Goal: Task Accomplishment & Management: Use online tool/utility

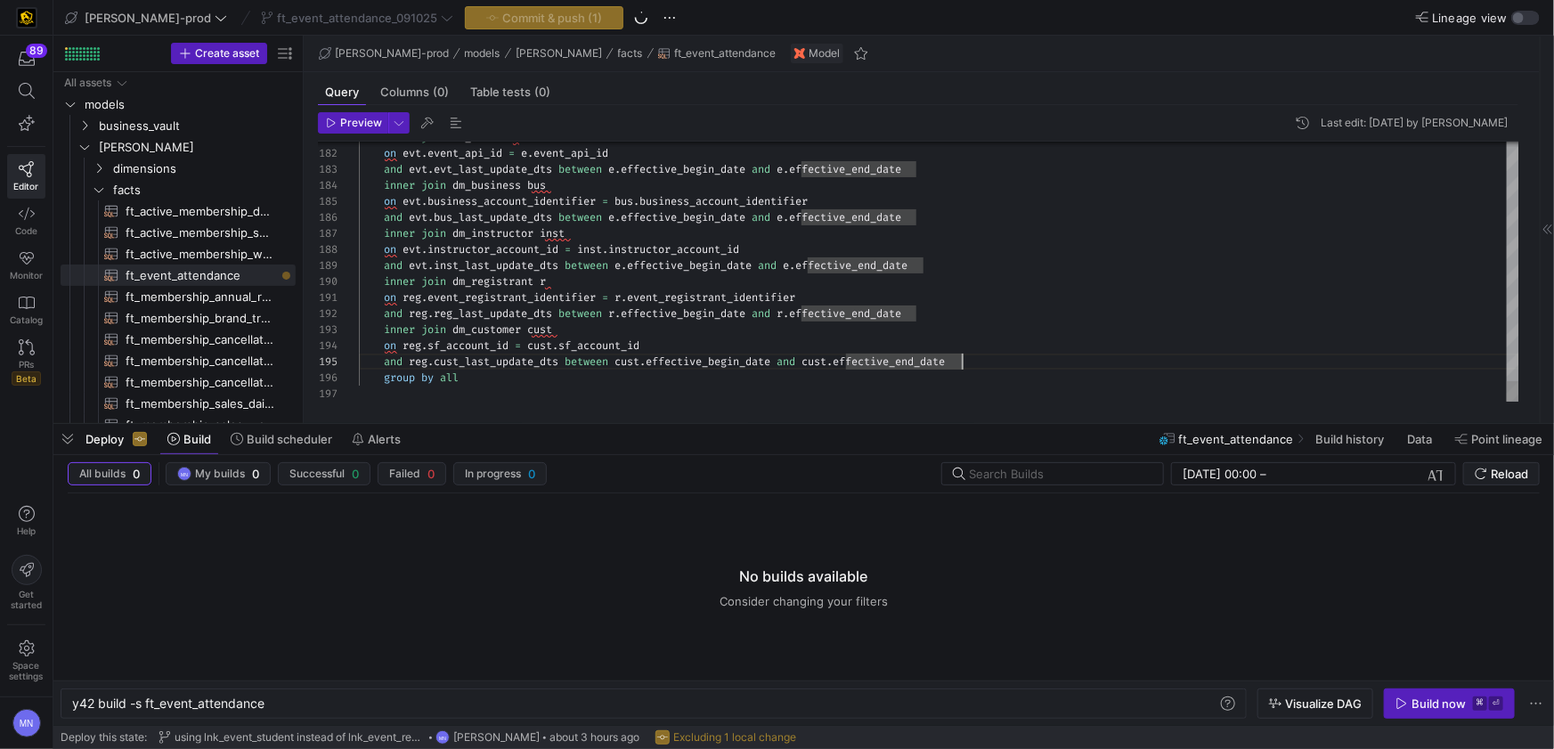
scroll to position [0, 192]
click at [1041, 322] on div "inner join dm_customer cust" at bounding box center [939, 329] width 1160 height 16
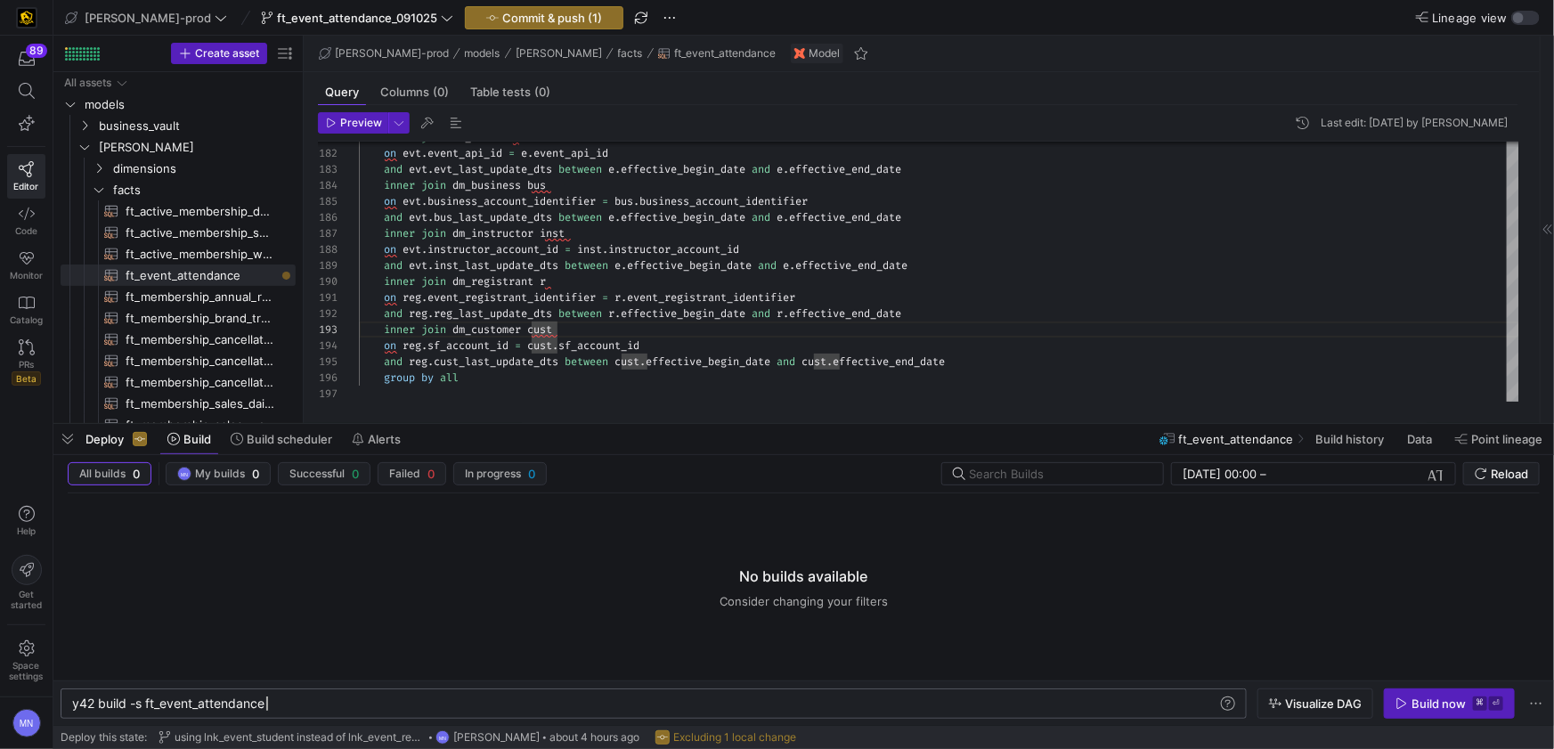
drag, startPoint x: 291, startPoint y: 701, endPoint x: 361, endPoint y: 700, distance: 69.4
click at [292, 701] on div "y42 build -s ft_event_attendance" at bounding box center [645, 703] width 1146 height 14
click at [1412, 713] on span "button" at bounding box center [1448, 703] width 129 height 28
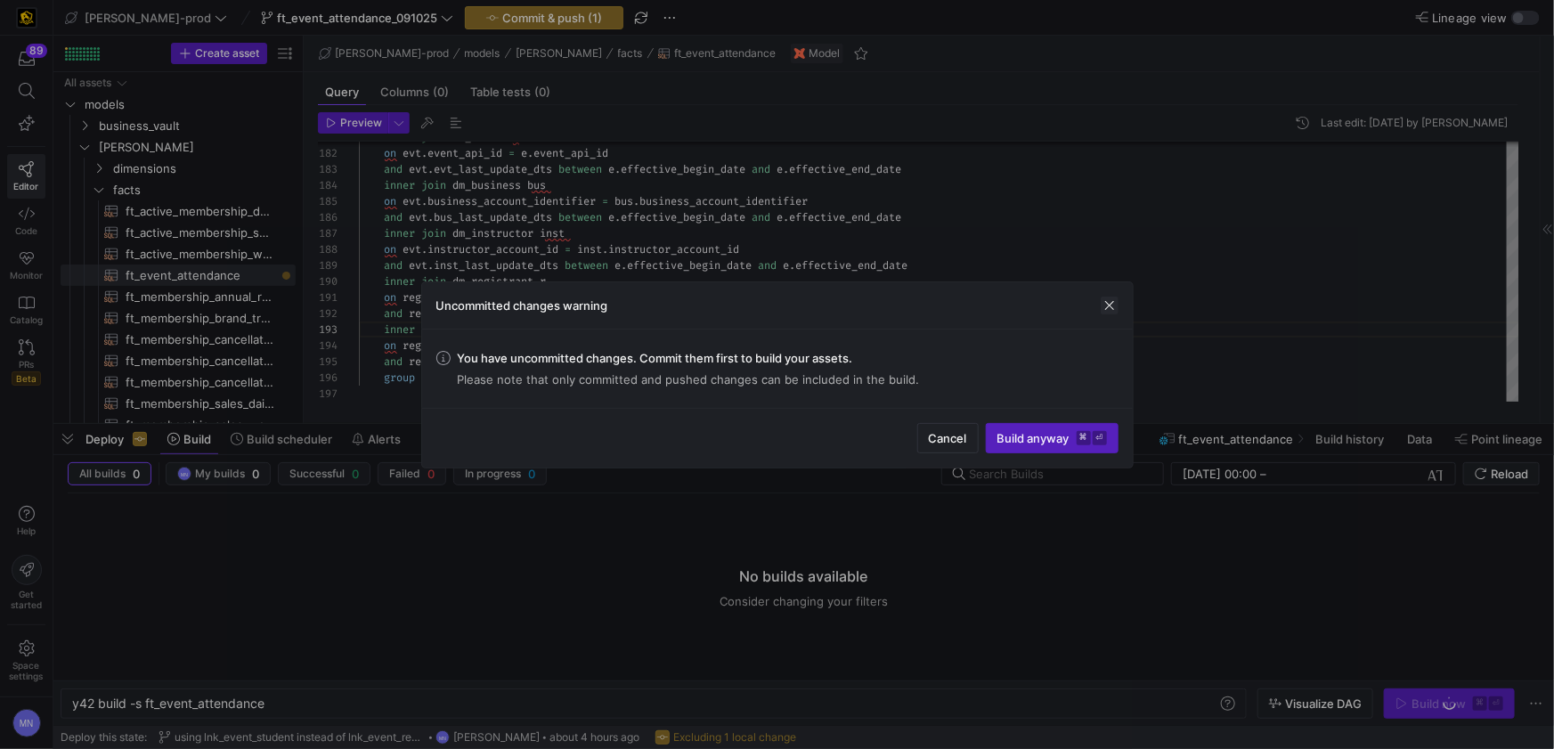
click at [1115, 304] on span "button" at bounding box center [1109, 305] width 18 height 18
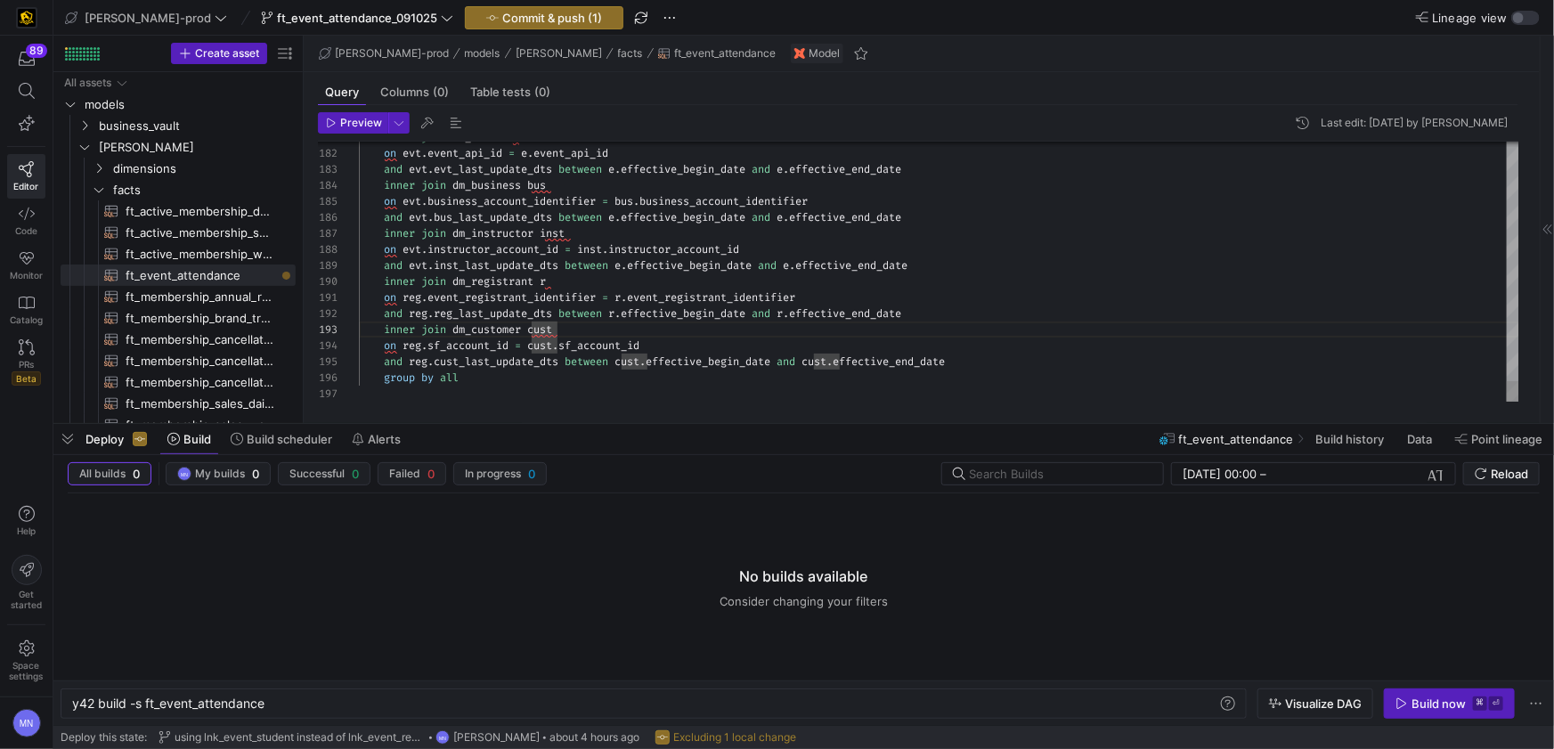
scroll to position [0, 449]
click at [978, 304] on div "on reg . event_registrant_identifier = r . event_registrant_identifier" at bounding box center [939, 297] width 1160 height 16
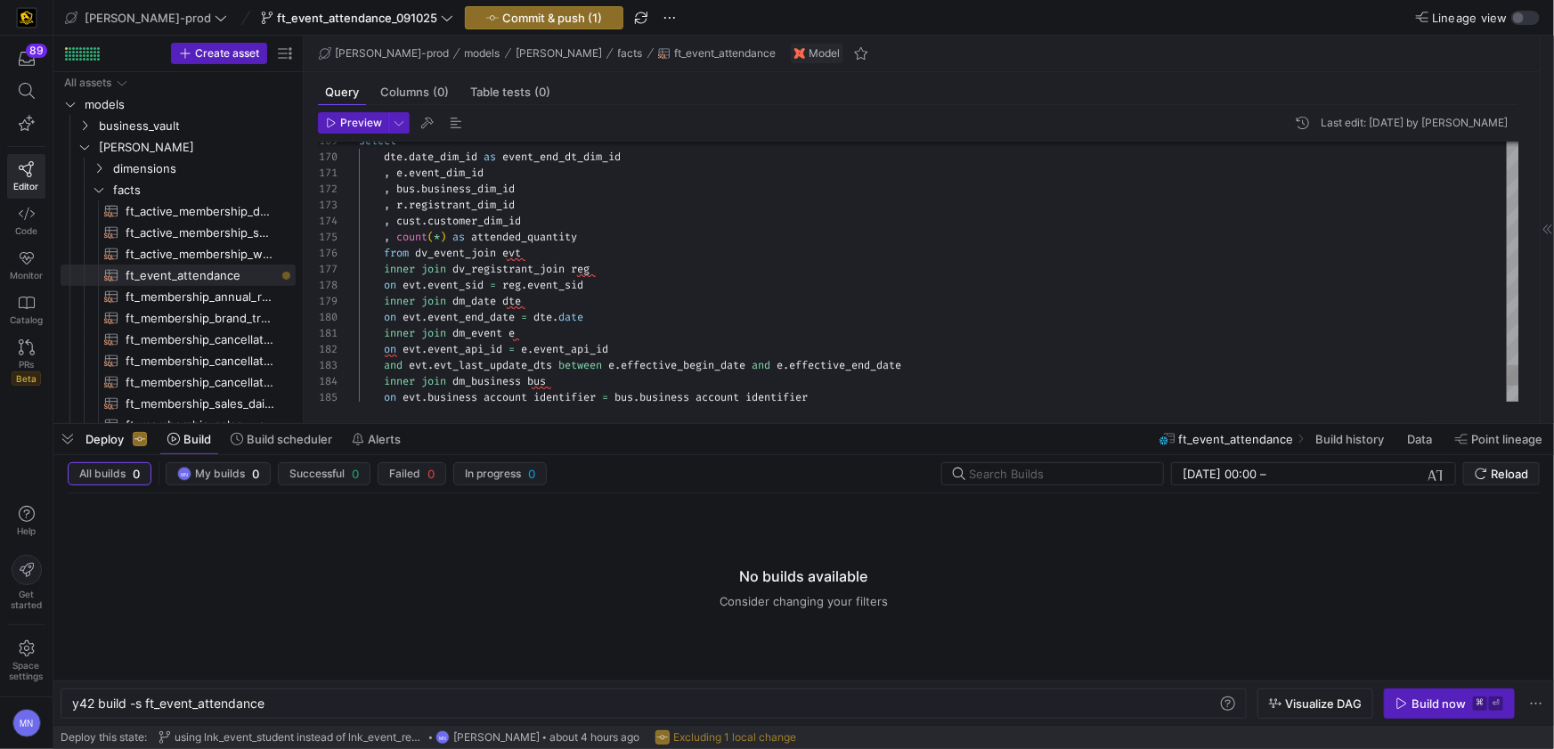
click at [564, 203] on div ", r . registrant_dim_id" at bounding box center [939, 205] width 1160 height 16
drag, startPoint x: 532, startPoint y: 185, endPoint x: 554, endPoint y: 203, distance: 27.8
click at [532, 185] on div ", bus . business_dim_id" at bounding box center [939, 189] width 1160 height 16
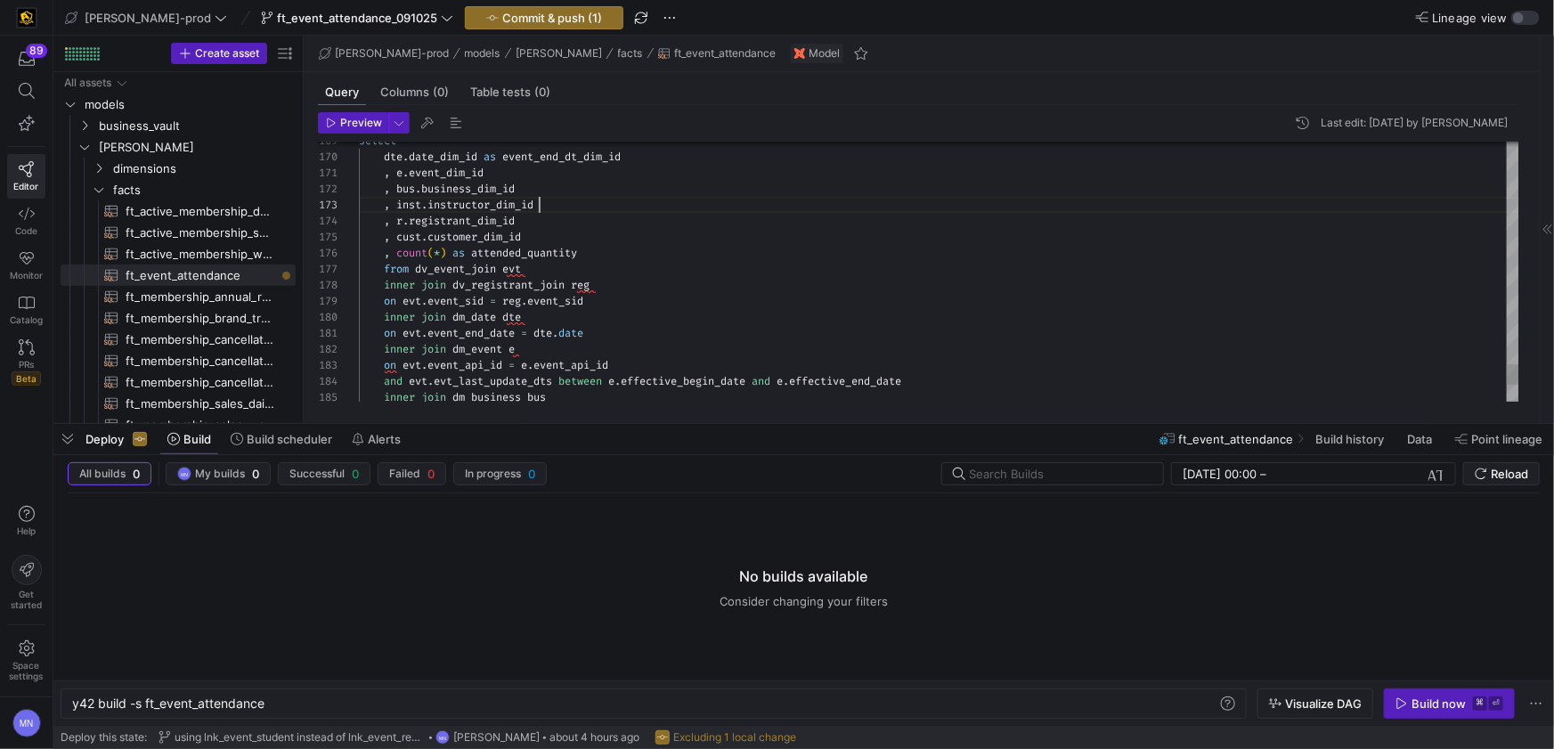
scroll to position [48, 160]
click at [710, 215] on div ", r . registrant_dim_id" at bounding box center [939, 221] width 1160 height 16
type textarea ", e.event_dim_id , [DOMAIN_NAME]_dim_id , inst.instructor_dim_id , r.registrant…"
click at [502, 20] on span "Commit & push (1)" at bounding box center [552, 18] width 100 height 14
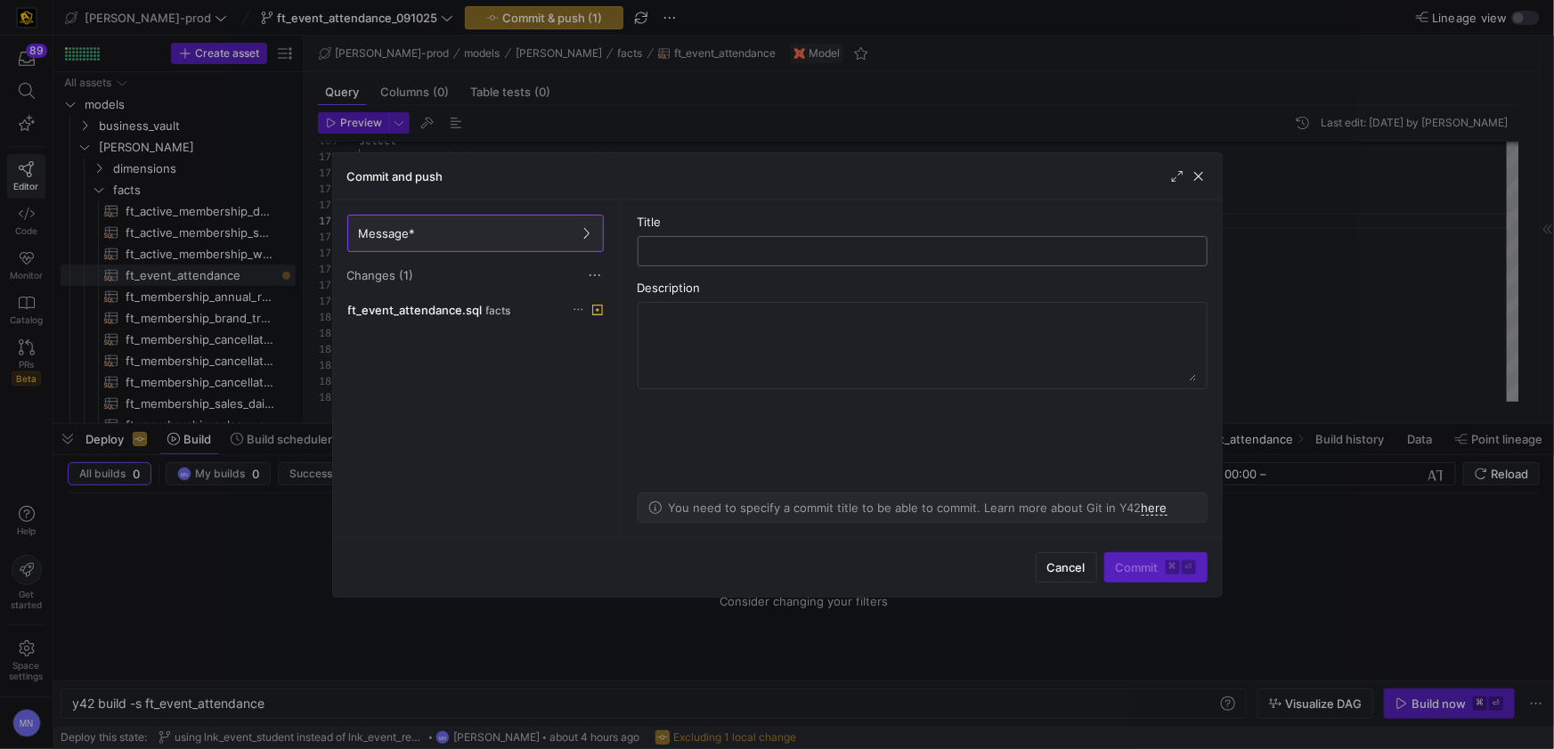
click at [748, 248] on input "text" at bounding box center [923, 251] width 540 height 14
type input "f"
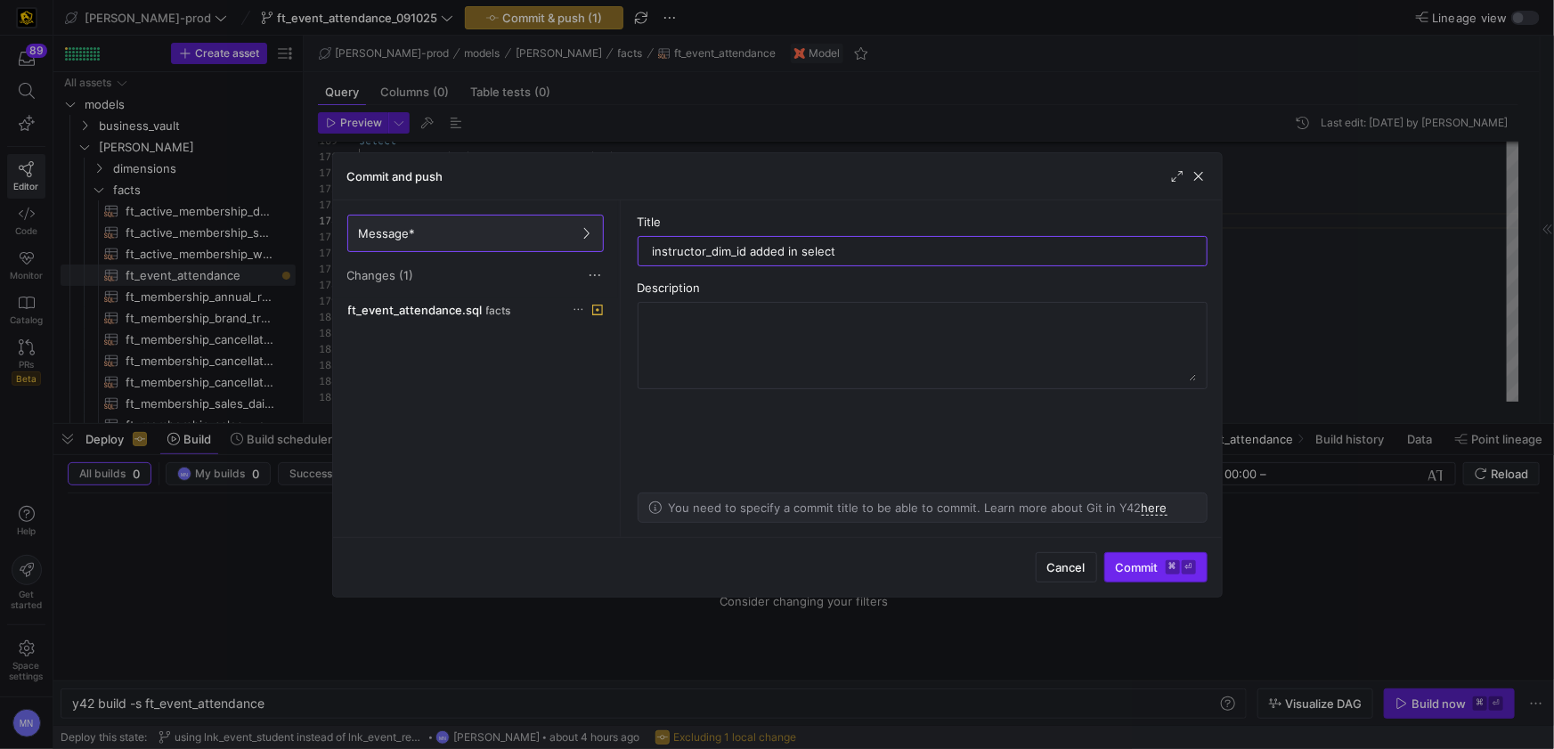
type input "instructor_dim_id added in select"
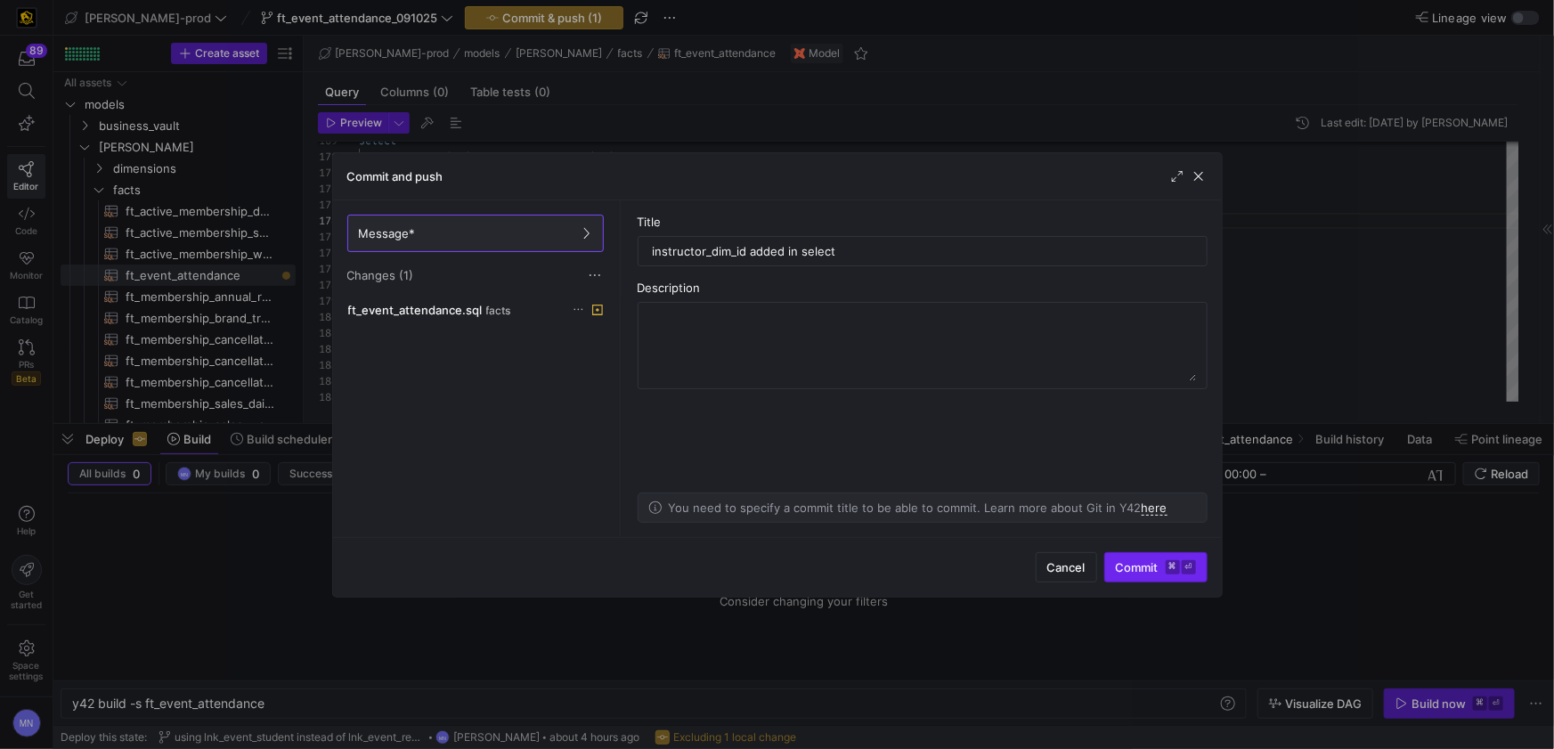
click at [1125, 564] on span "Commit ⌘ ⏎" at bounding box center [1156, 567] width 80 height 14
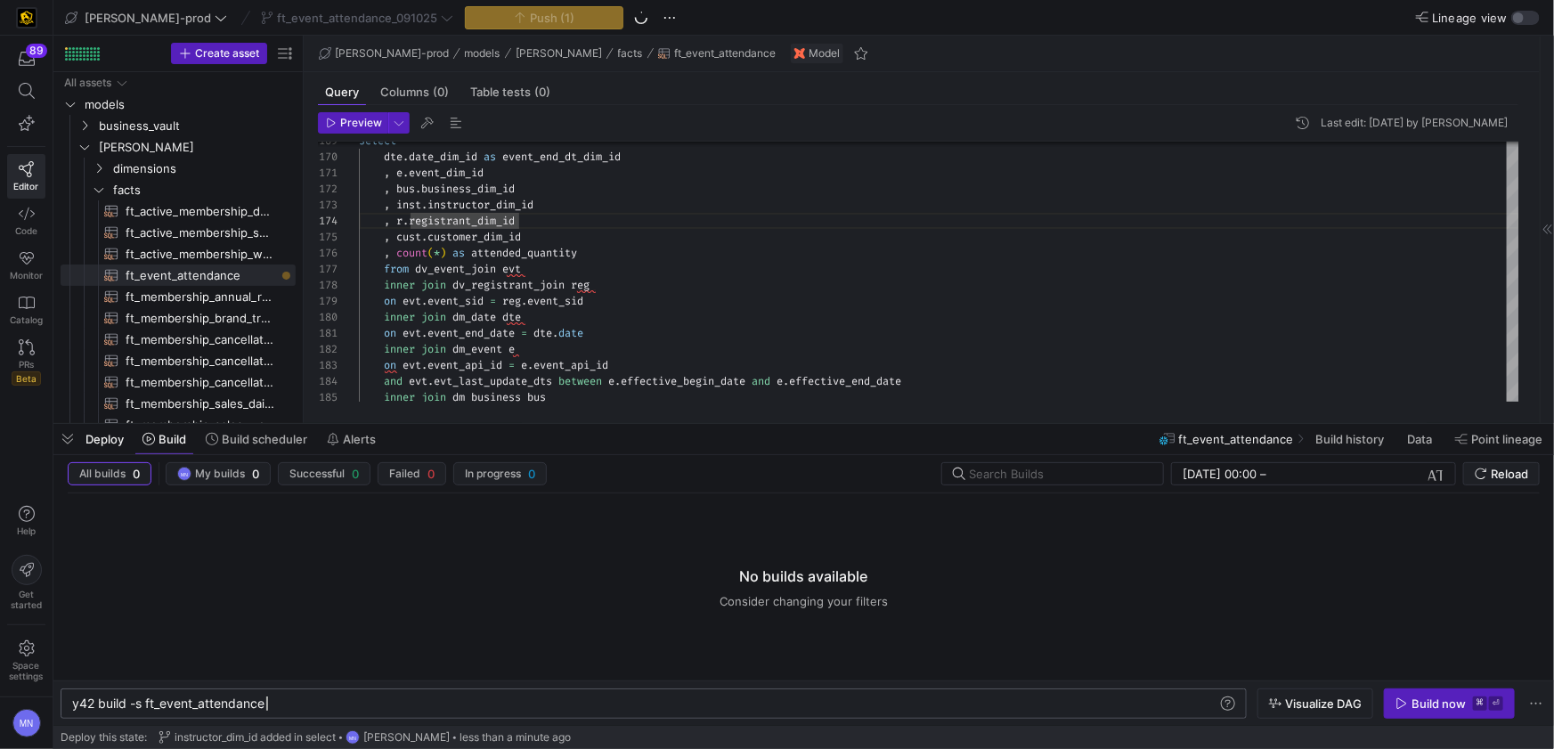
click at [523, 697] on div "y42 build -s ft_event_attendance" at bounding box center [645, 703] width 1146 height 14
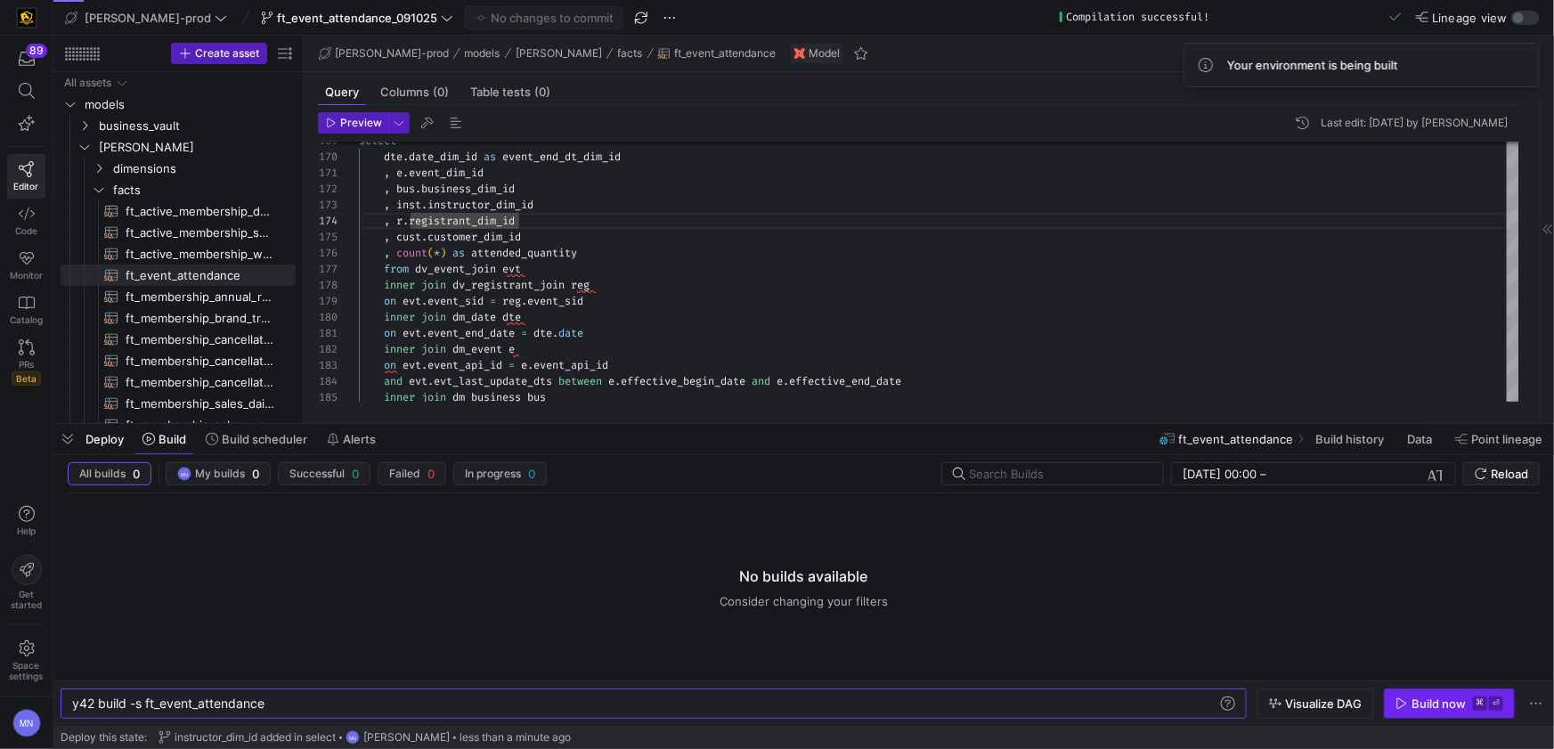
click at [1424, 702] on div "Build now" at bounding box center [1438, 703] width 54 height 14
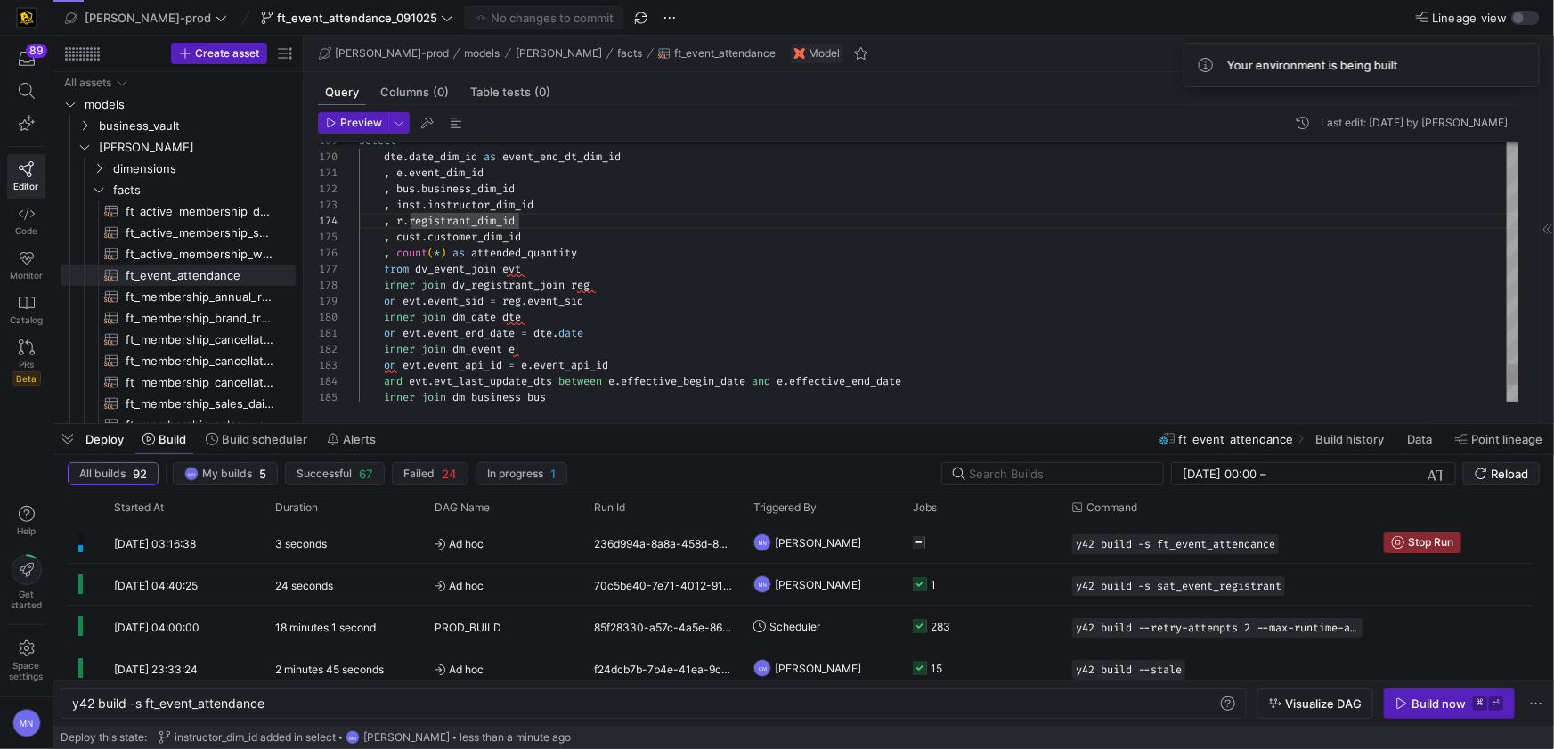
scroll to position [96, 166]
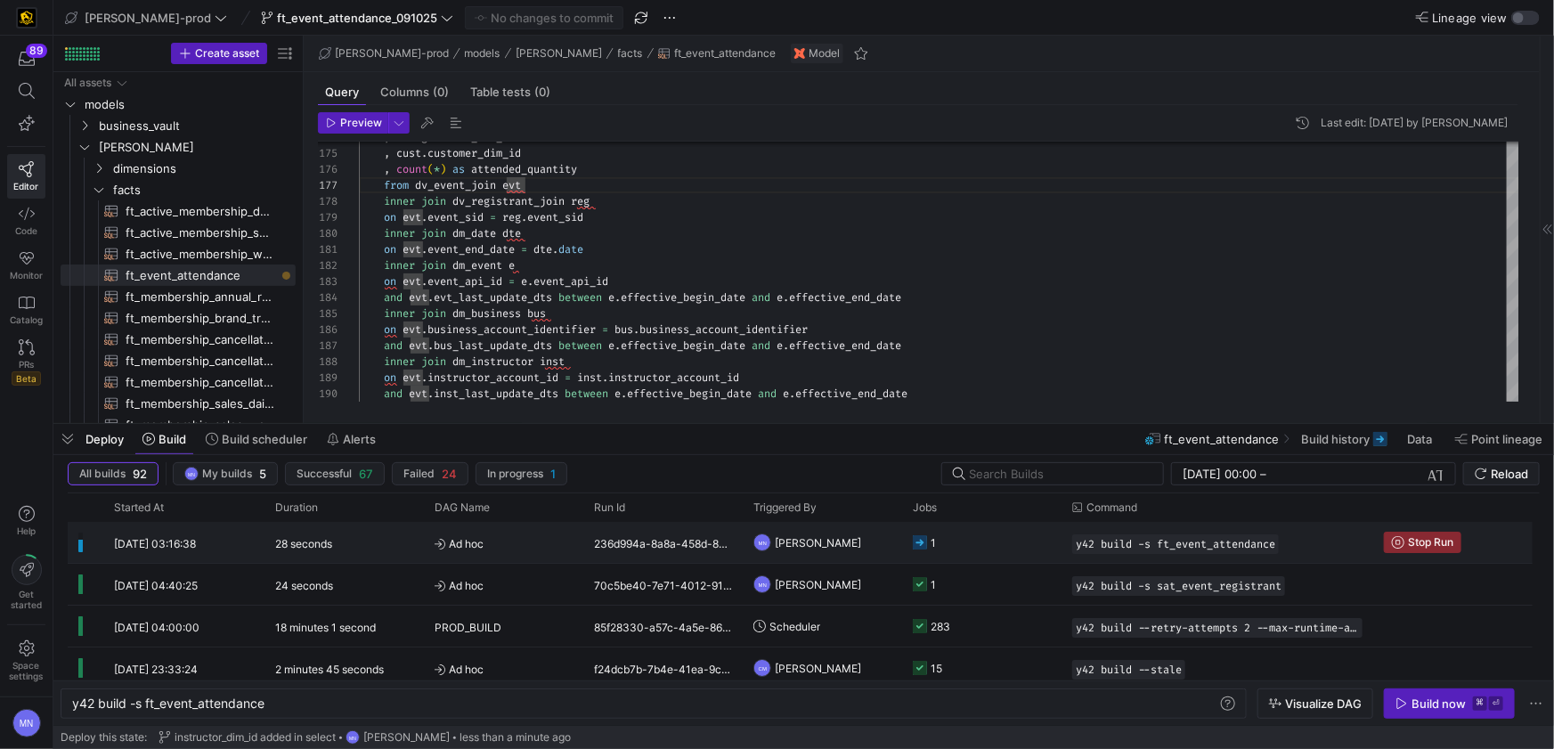
click at [921, 542] on rect "Press SPACE to select this row." at bounding box center [920, 542] width 14 height 14
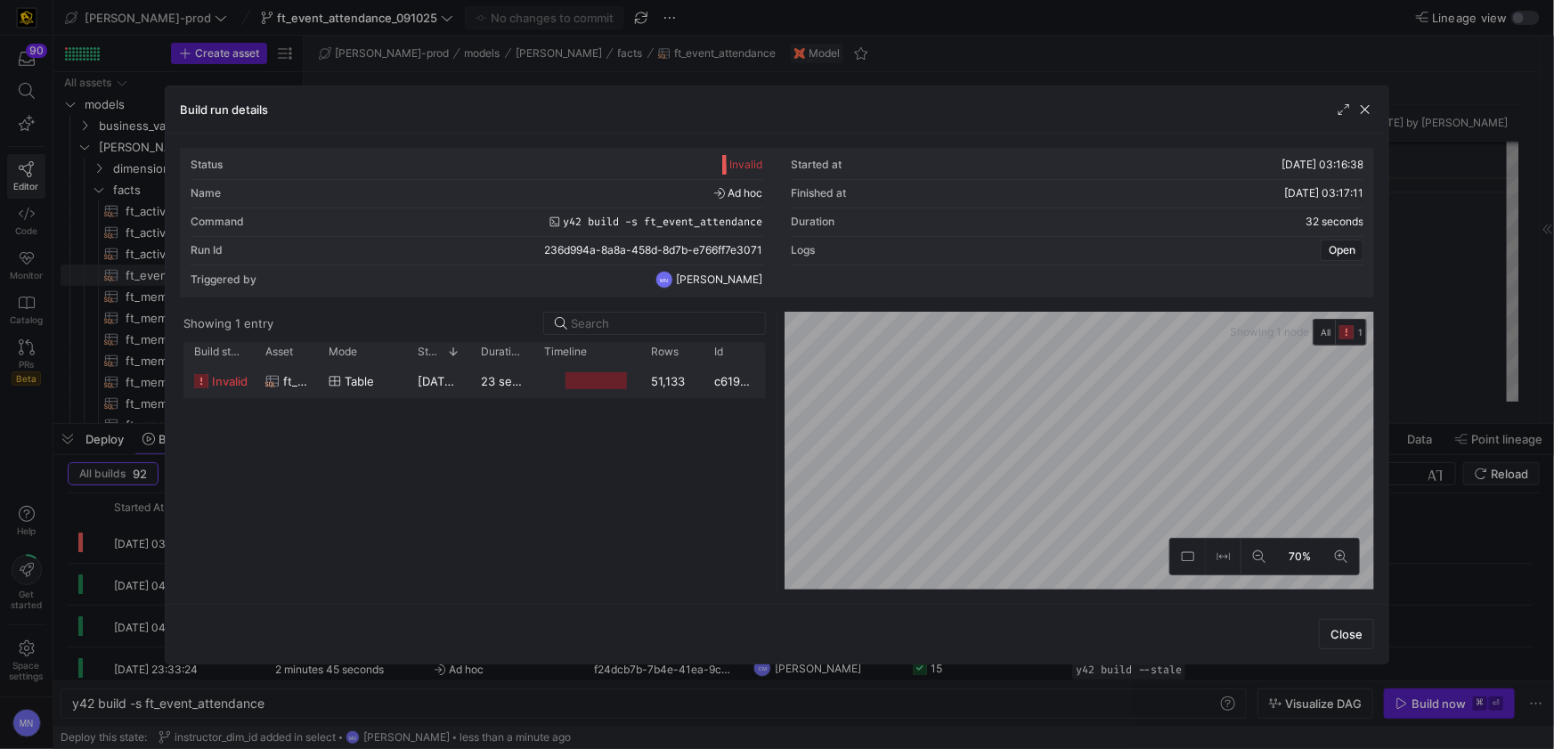
click at [230, 377] on span "invalid" at bounding box center [230, 381] width 36 height 35
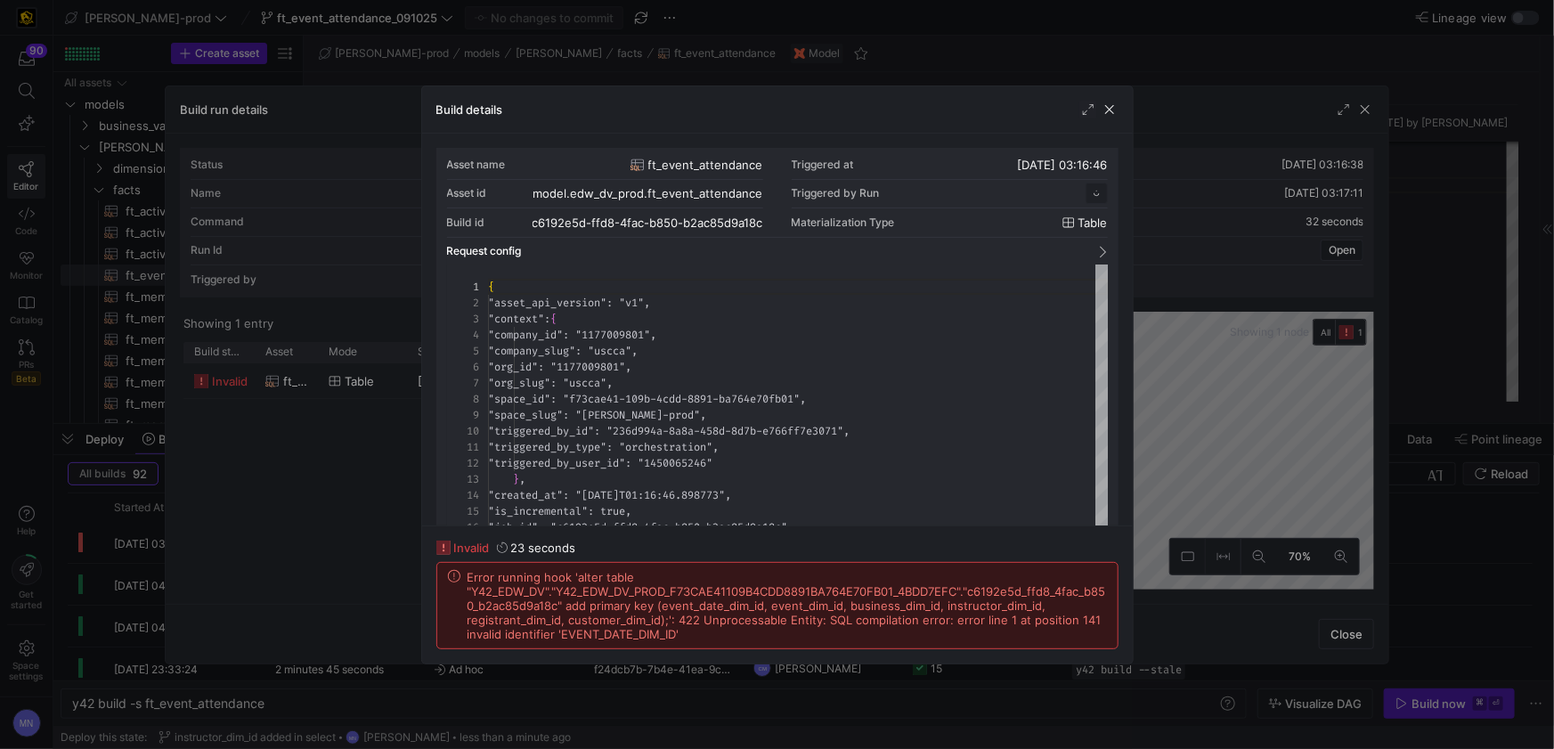
scroll to position [160, 0]
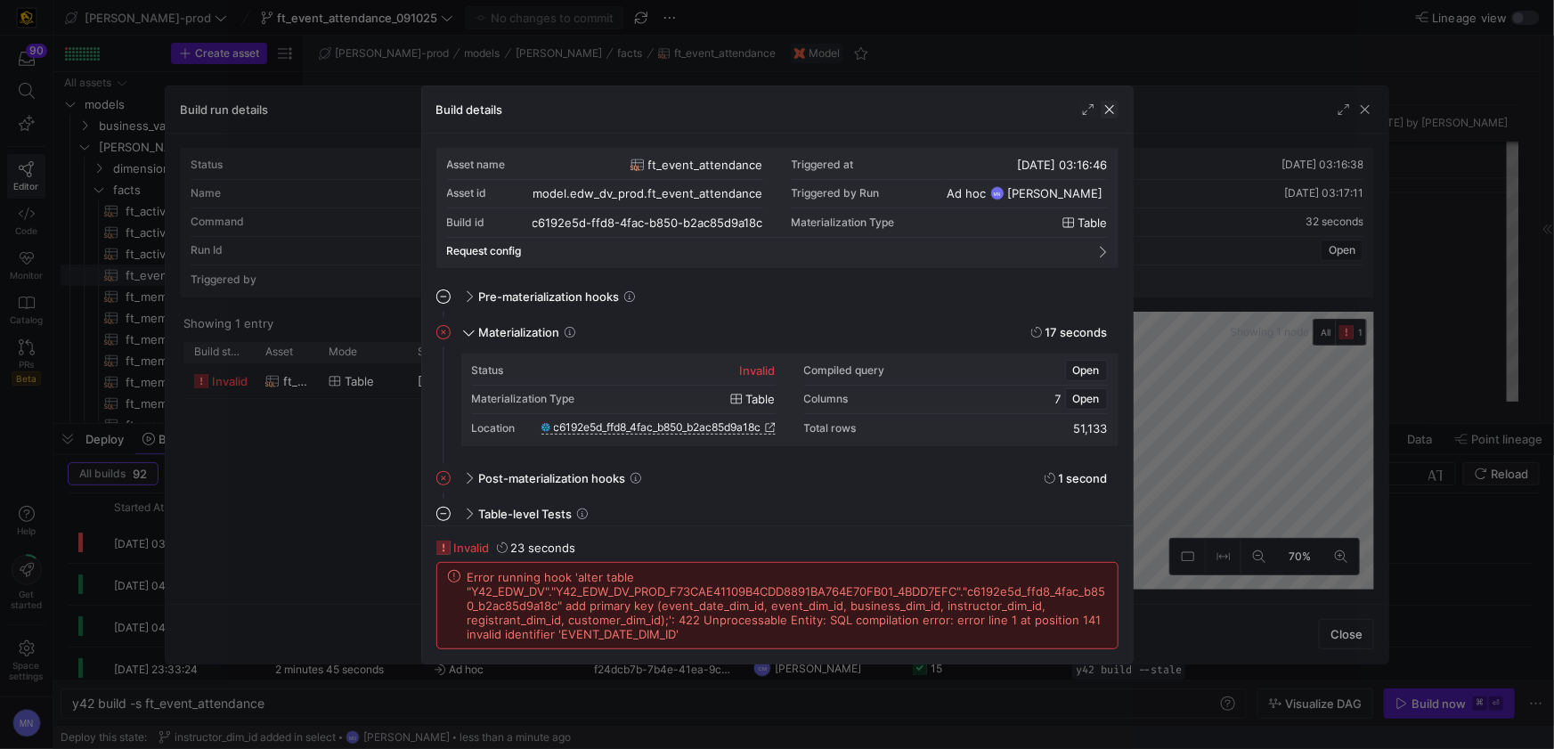
click at [1106, 116] on span "button" at bounding box center [1109, 110] width 18 height 18
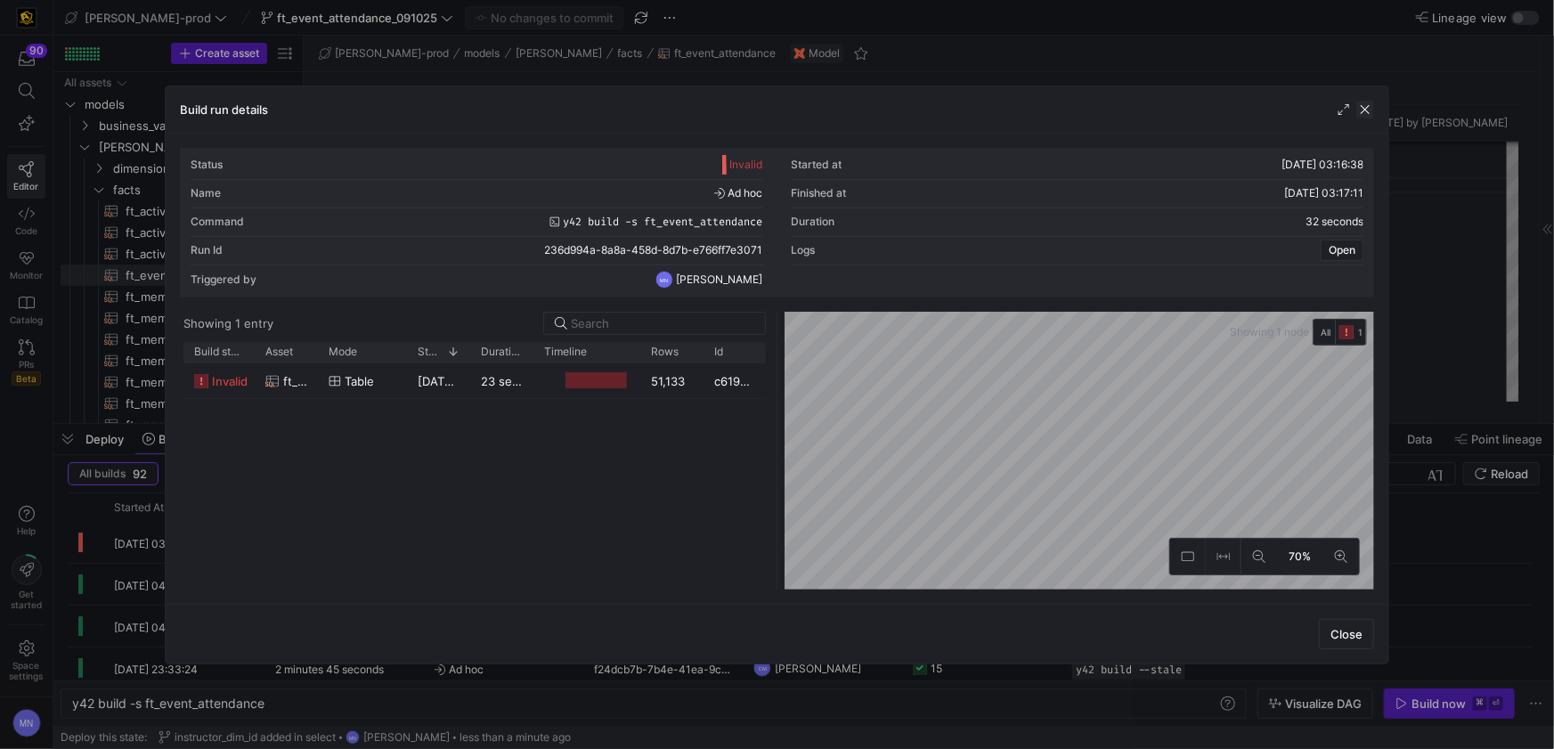
drag, startPoint x: 1364, startPoint y: 105, endPoint x: 1340, endPoint y: 110, distance: 24.4
click at [1364, 105] on span "button" at bounding box center [1365, 110] width 18 height 18
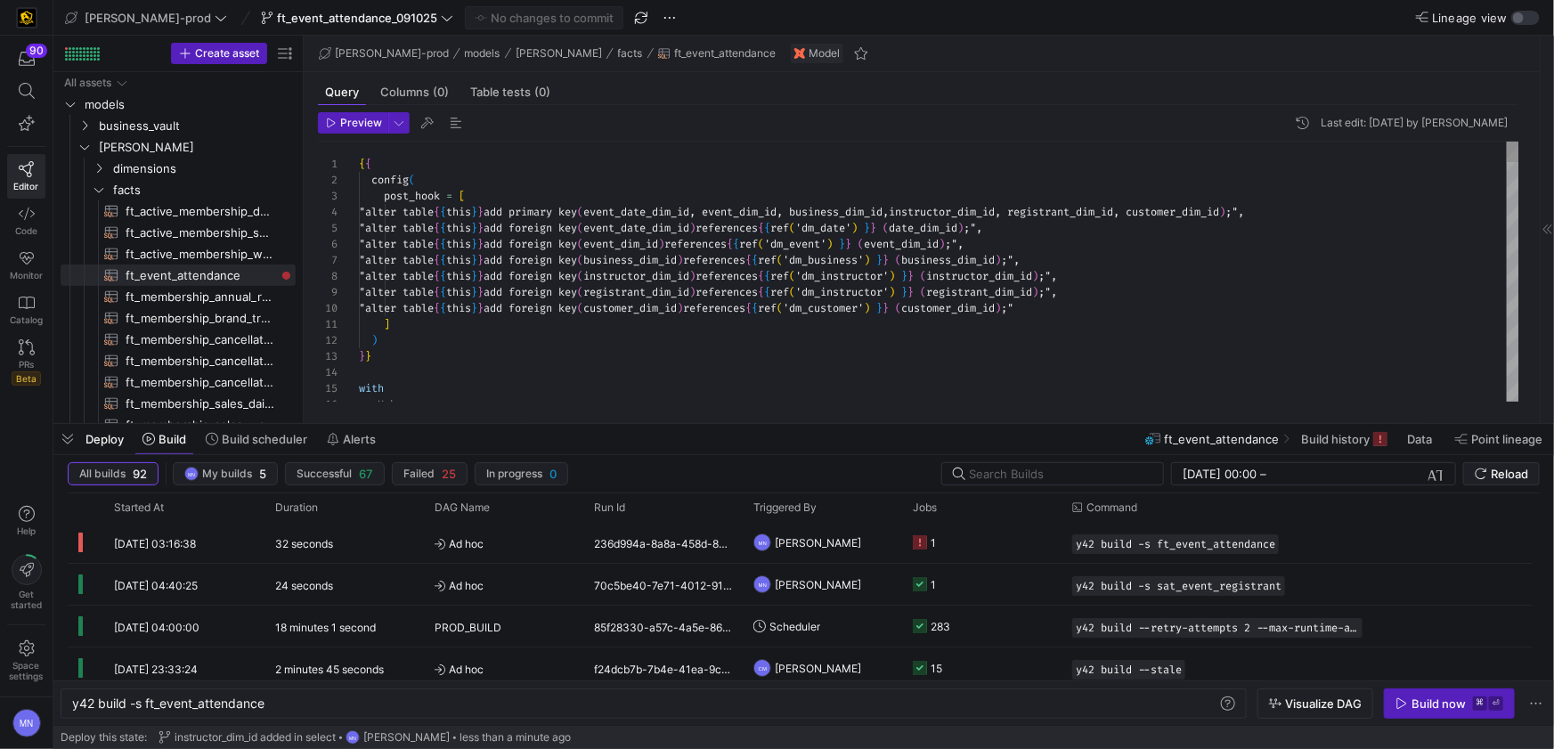
scroll to position [48, 461]
drag, startPoint x: 821, startPoint y: 213, endPoint x: 856, endPoint y: 261, distance: 59.3
click at [822, 214] on span "event_date_dim_id, event_dim_id, business_dim_id," at bounding box center [735, 212] width 305 height 14
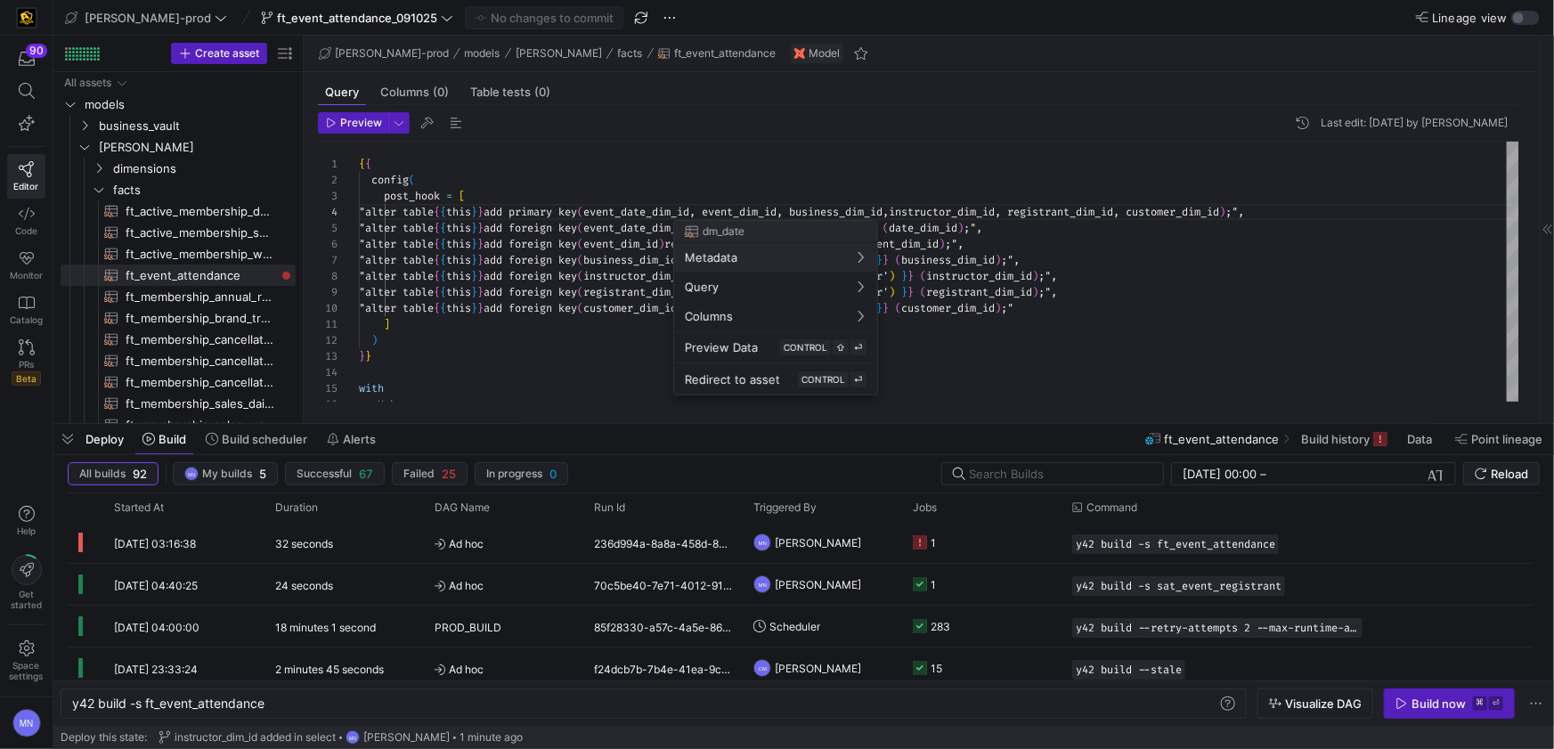
click at [698, 214] on div at bounding box center [777, 374] width 1554 height 749
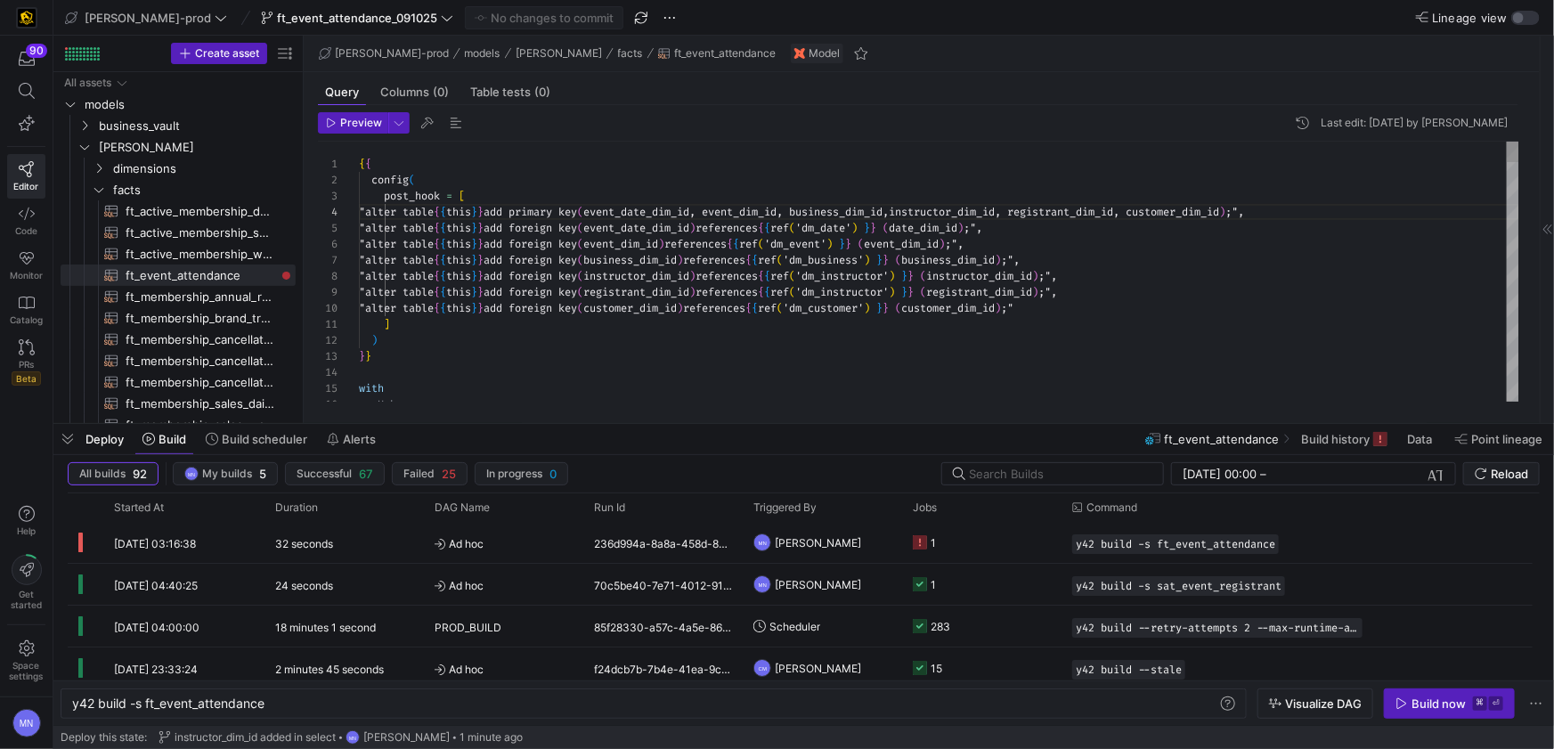
scroll to position [48, 339]
click at [698, 215] on body "90 Editor Code Monitor Catalog PRs Beta Help Get started Space settings MN [PER…" at bounding box center [777, 374] width 1554 height 749
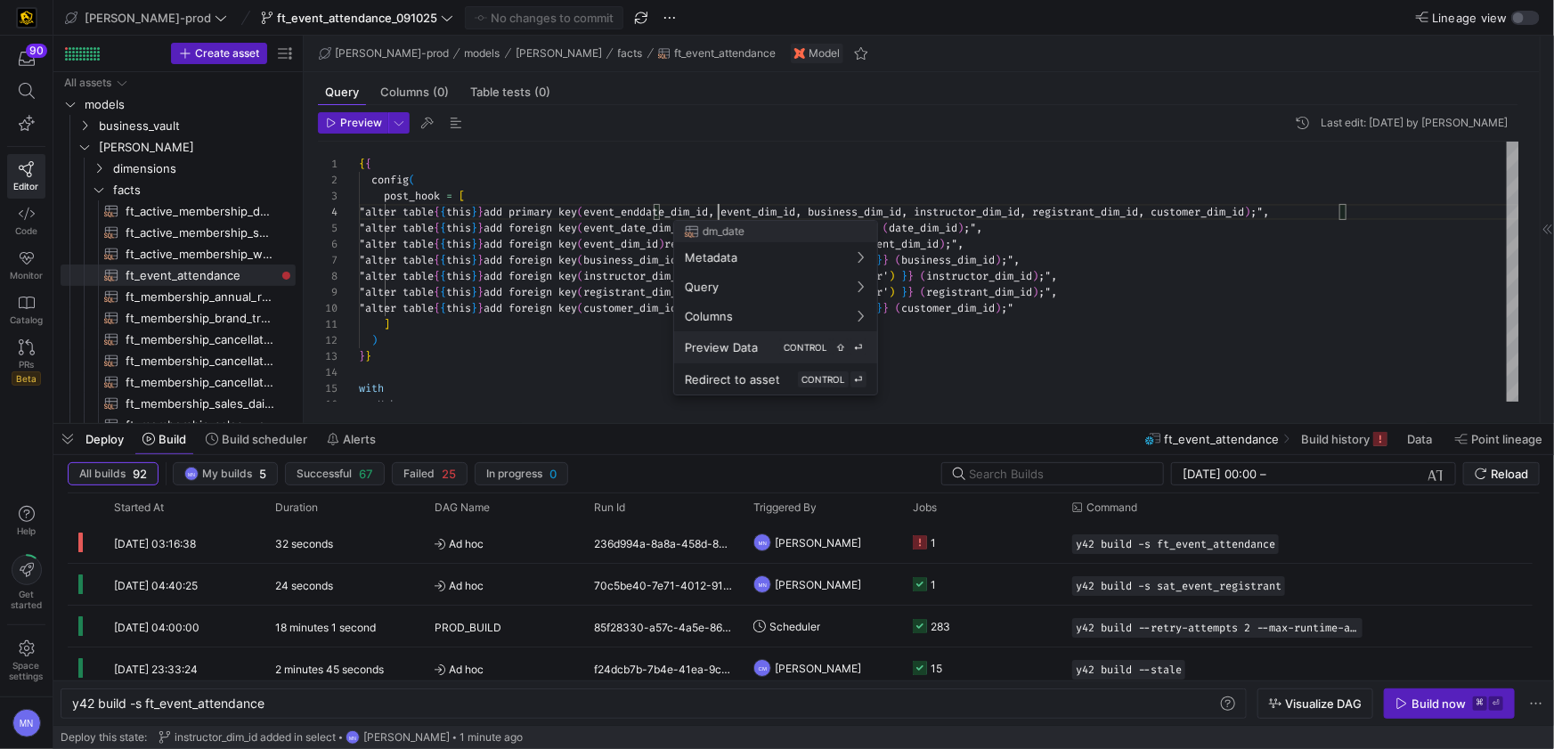
scroll to position [48, 365]
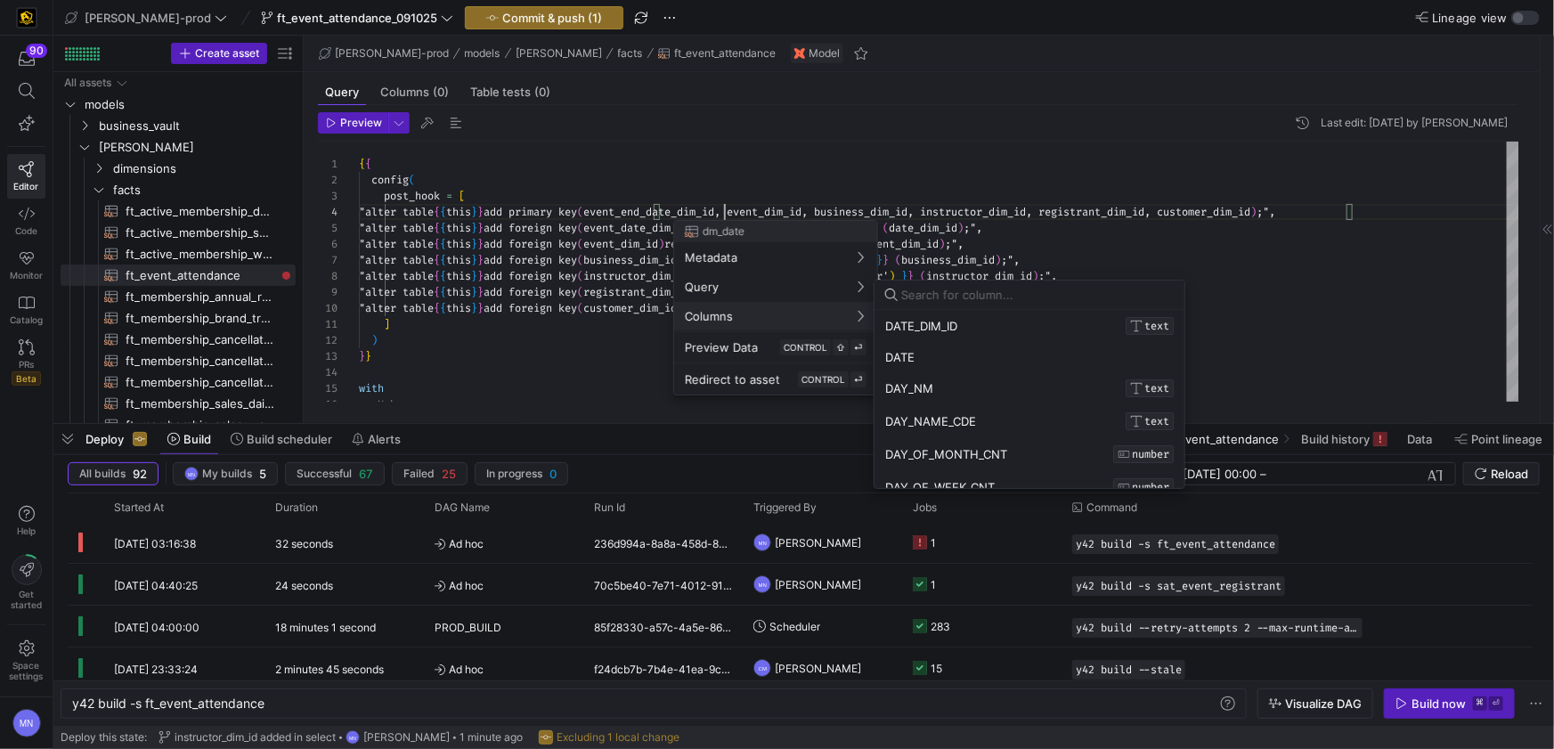
click at [1283, 277] on div at bounding box center [777, 374] width 1554 height 749
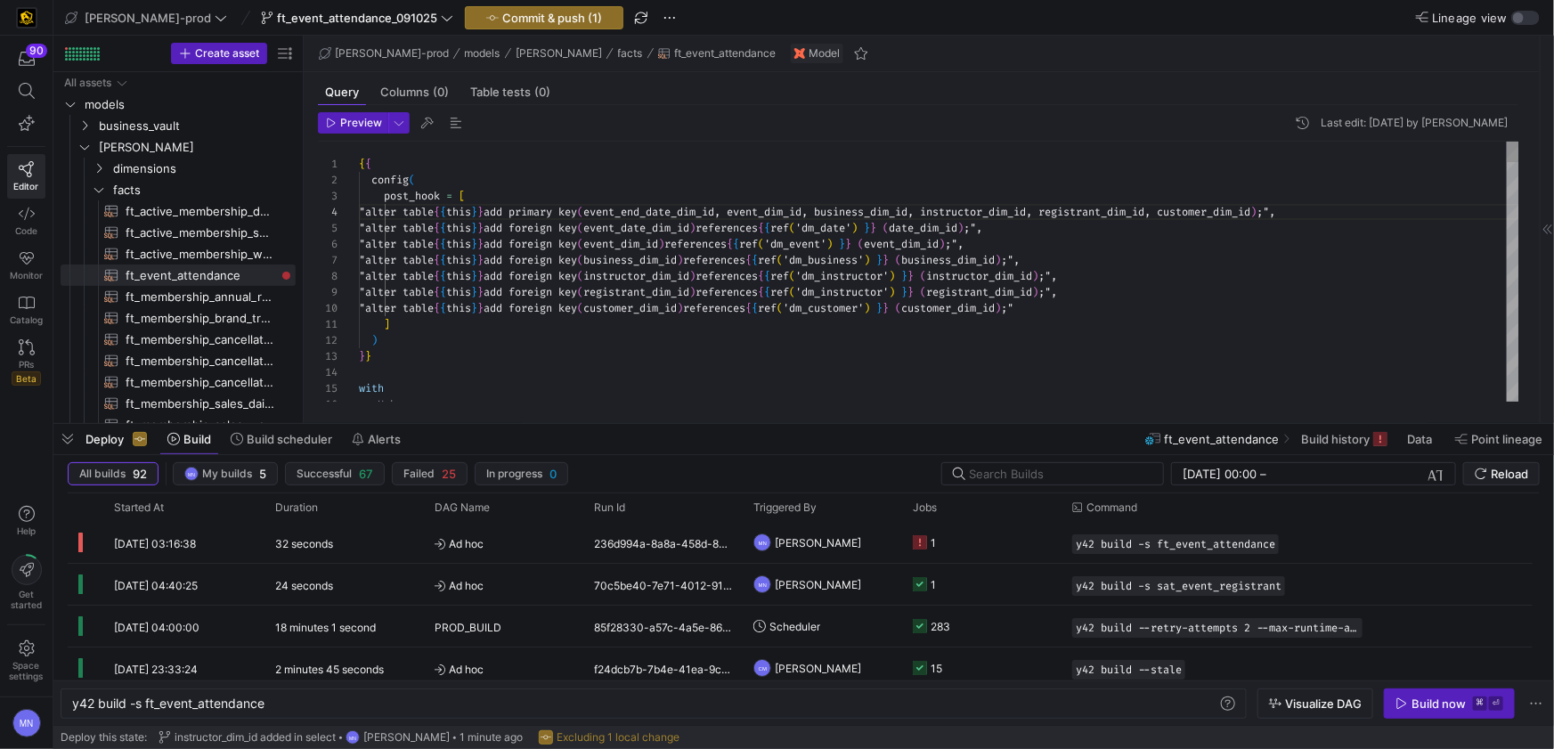
scroll to position [63, 339]
drag, startPoint x: 694, startPoint y: 227, endPoint x: 700, endPoint y: 237, distance: 11.2
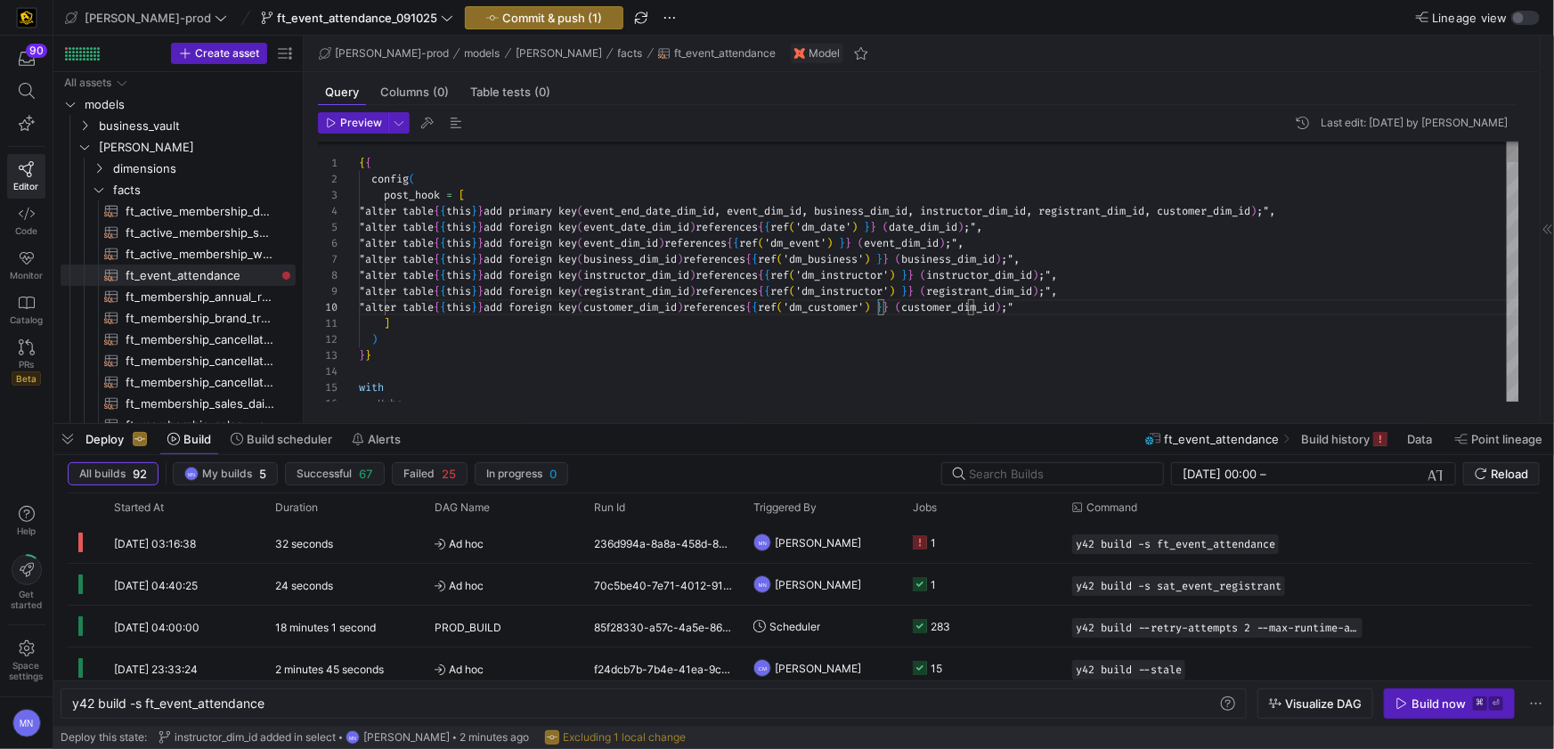
click at [689, 228] on span "event_date_dim_id" at bounding box center [636, 227] width 106 height 14
type textarea "] ) }} with -- Hubs hub_event as ( select * from {{ ref('hub_event') }} ),"
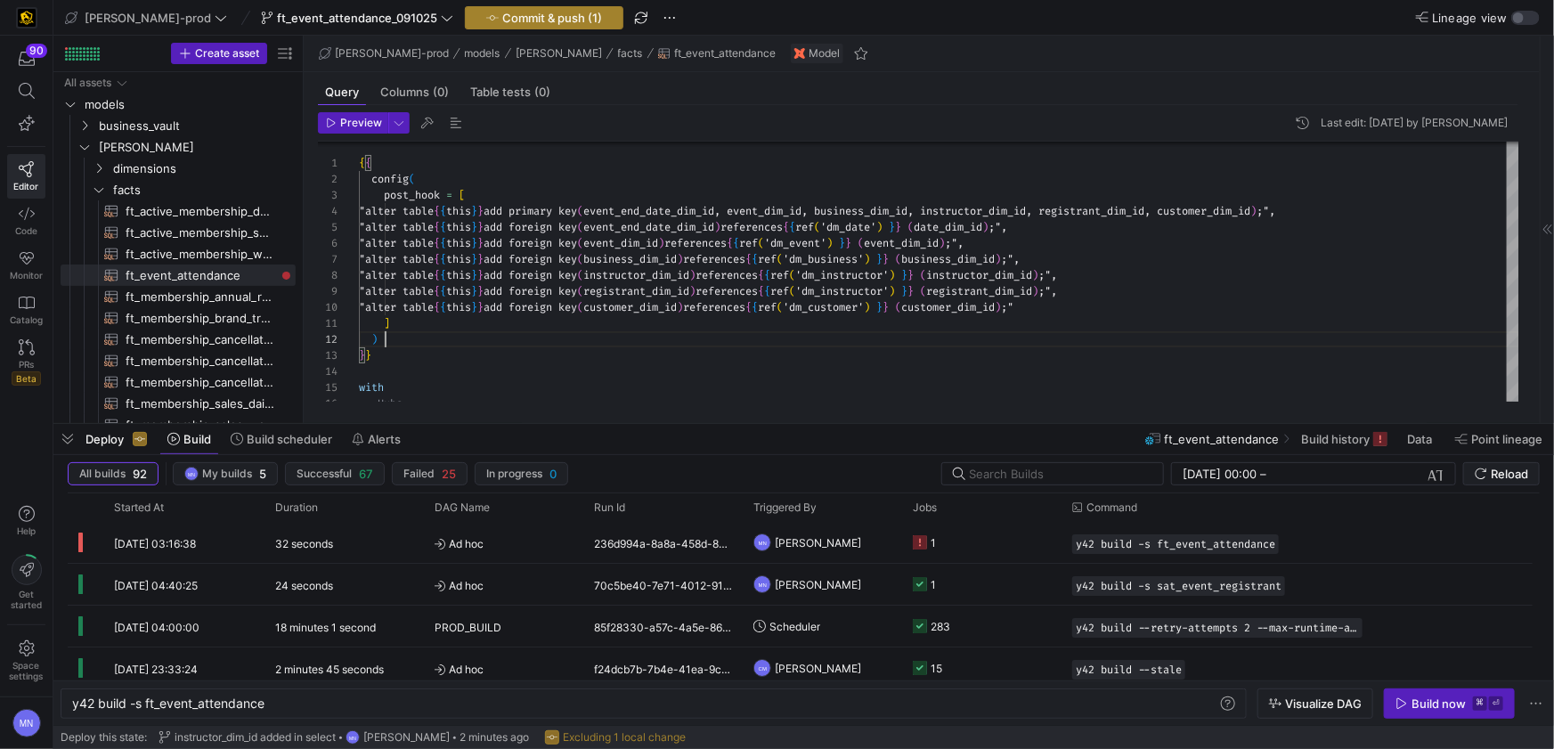
click at [512, 20] on span "Commit & push (1)" at bounding box center [552, 18] width 100 height 14
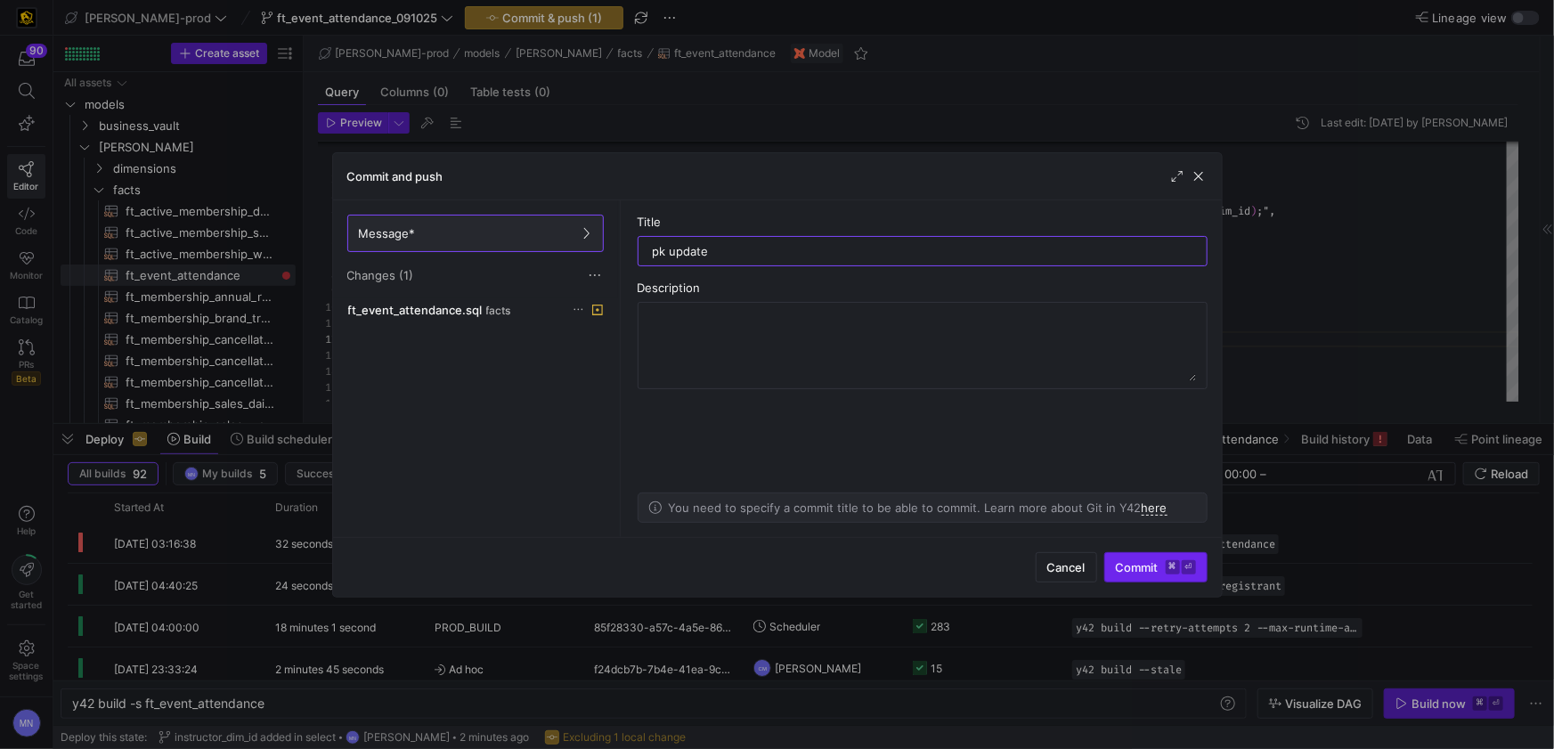
type input "pk update"
click at [1146, 564] on span "Commit ⌘ ⏎" at bounding box center [1156, 567] width 80 height 14
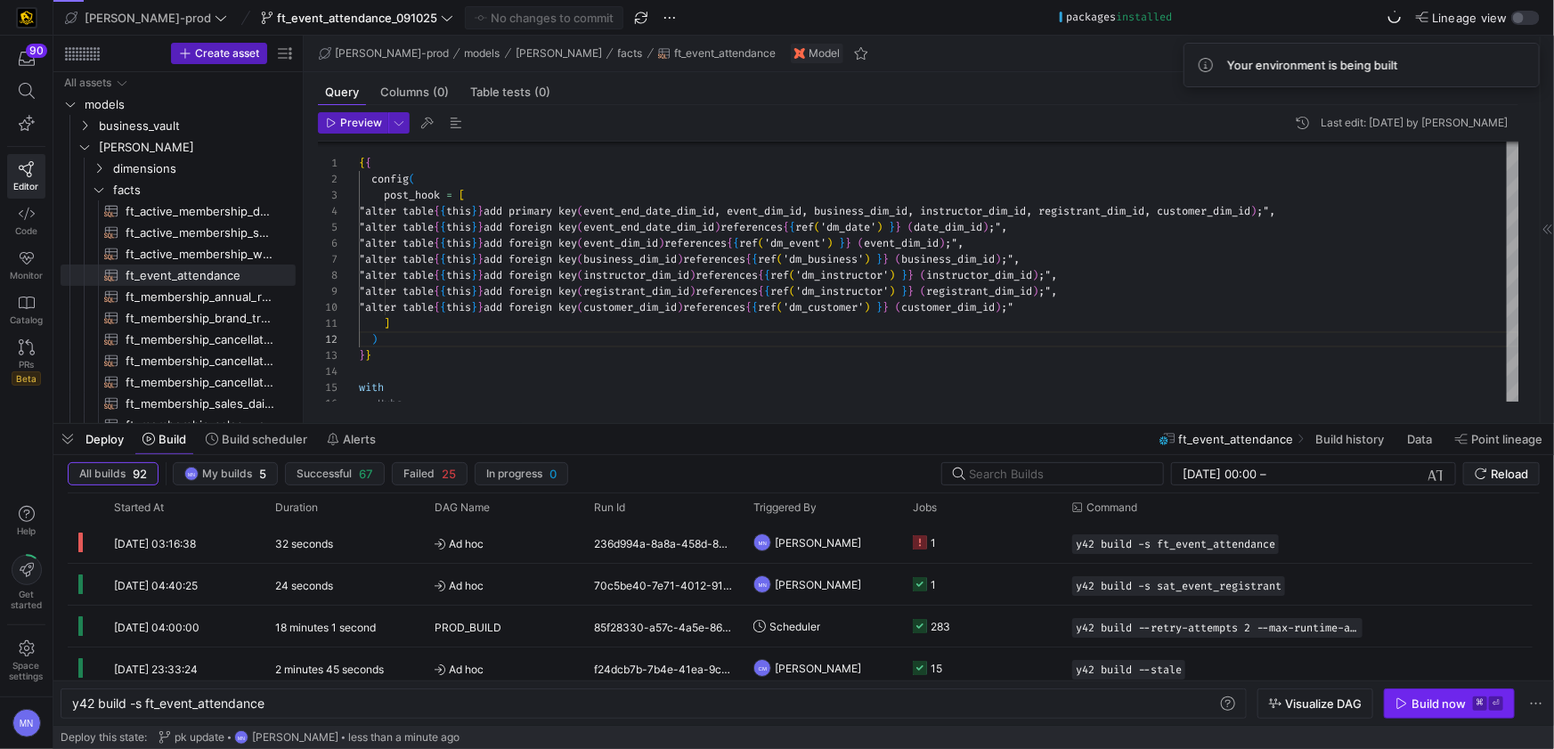
click at [1435, 700] on div "Build now" at bounding box center [1438, 703] width 54 height 14
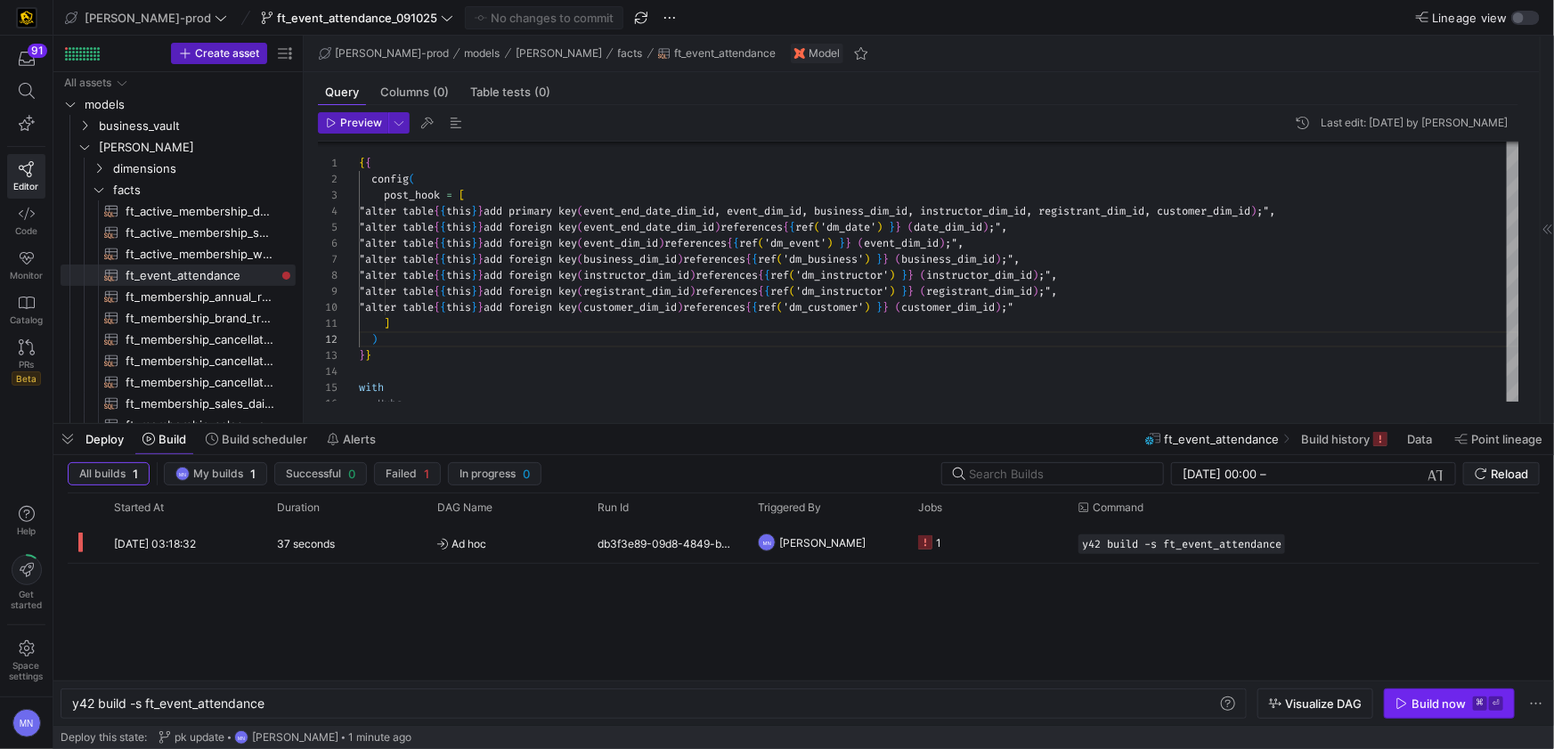
click at [1435, 700] on div "Build now" at bounding box center [1438, 703] width 54 height 14
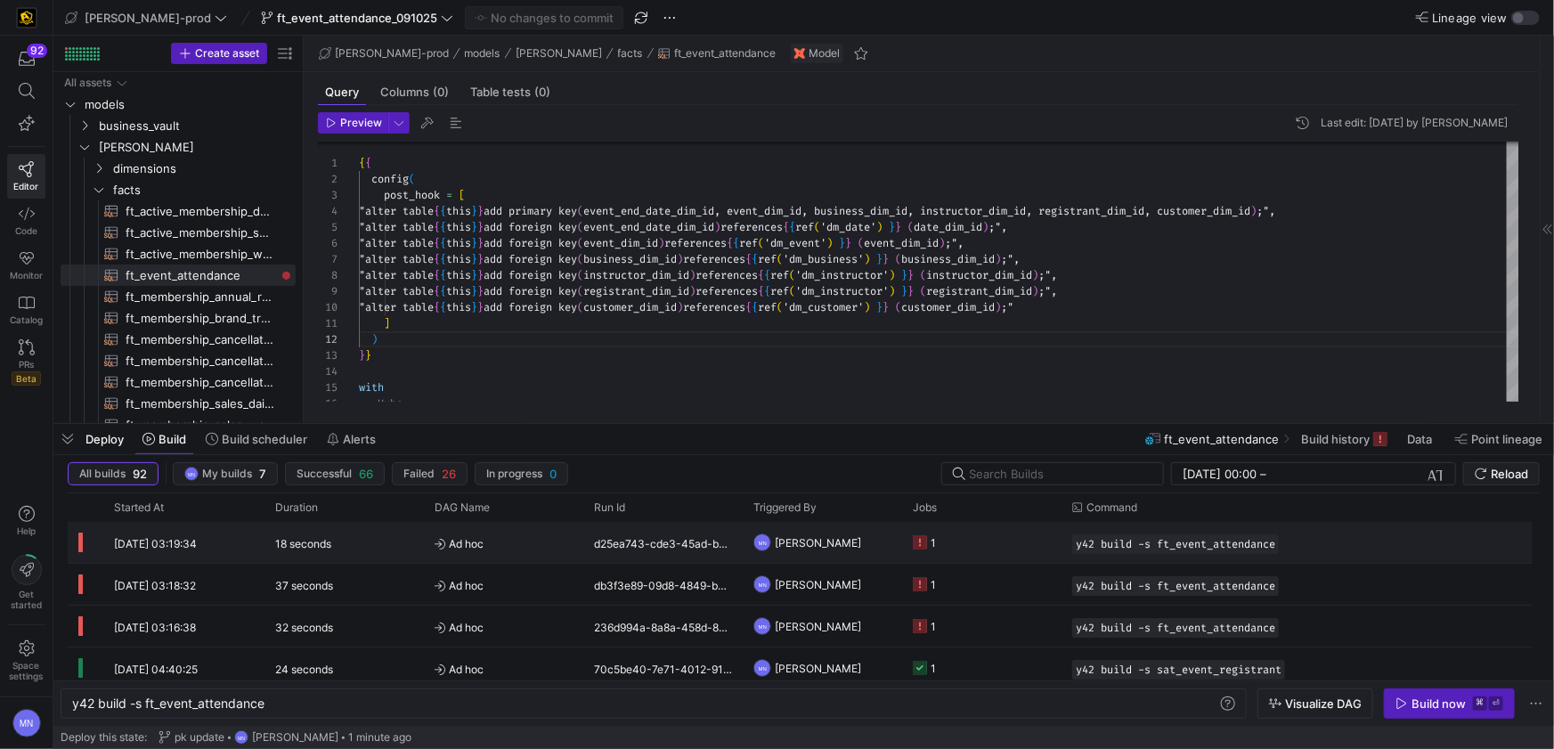
click at [924, 542] on icon "Press SPACE to select this row." at bounding box center [920, 542] width 14 height 14
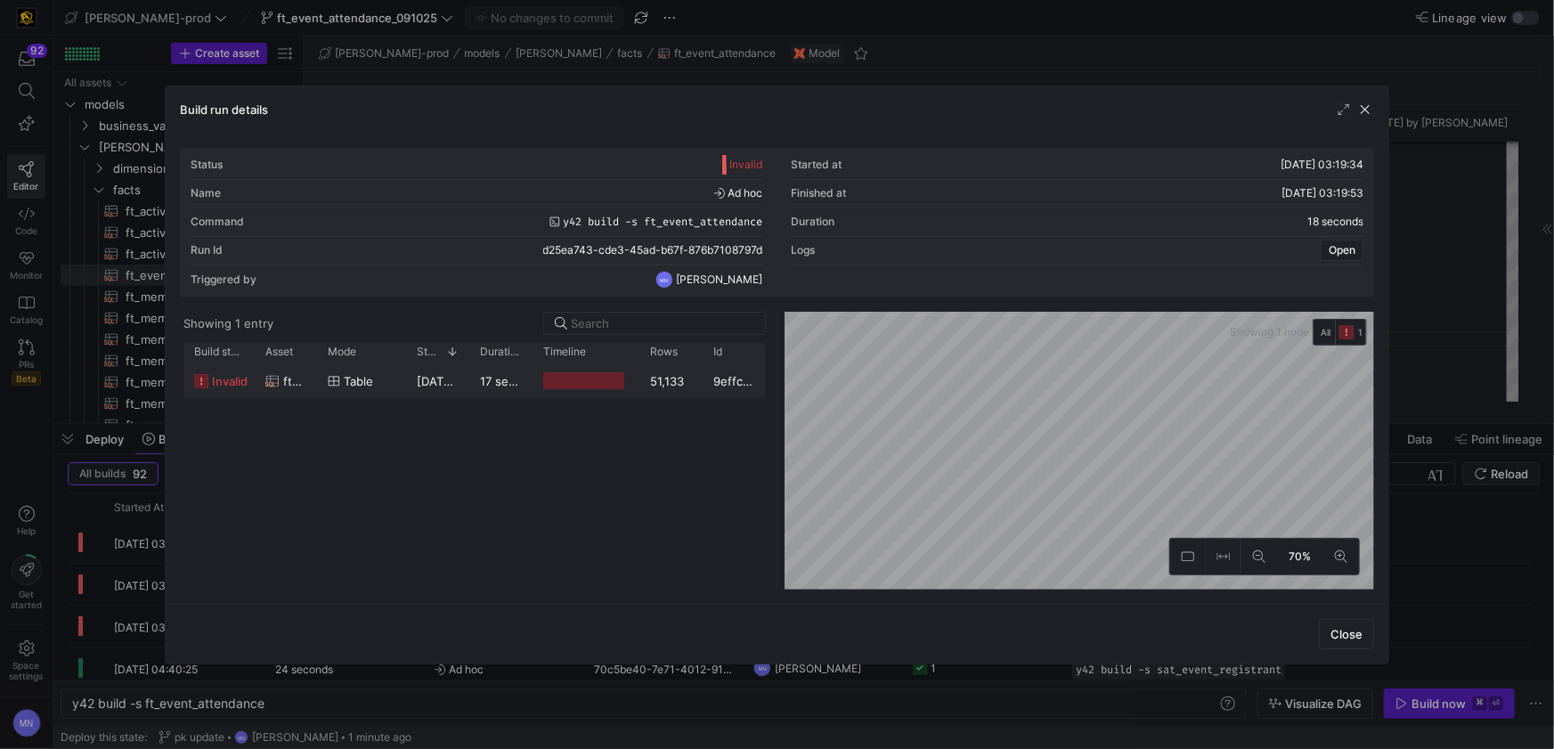
click at [231, 386] on span "invalid" at bounding box center [230, 381] width 36 height 35
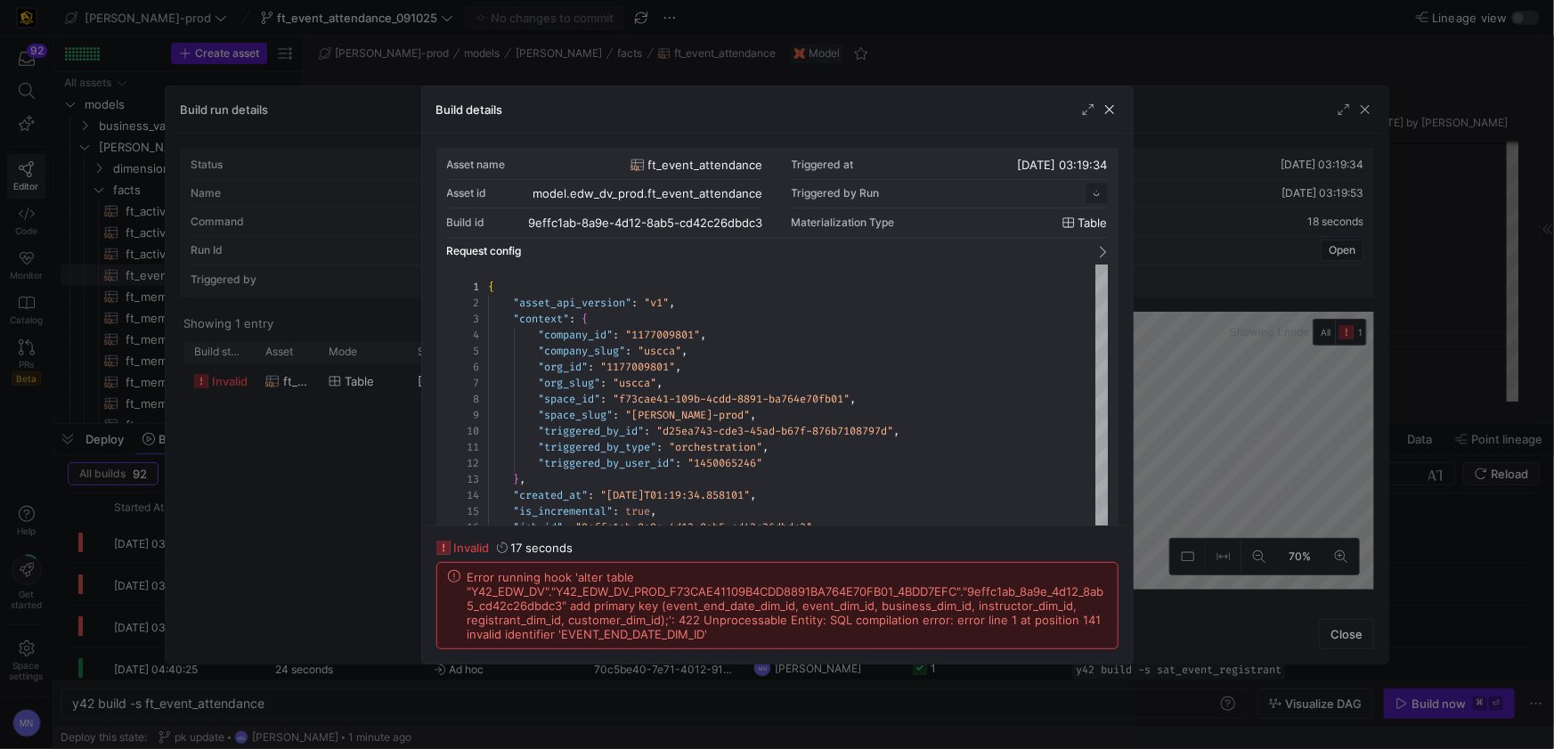
scroll to position [160, 0]
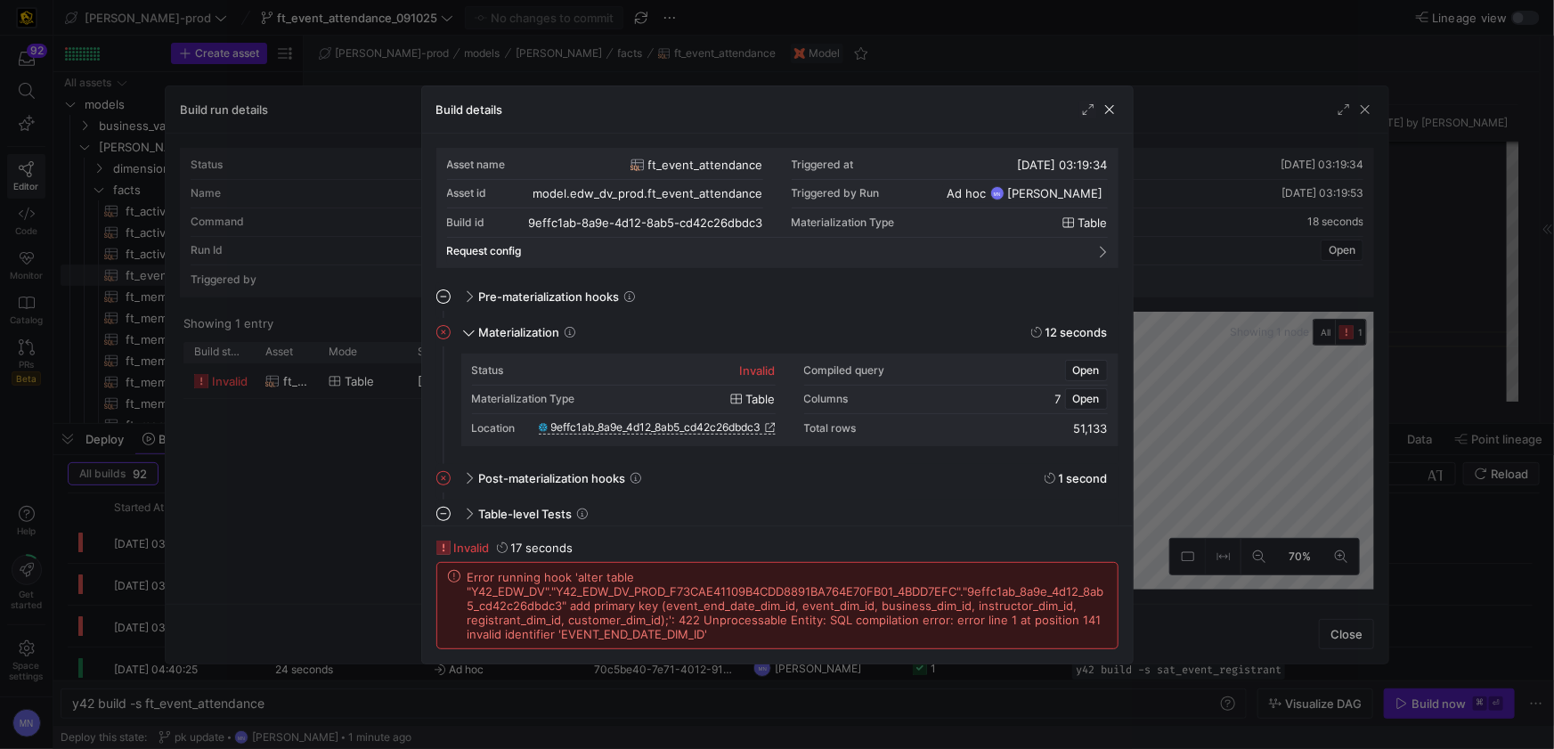
click at [1217, 370] on div at bounding box center [777, 374] width 1554 height 749
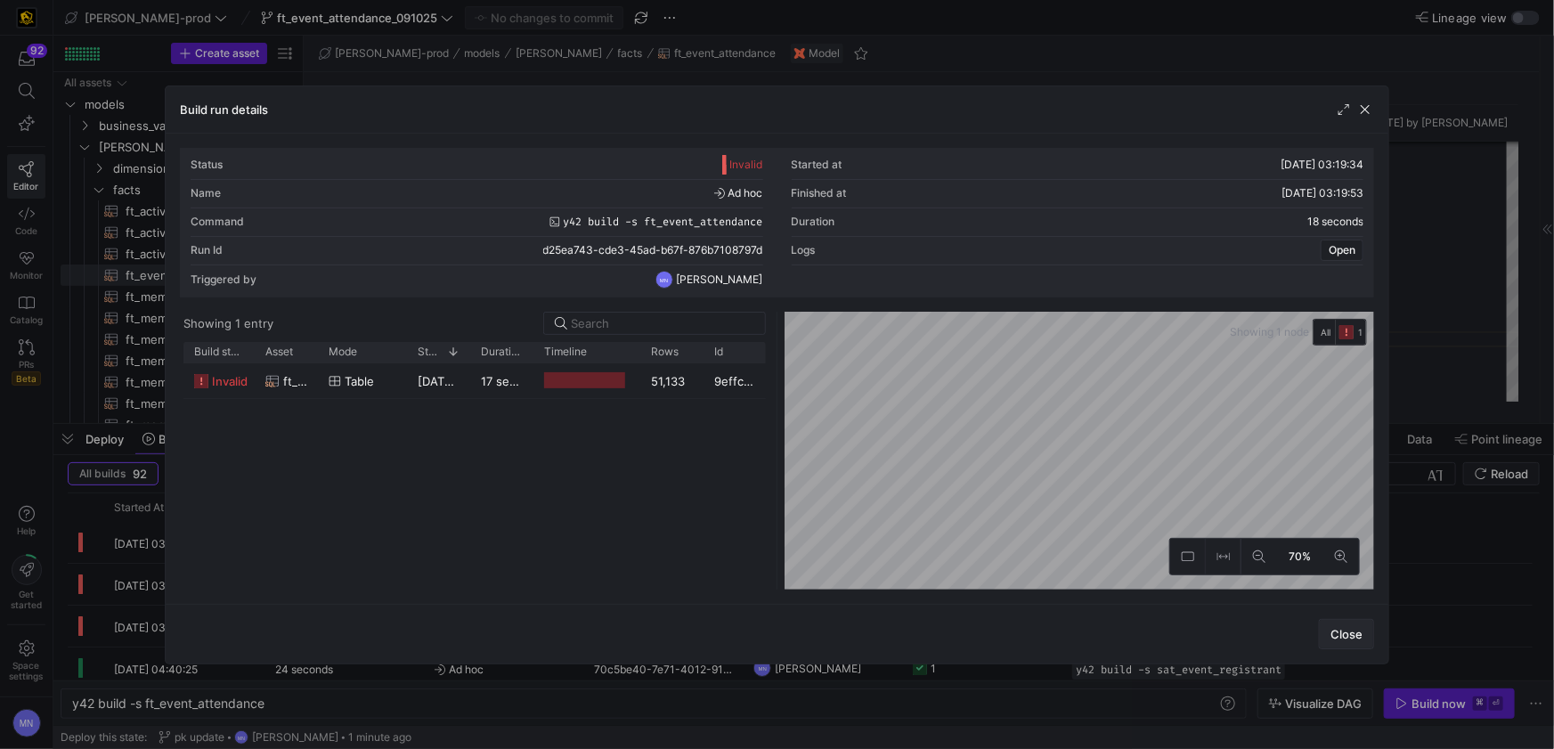
click at [1355, 637] on span "Close" at bounding box center [1346, 634] width 32 height 14
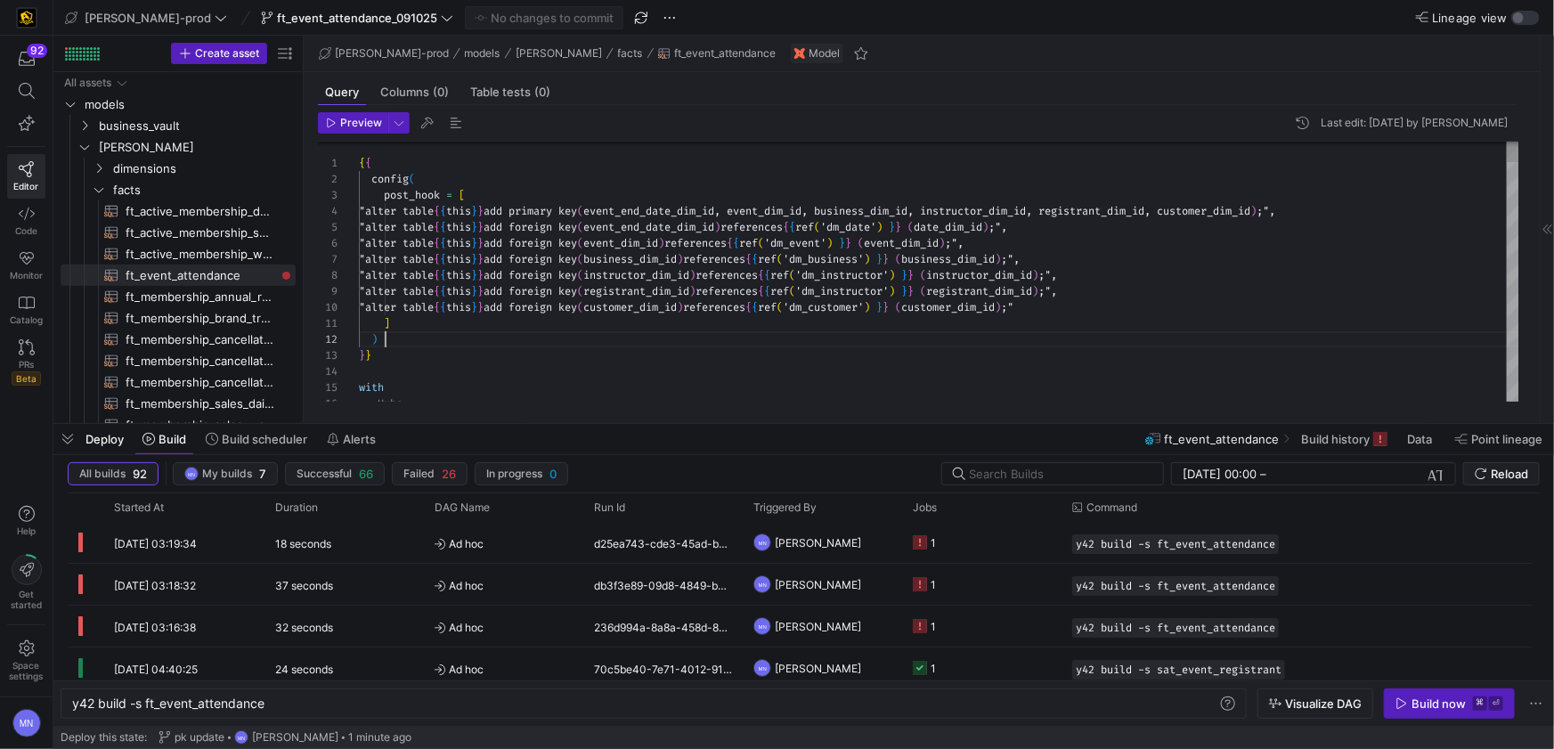
click at [726, 338] on div ")" at bounding box center [939, 339] width 1160 height 16
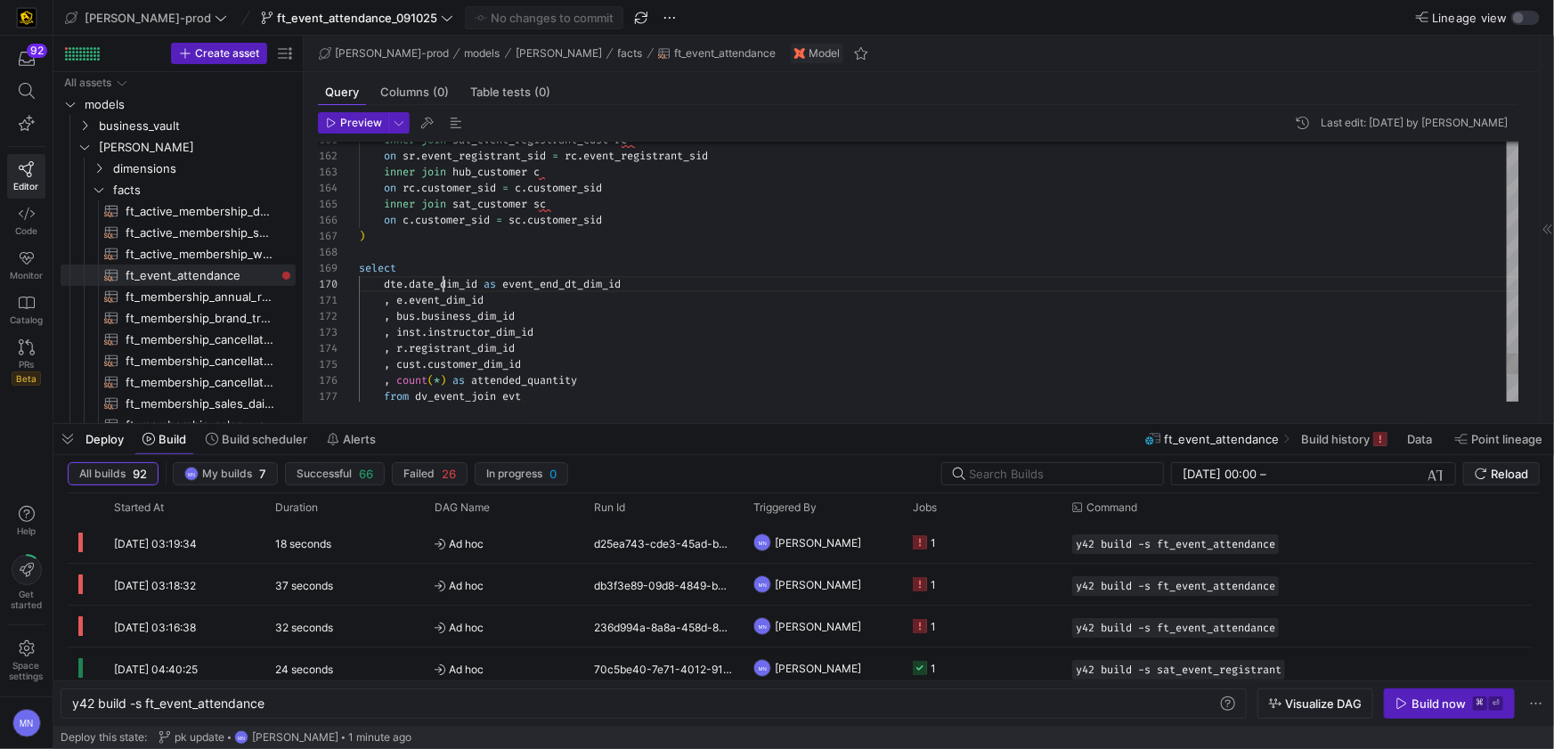
click at [441, 282] on span "date_dim_id" at bounding box center [443, 284] width 69 height 14
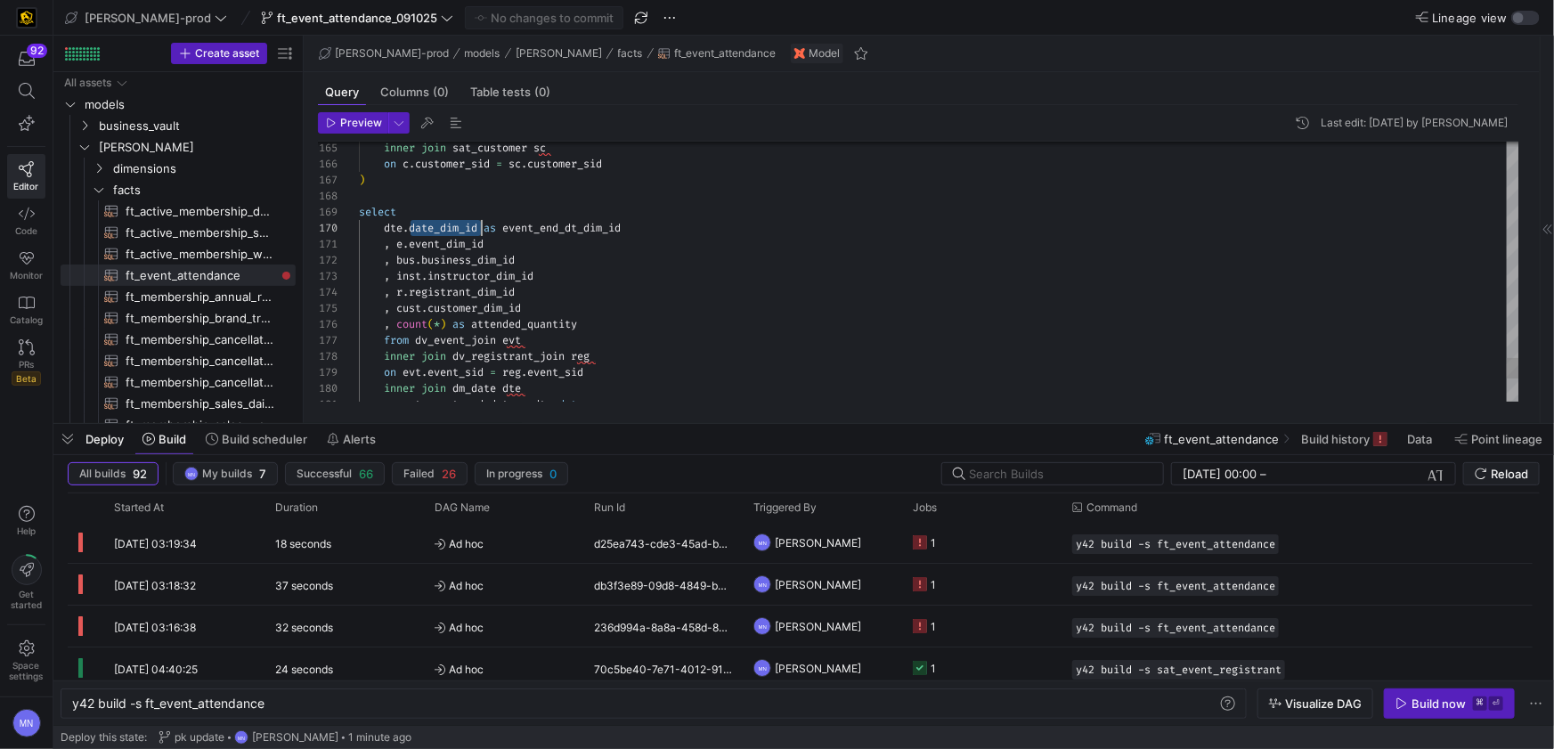
drag, startPoint x: 434, startPoint y: 186, endPoint x: 442, endPoint y: 203, distance: 18.4
click at [434, 186] on div ")" at bounding box center [939, 181] width 1160 height 16
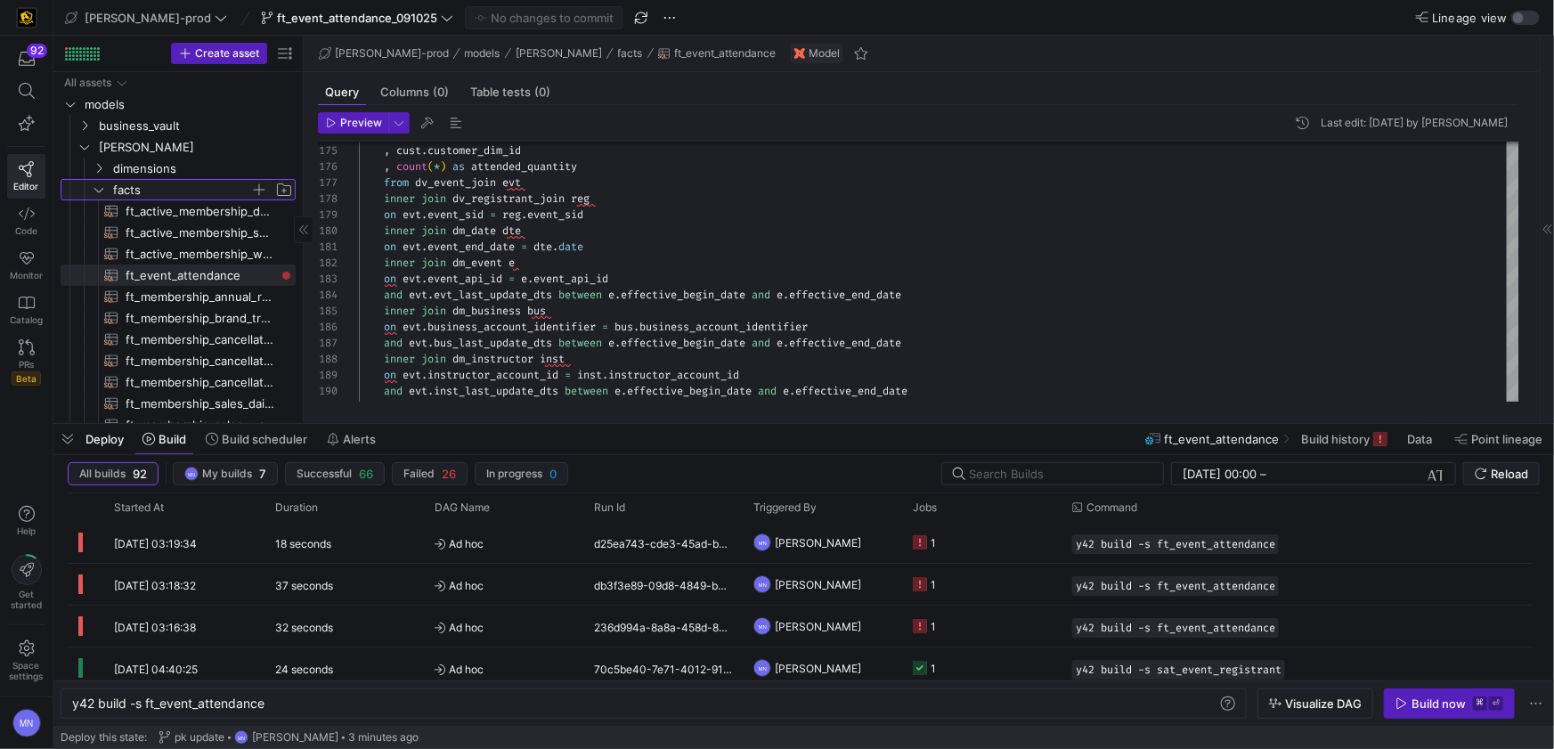
click at [104, 191] on icon "Press SPACE to select this row." at bounding box center [99, 189] width 12 height 11
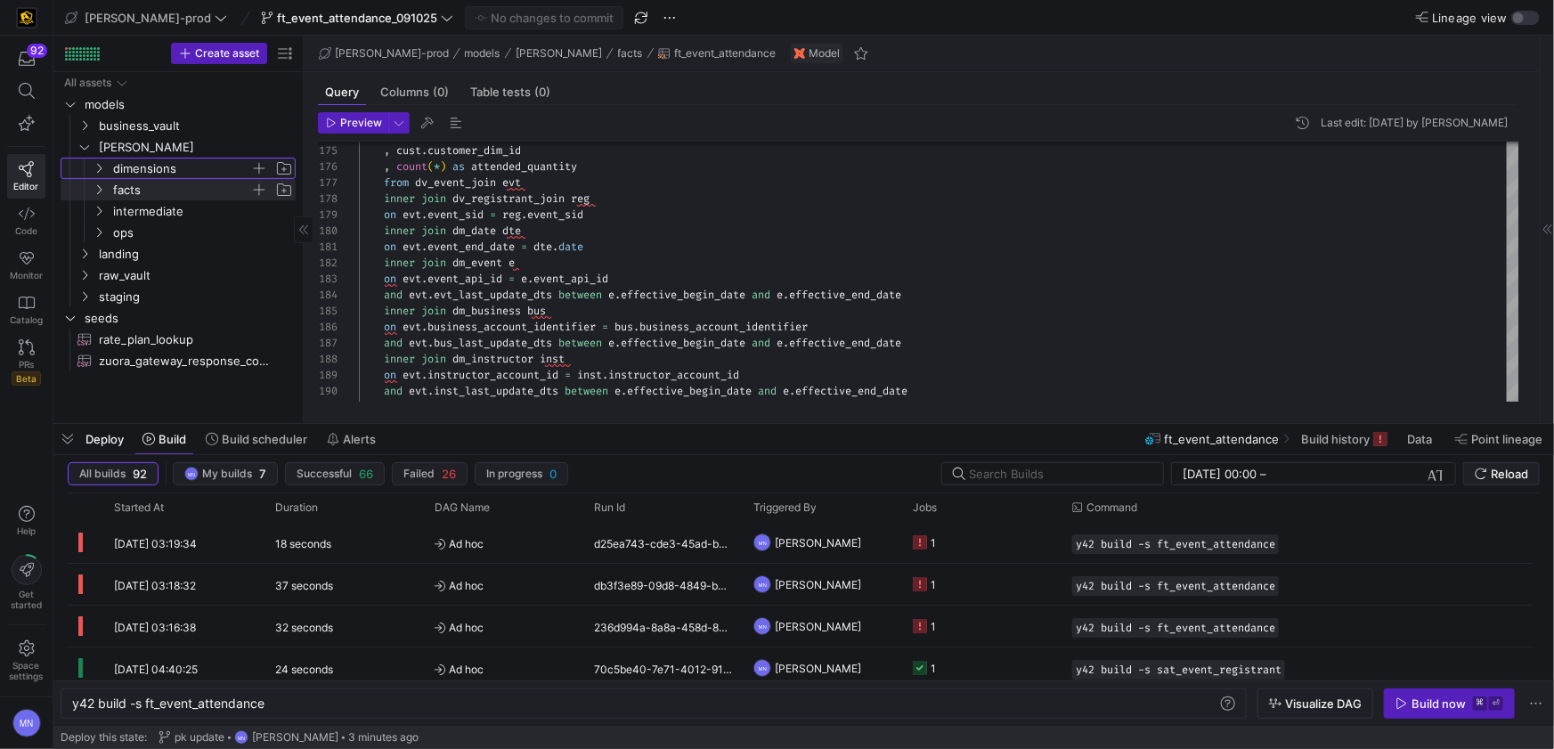
click at [101, 170] on icon "Press SPACE to select this row." at bounding box center [99, 168] width 12 height 11
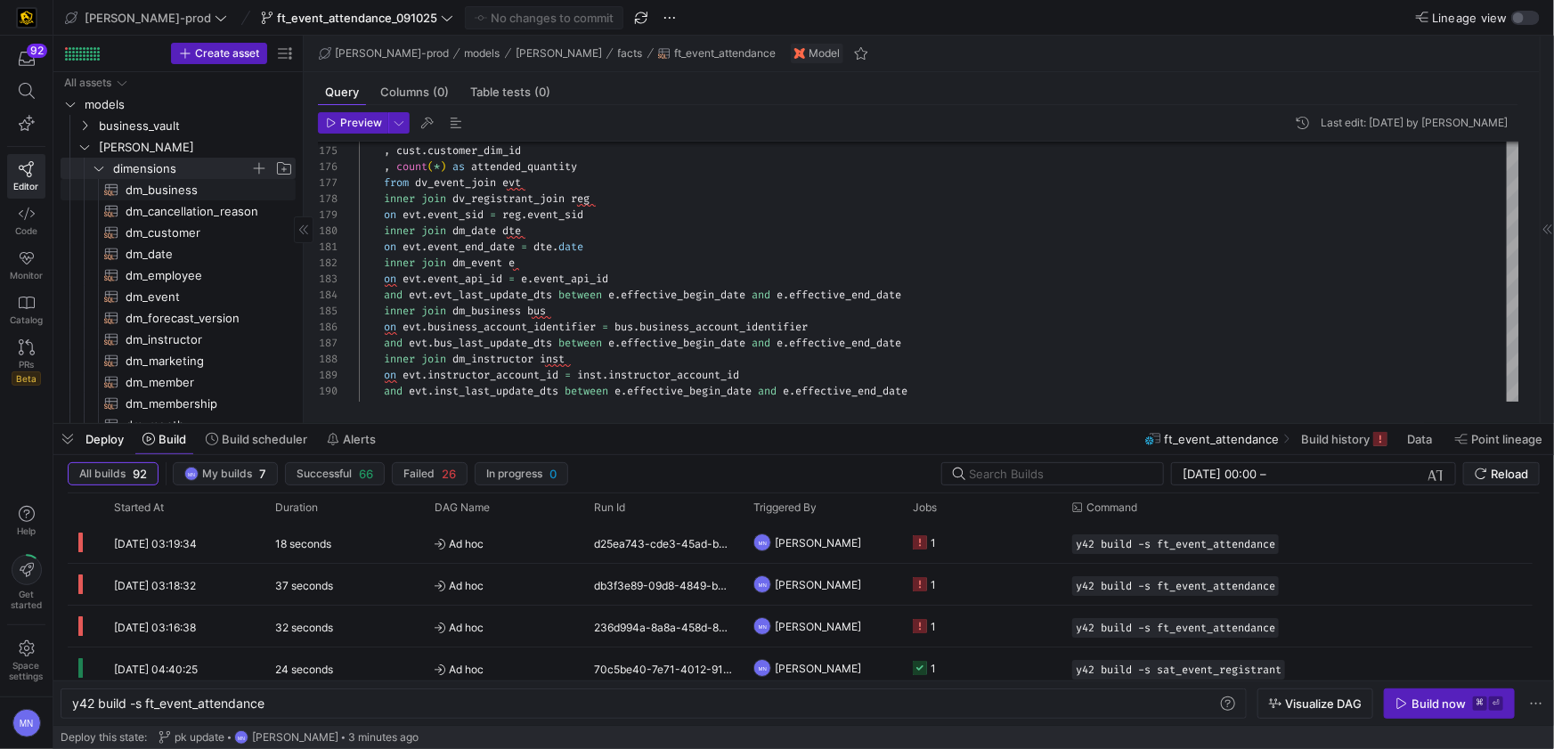
click at [163, 194] on span "dm_business​​​​​​​​​​" at bounding box center [201, 190] width 150 height 20
type textarea "{{ config( materialized='table' , post_hook= "alter table {{ this }} add primar…"
type textarea "y42 build -s dm_business"
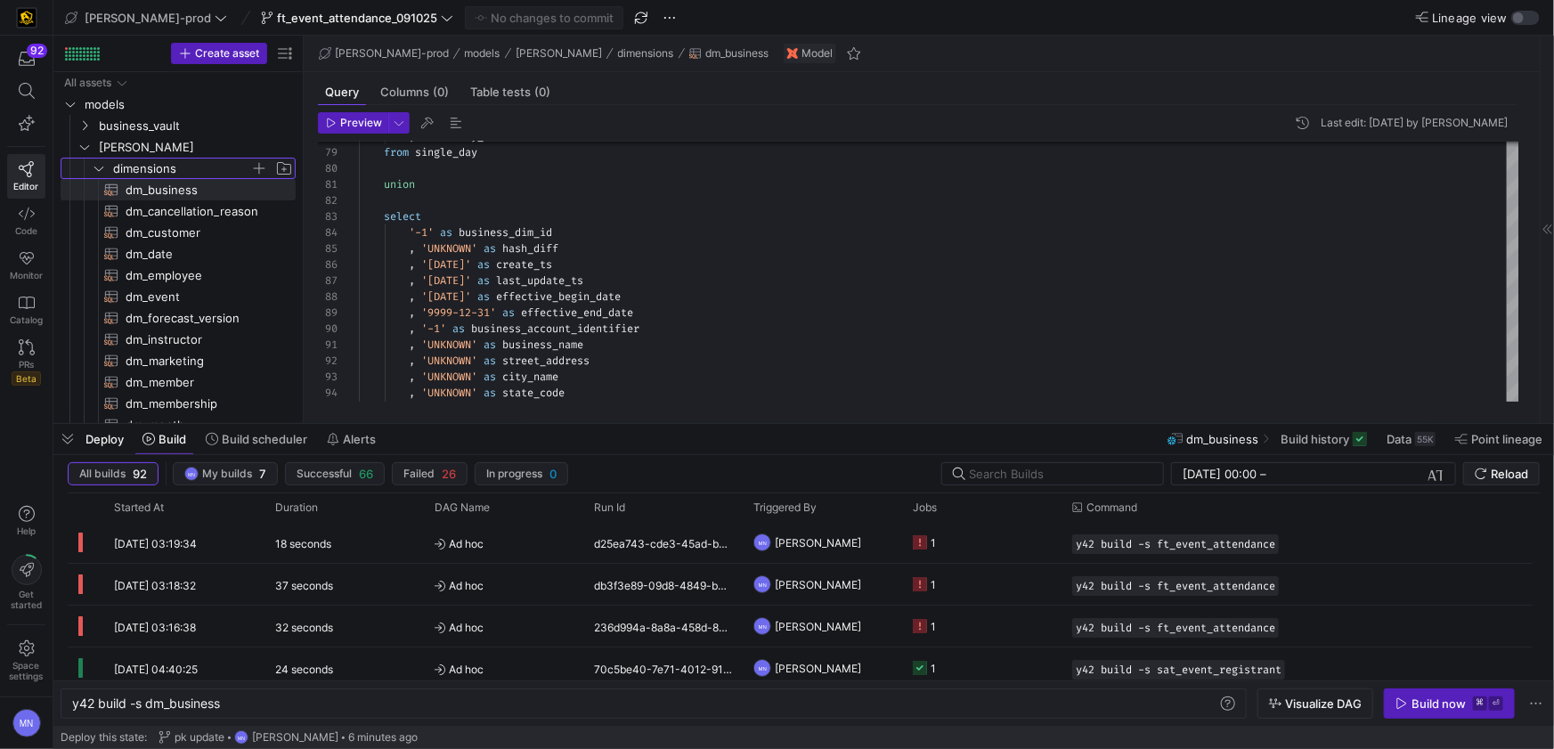
click at [107, 165] on span "dimensions" at bounding box center [192, 168] width 205 height 20
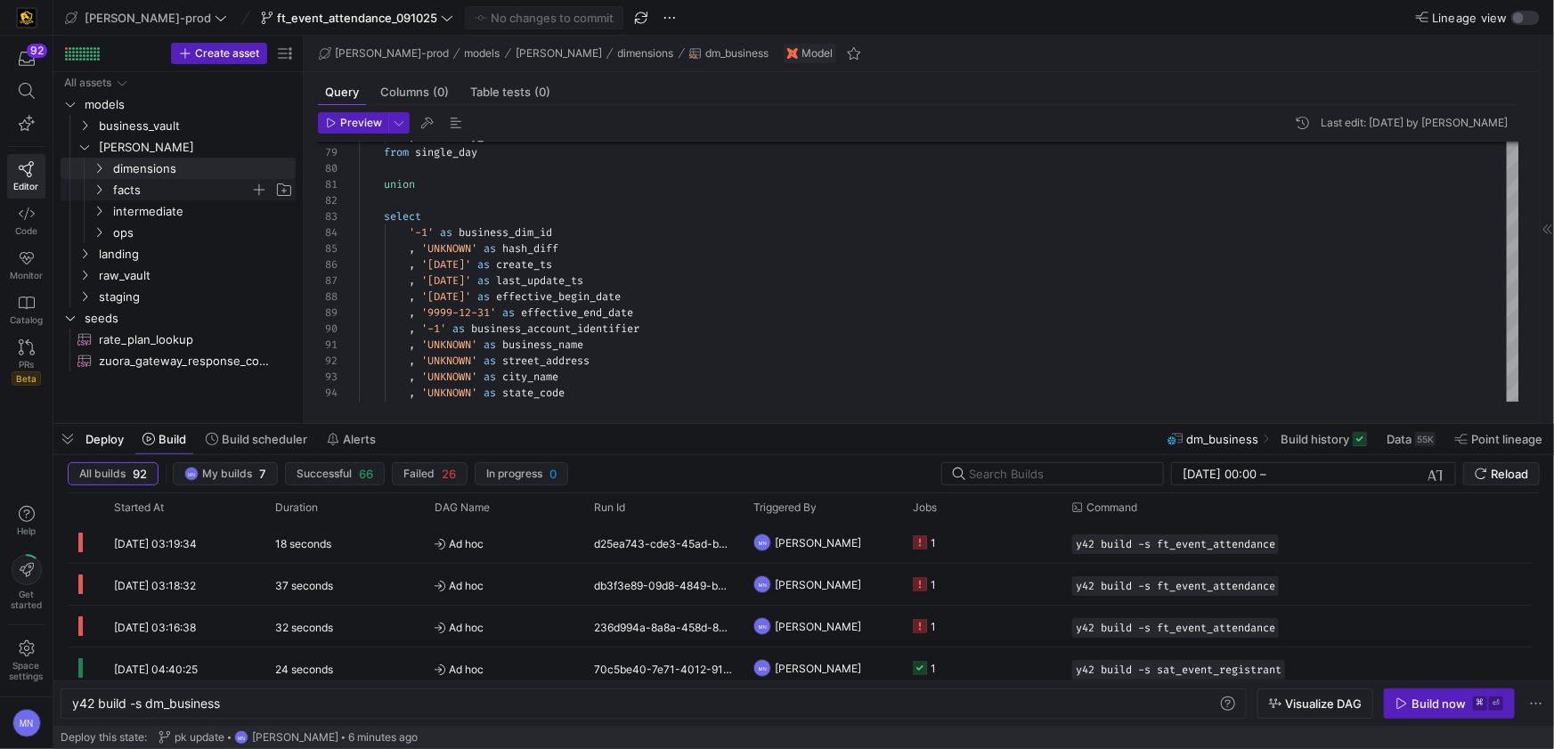
click at [101, 184] on icon "Press SPACE to select this row." at bounding box center [99, 189] width 12 height 11
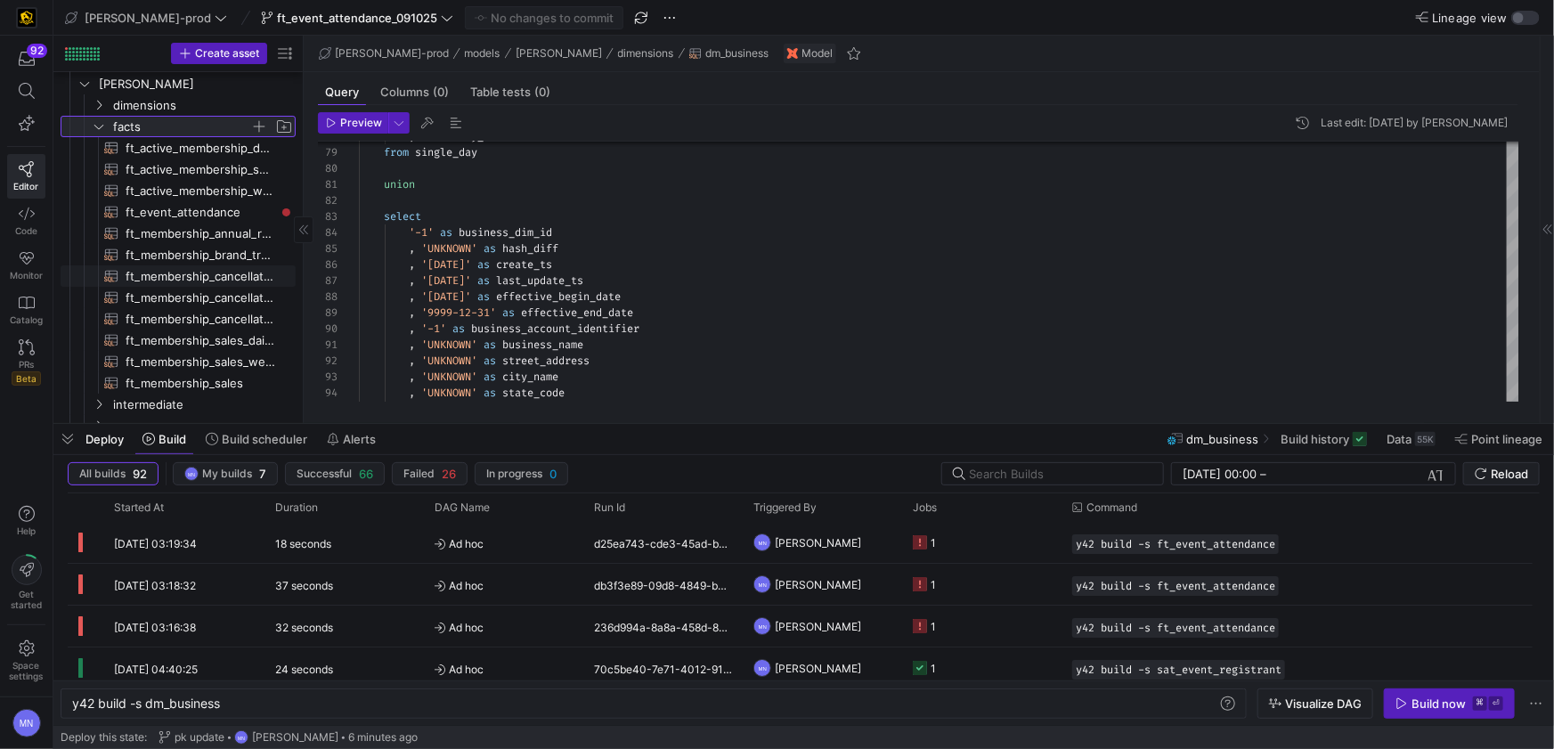
scroll to position [69, 0]
click at [195, 204] on span "ft_event_attendance​​​​​​​​​​" at bounding box center [201, 206] width 150 height 20
type textarea "{{ config( post_hook = [ "alter table {{ this }} add primary key (event_end_dat…"
type textarea "y42 build -s ft_event_attendance"
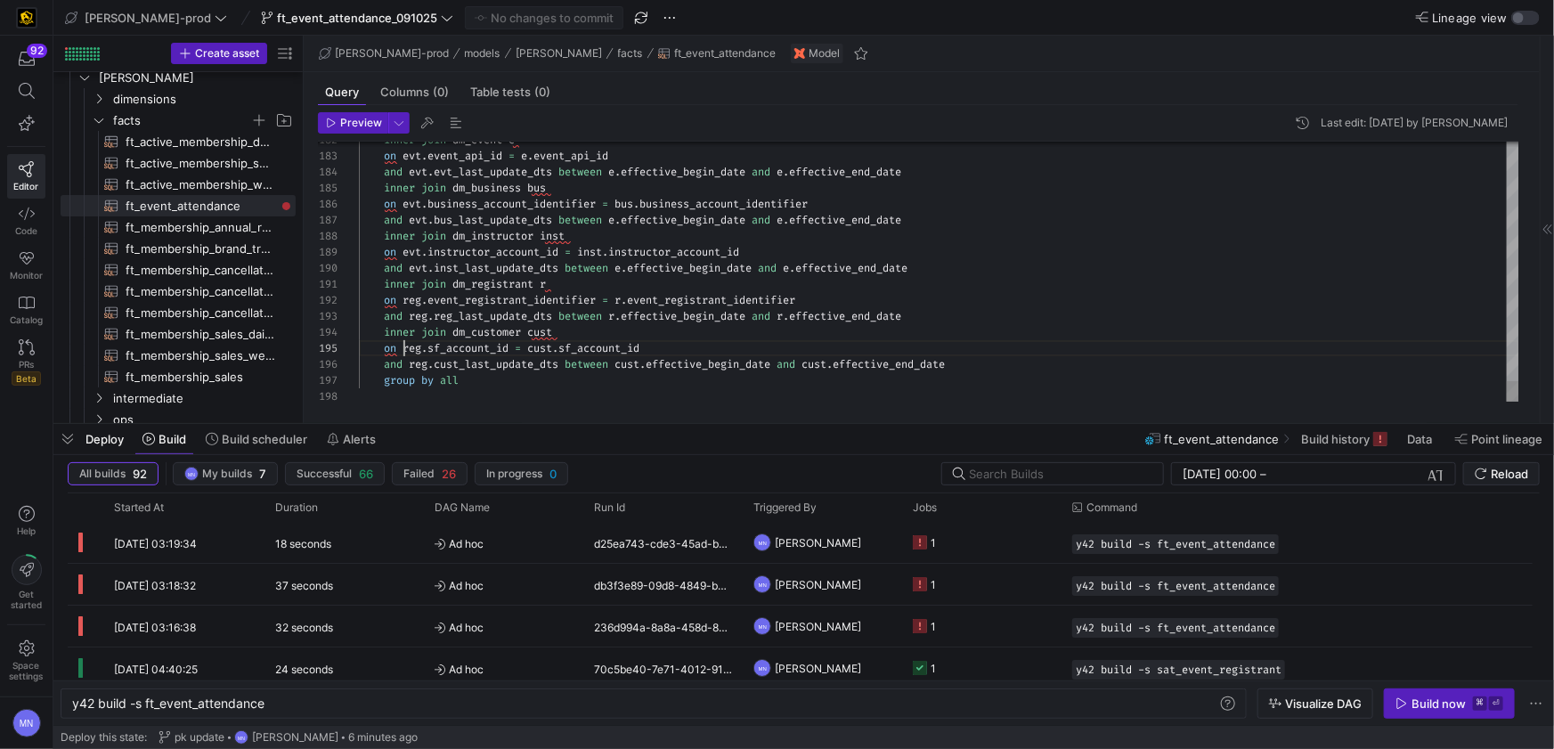
scroll to position [63, 45]
drag, startPoint x: 402, startPoint y: 347, endPoint x: 450, endPoint y: 387, distance: 61.9
click at [402, 347] on span at bounding box center [399, 348] width 6 height 14
drag, startPoint x: 576, startPoint y: 349, endPoint x: 582, endPoint y: 359, distance: 11.6
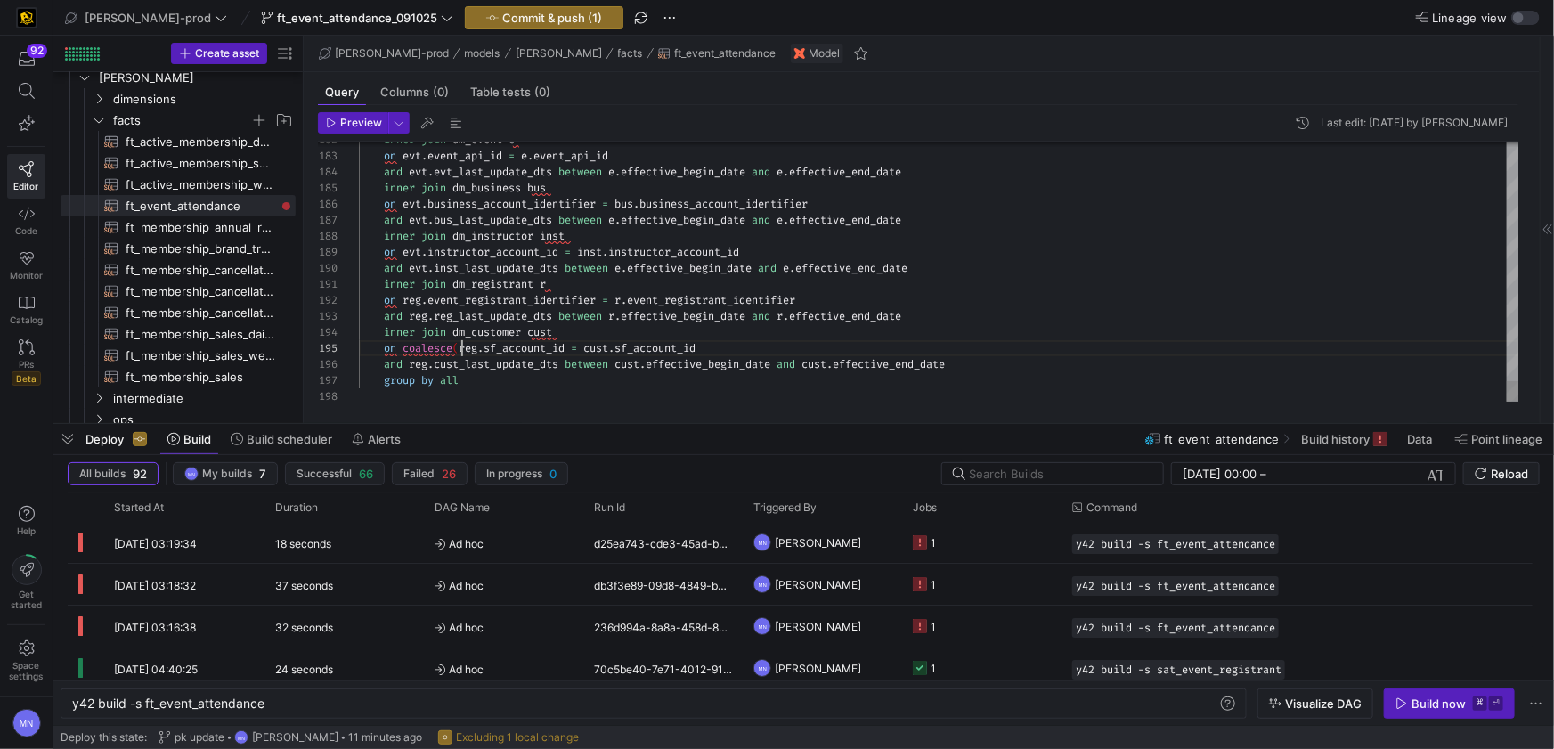
click at [576, 349] on span "=" at bounding box center [574, 348] width 6 height 14
click at [413, 362] on span "reg" at bounding box center [418, 361] width 19 height 14
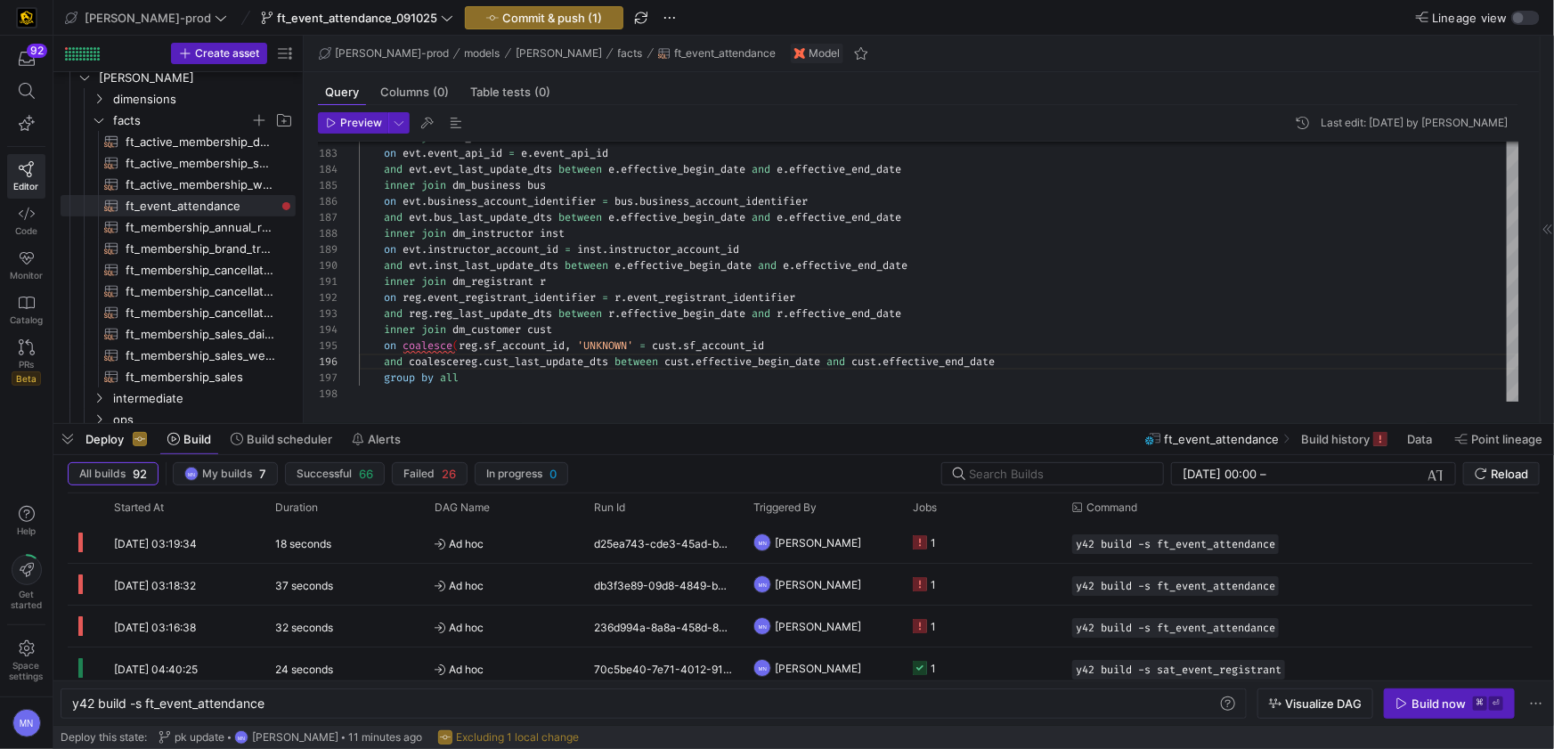
scroll to position [80, 108]
drag, startPoint x: 621, startPoint y: 361, endPoint x: 635, endPoint y: 409, distance: 49.0
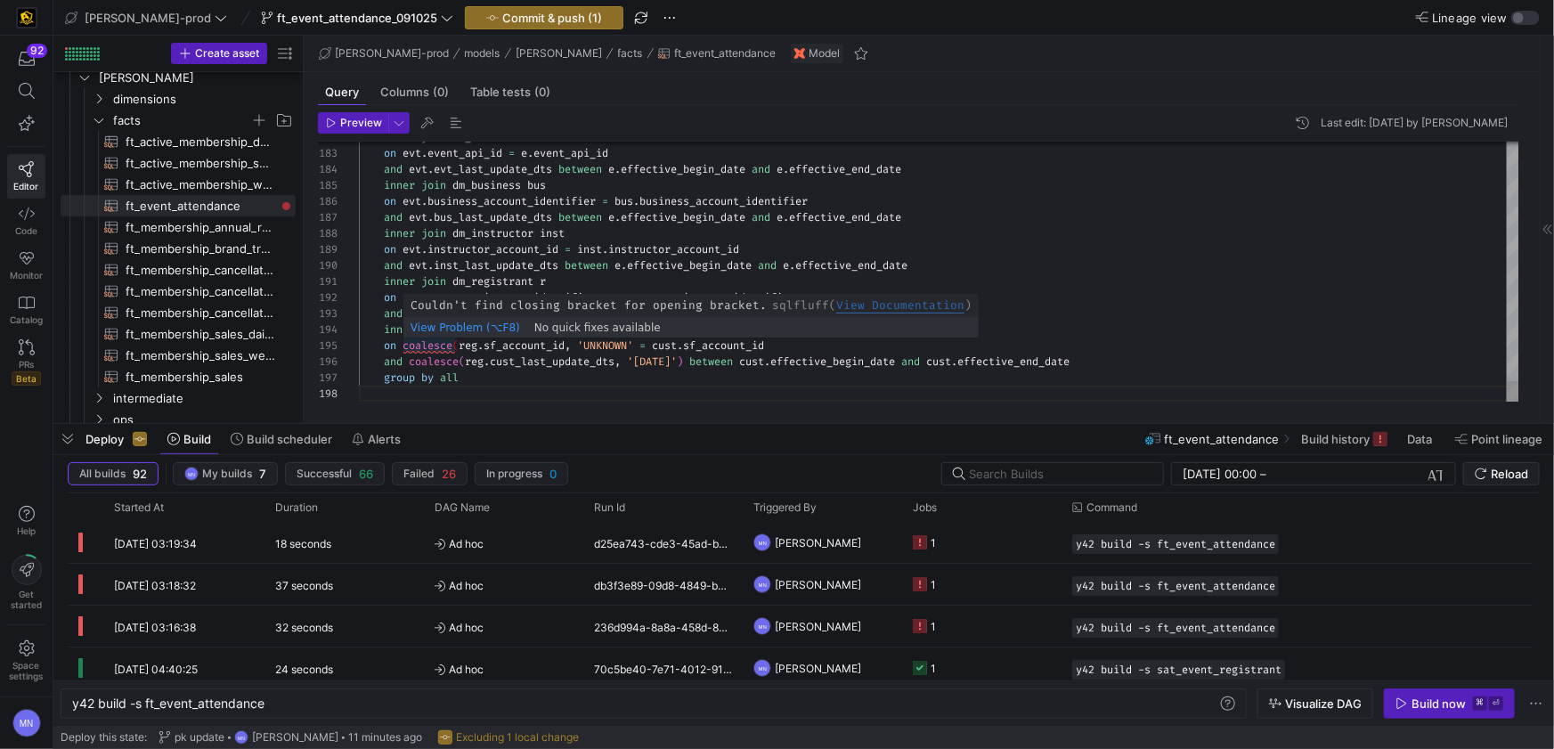
scroll to position [63, 288]
drag, startPoint x: 645, startPoint y: 342, endPoint x: 657, endPoint y: 347, distance: 13.6
click at [639, 342] on span at bounding box center [636, 345] width 6 height 14
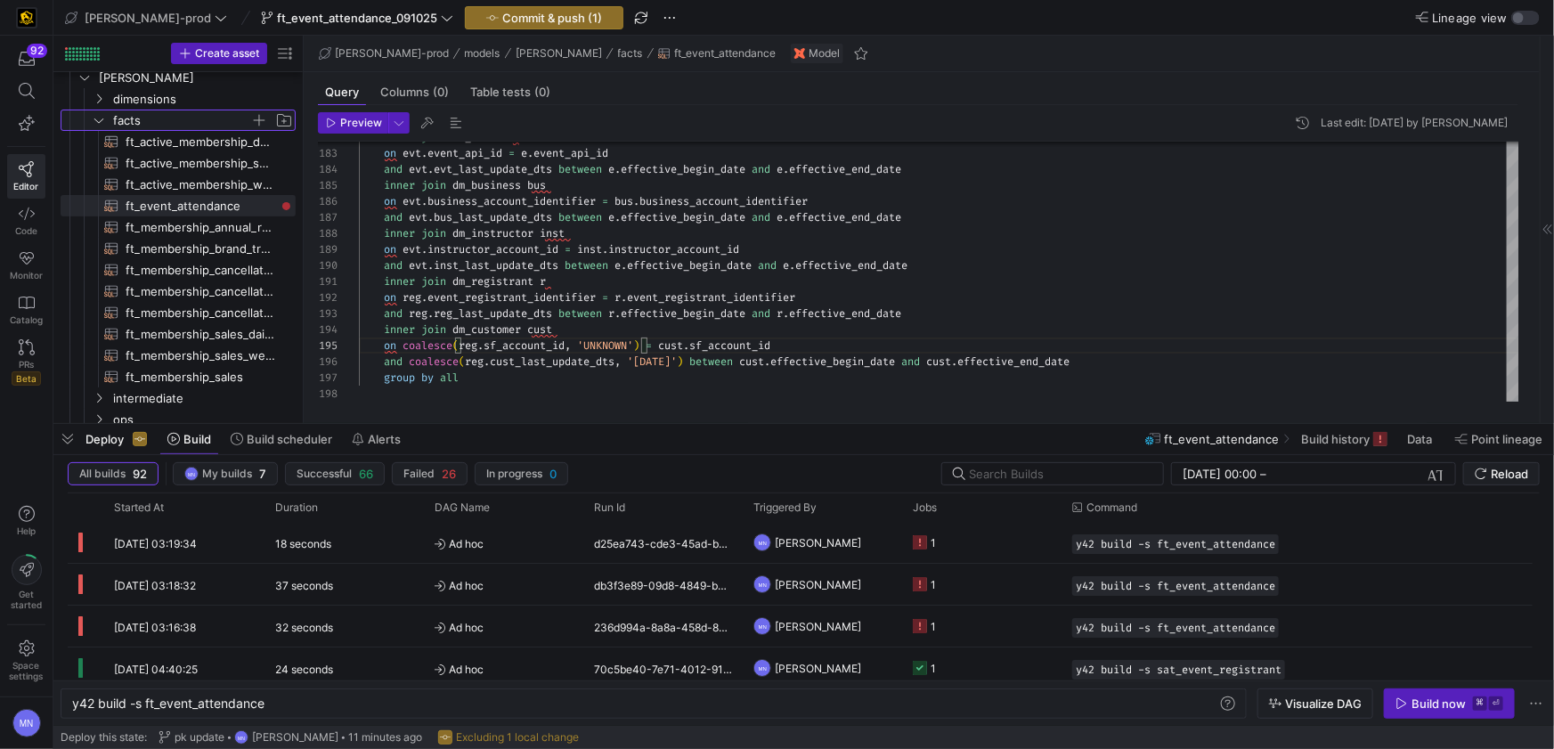
click at [101, 119] on icon "Press SPACE to select this row." at bounding box center [99, 120] width 12 height 11
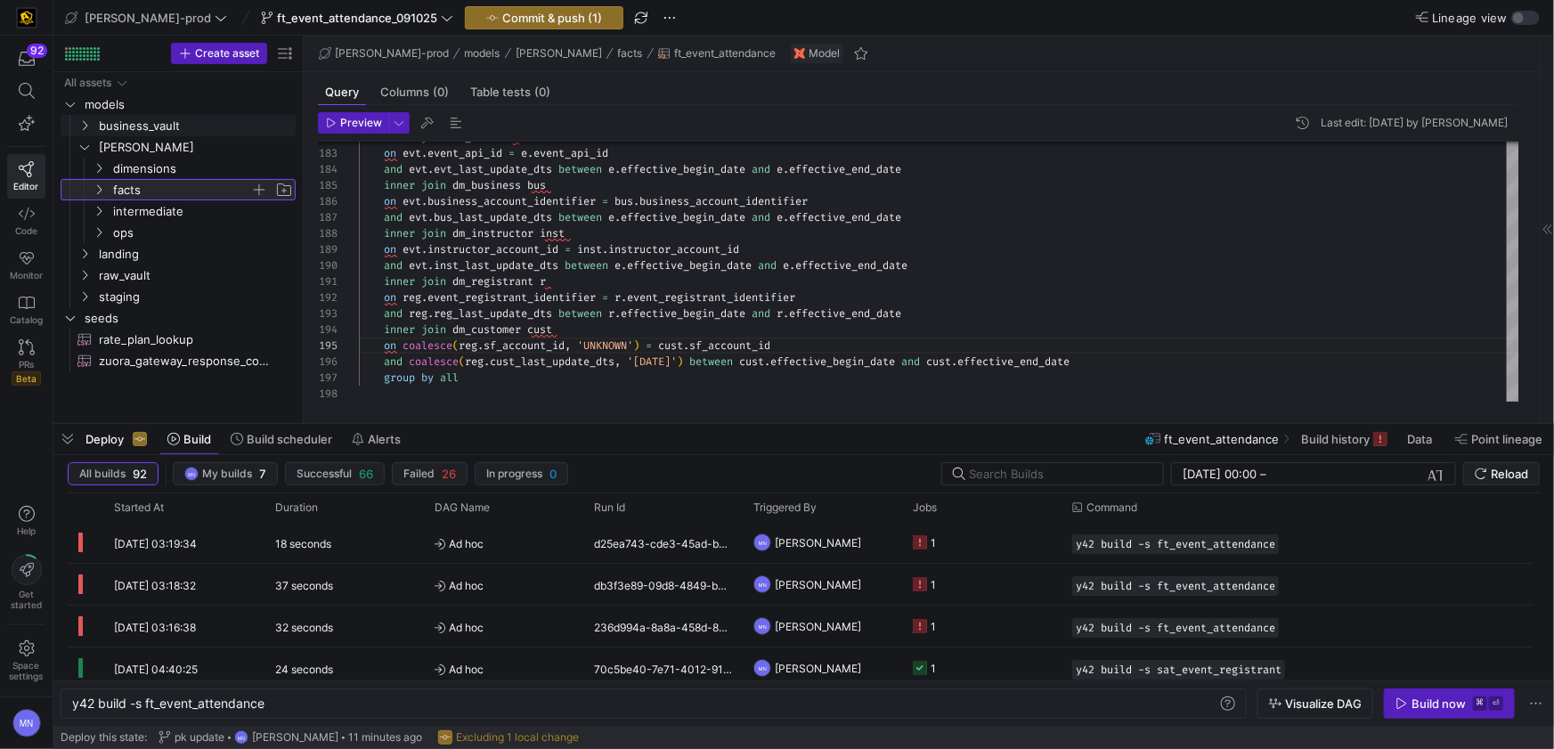
scroll to position [0, 0]
click at [102, 165] on icon "Press SPACE to select this row." at bounding box center [99, 168] width 12 height 11
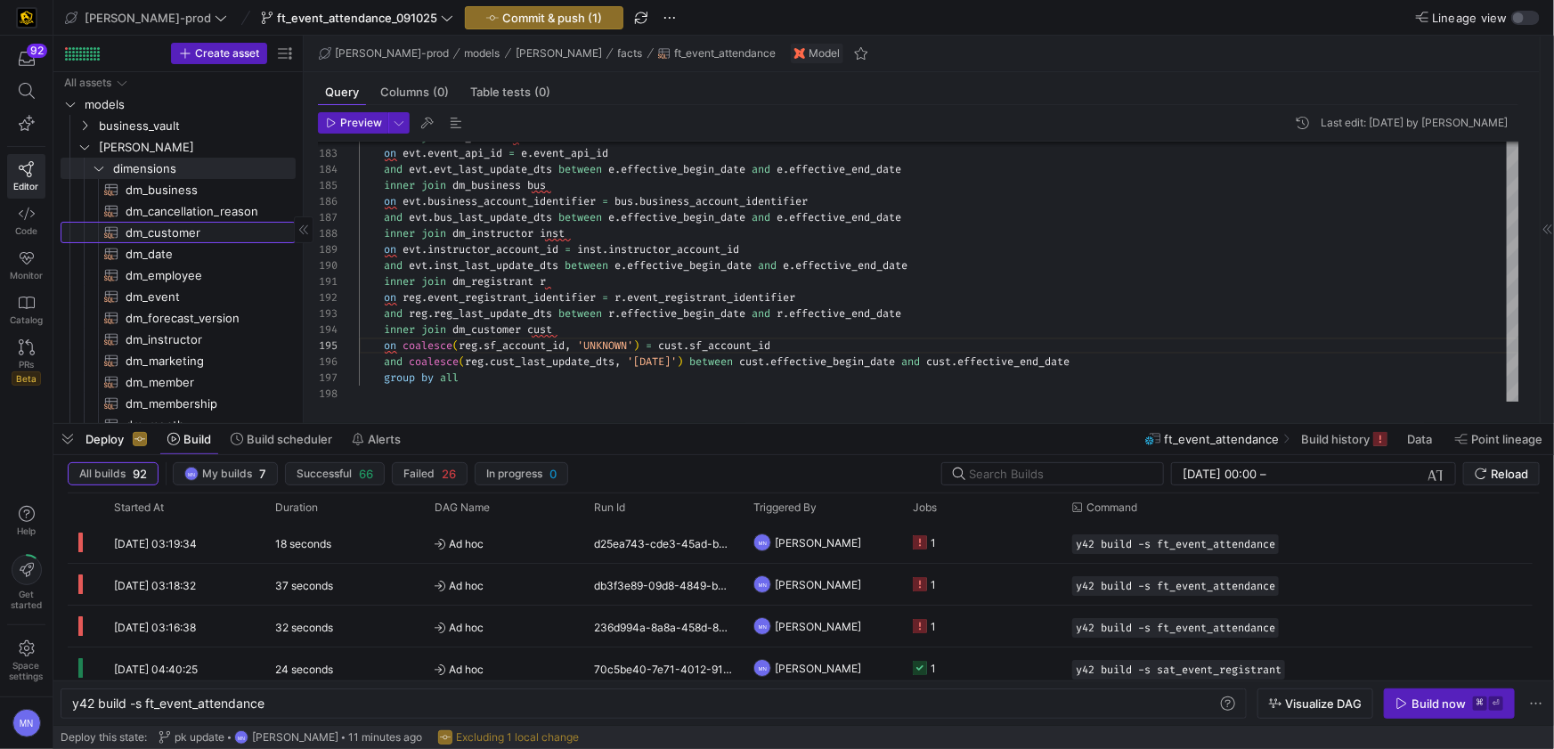
drag, startPoint x: 162, startPoint y: 231, endPoint x: 180, endPoint y: 240, distance: 19.9
click at [162, 231] on span "dm_customer​​​​​​​​​​" at bounding box center [201, 233] width 150 height 20
type textarea "{{ config( materialized = 'table' , post_hook = "alter table {{ this }} add pri…"
type textarea "y42 build -s dm_customer"
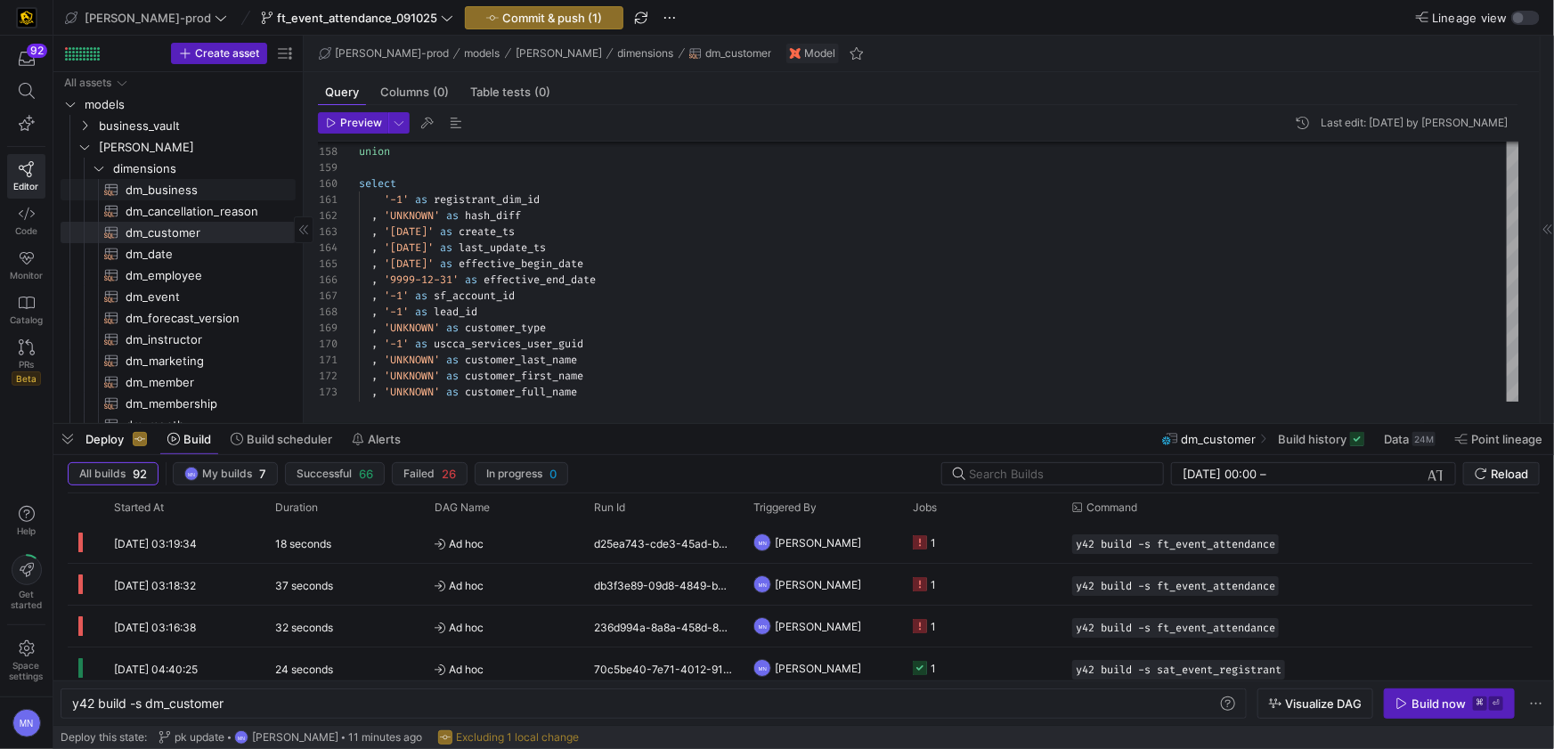
drag, startPoint x: 177, startPoint y: 189, endPoint x: 289, endPoint y: 197, distance: 112.5
click at [177, 189] on span "dm_business​​​​​​​​​​" at bounding box center [201, 190] width 150 height 20
type textarea "{{ config( materialized='table' , post_hook= "alter table {{ this }} add primar…"
type textarea "y42 build -s dm_business"
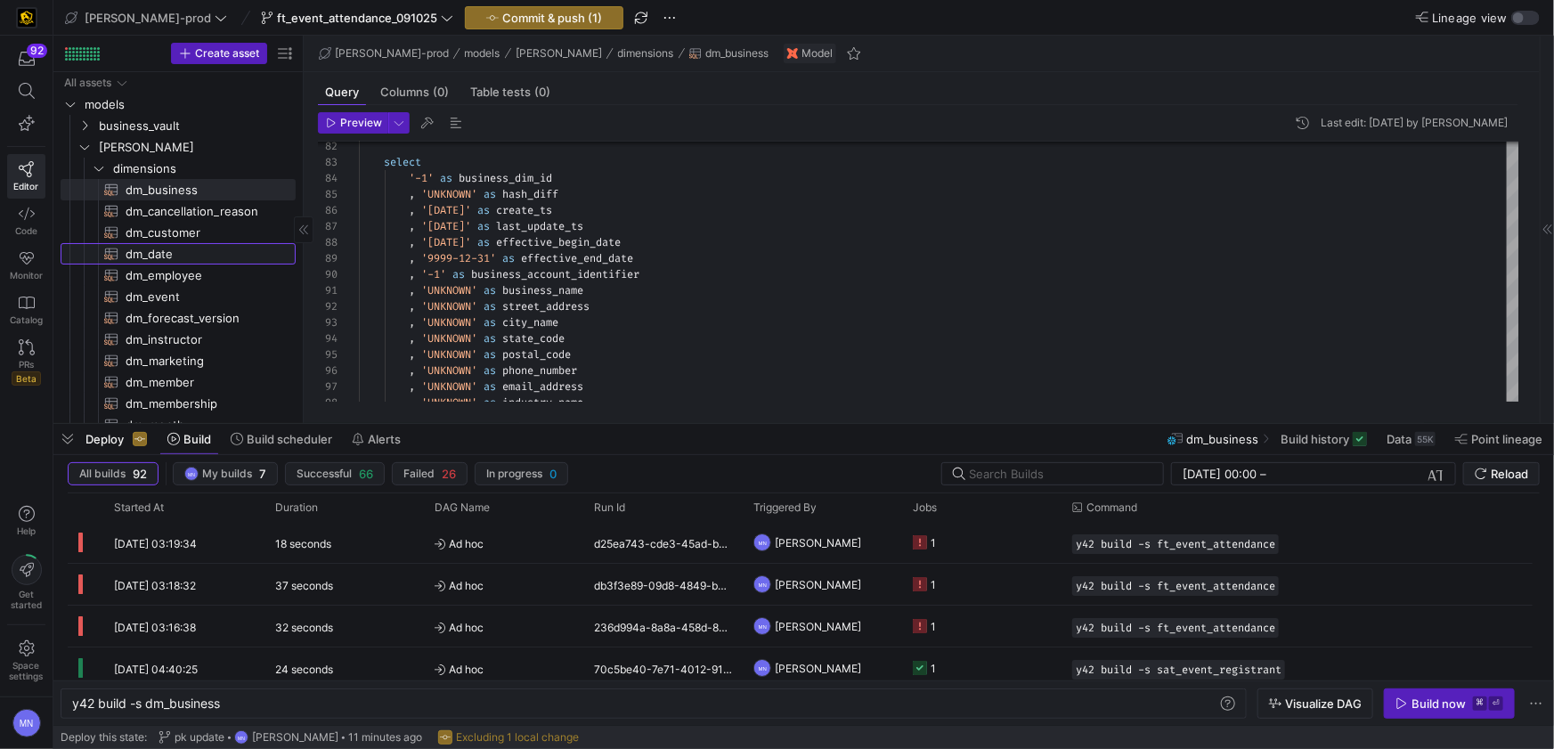
drag, startPoint x: 160, startPoint y: 257, endPoint x: 180, endPoint y: 256, distance: 19.7
click at [160, 256] on span "dm_date​​​​​​​​​​" at bounding box center [201, 254] width 150 height 20
type textarea "{{ config( materialized='table' , post_hook= "alter table {{ this }} add primar…"
type textarea "y42 build -s dm_date"
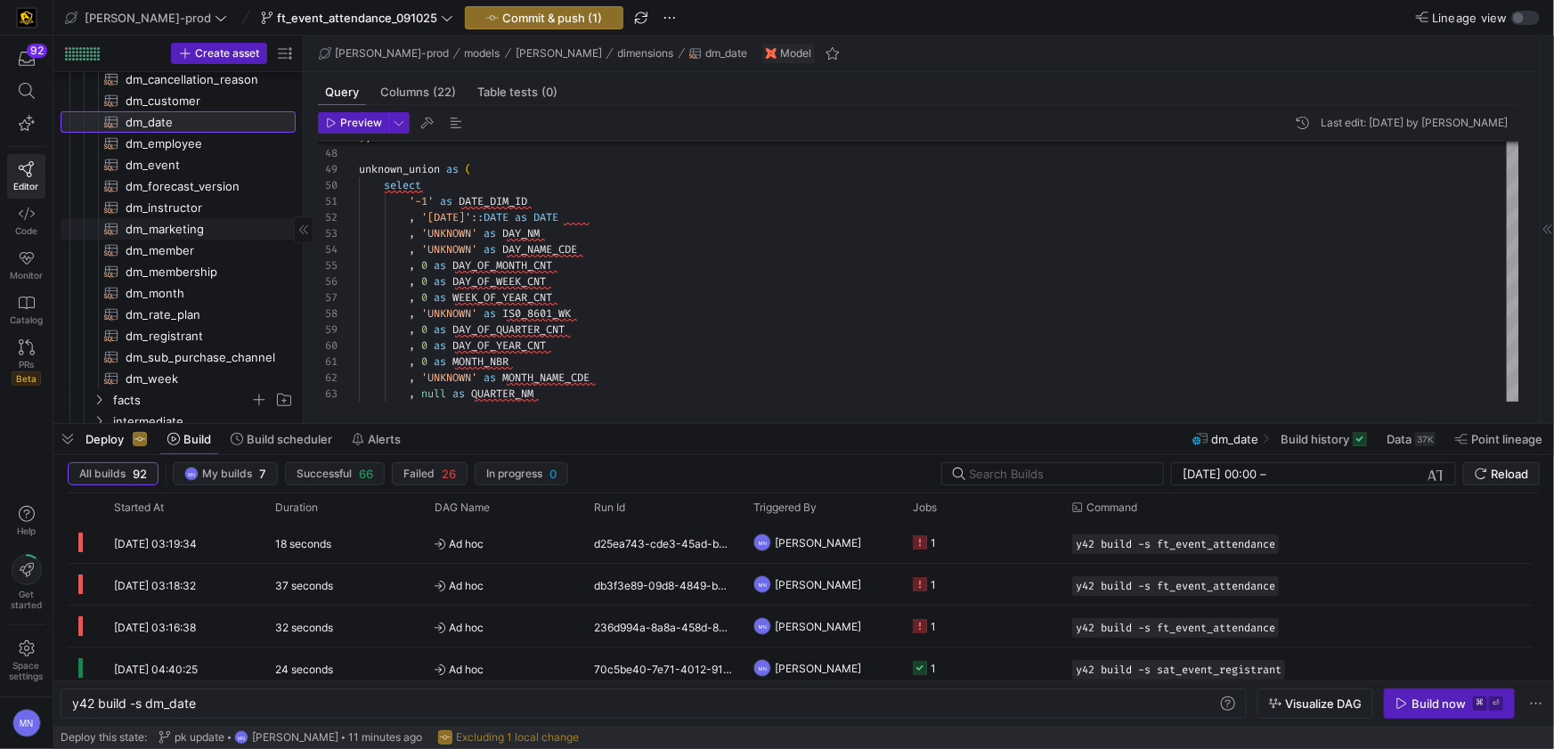
scroll to position [132, 0]
click at [164, 199] on span "dm_instructor​​​​​​​​​​" at bounding box center [201, 208] width 150 height 20
type textarea "{{ config( materialized = 'table' , post_hook = "alter table {{ this }} add pri…"
type textarea "y42 build -s dm_instructor"
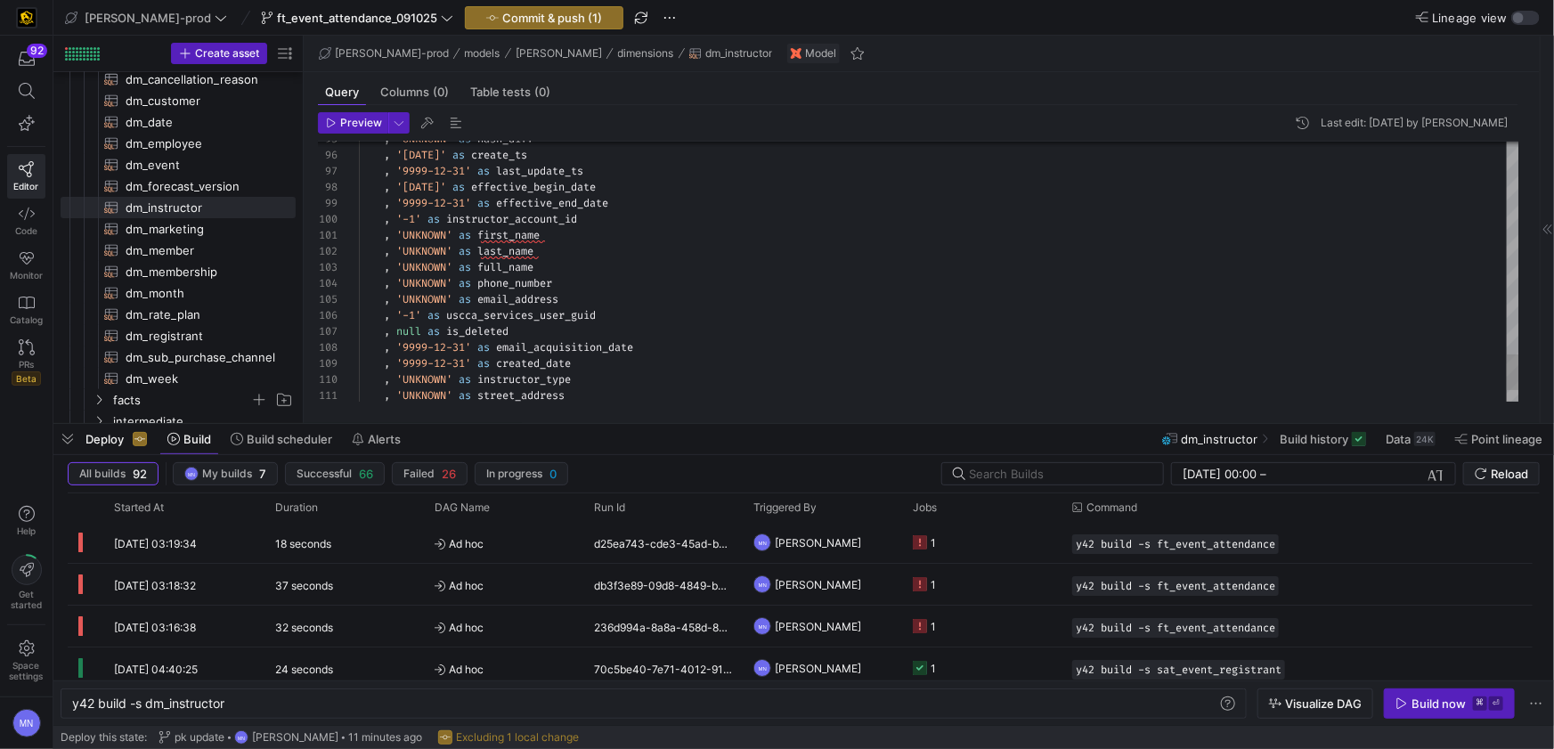
click at [550, 220] on span "instructor_account_id" at bounding box center [511, 219] width 131 height 14
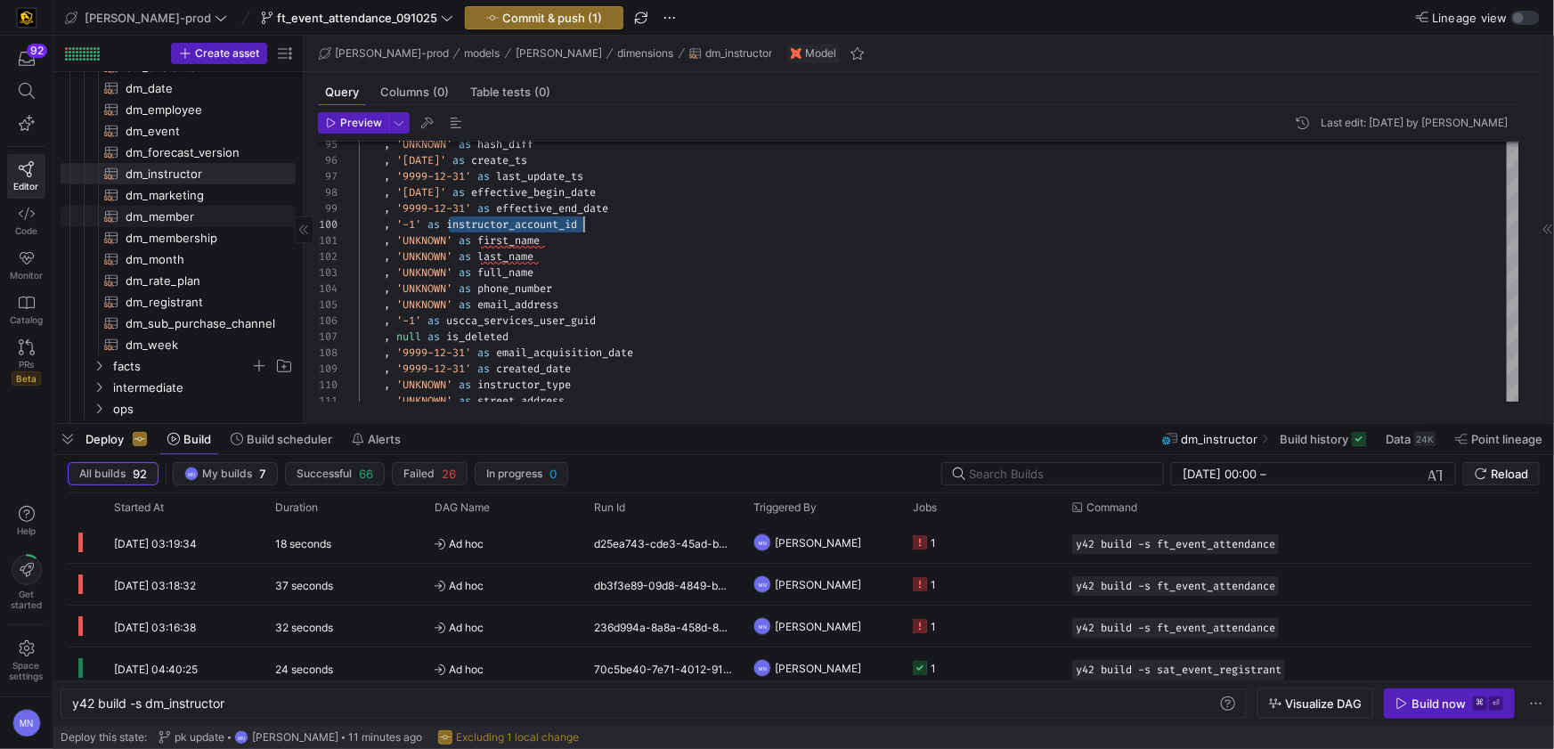
scroll to position [174, 0]
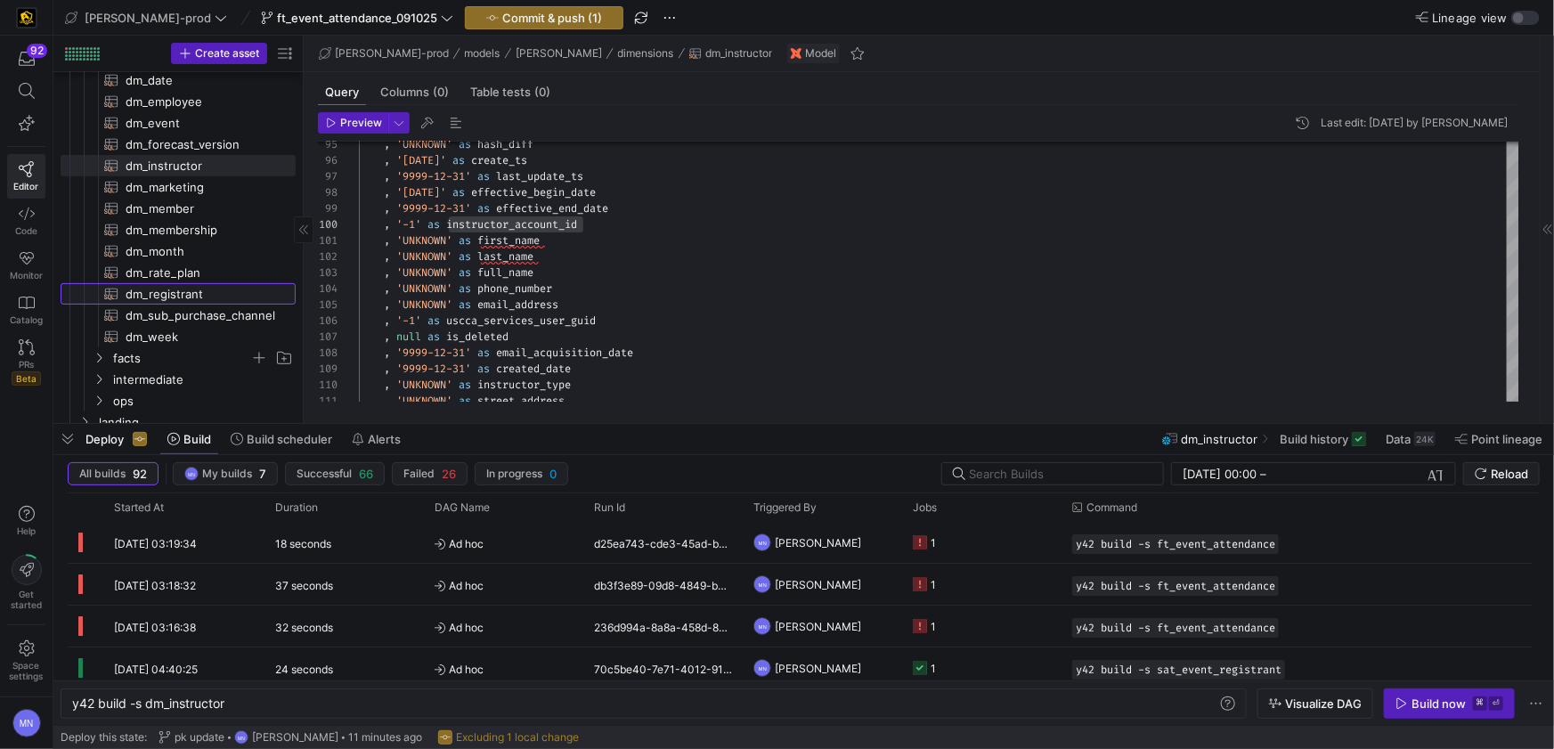
click at [173, 298] on span "dm_registrant​​​​​​​​​​" at bounding box center [201, 294] width 150 height 20
type textarea "{{ config( materialized = 'table' , post_hook = "alter table {{ this }} add pri…"
type textarea "y42 build -s dm_registrant"
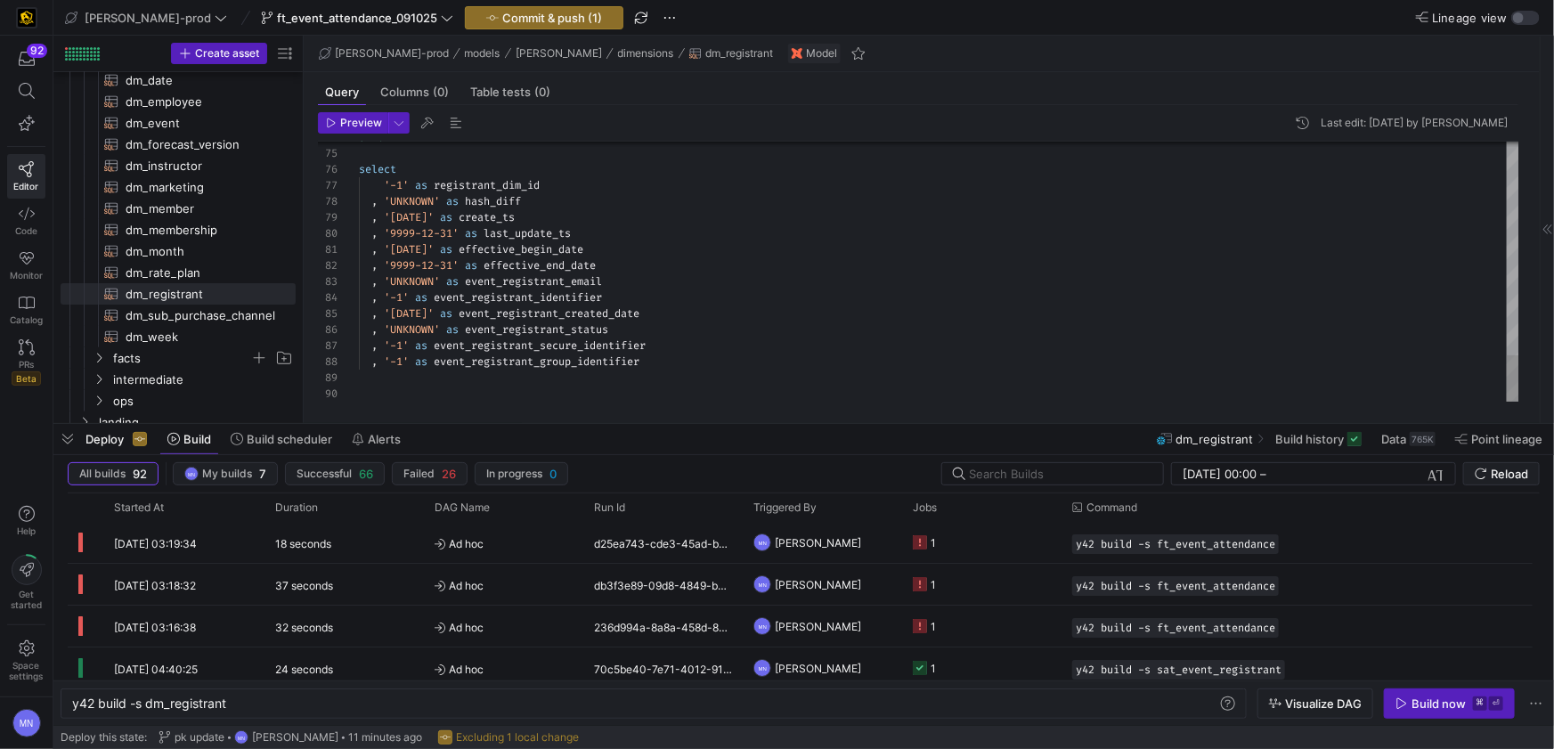
click at [543, 297] on span "event_registrant_identifier" at bounding box center [518, 297] width 168 height 14
click at [543, 298] on span "event_registrant_identifier" at bounding box center [518, 298] width 168 height 14
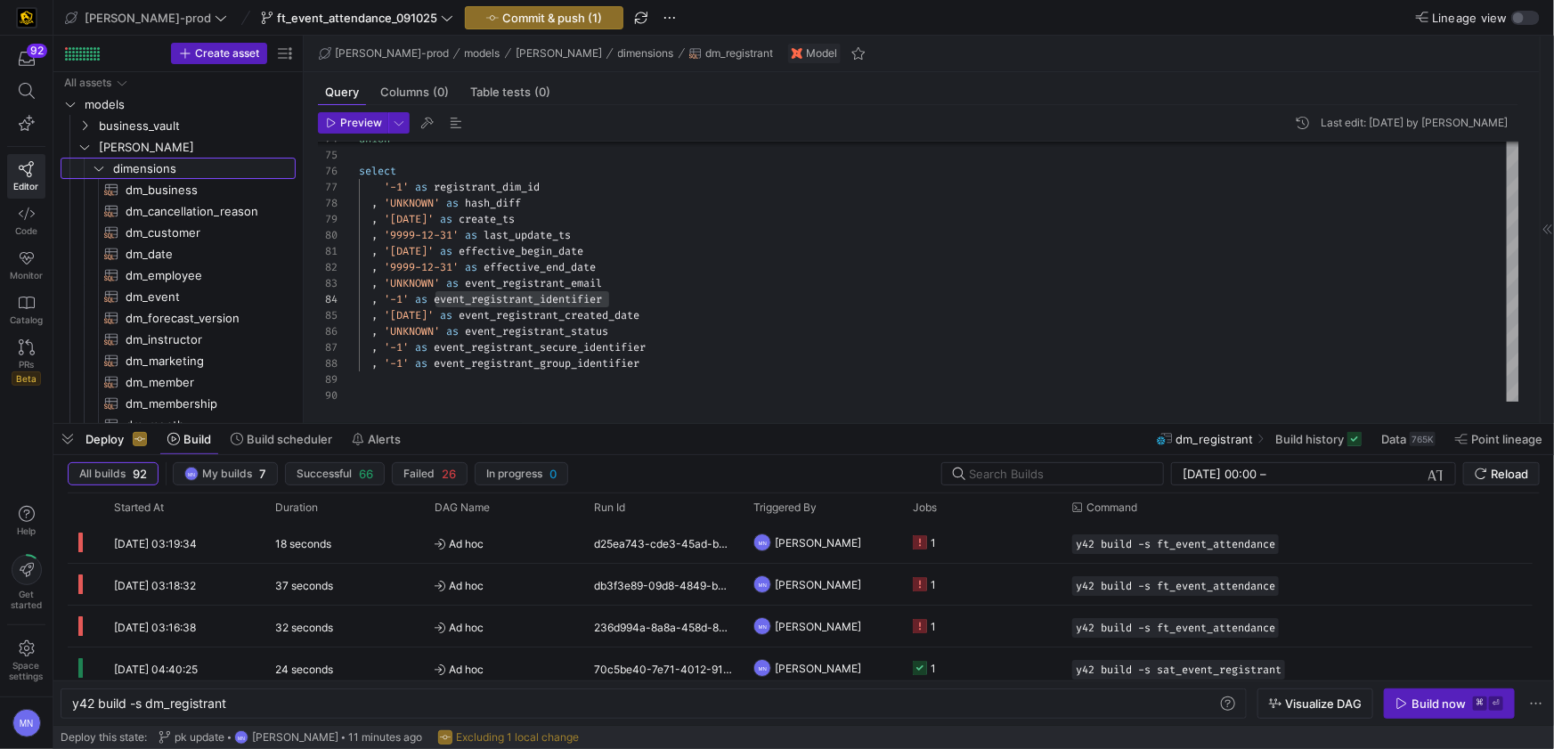
click at [97, 166] on icon "Press SPACE to select this row." at bounding box center [99, 168] width 12 height 11
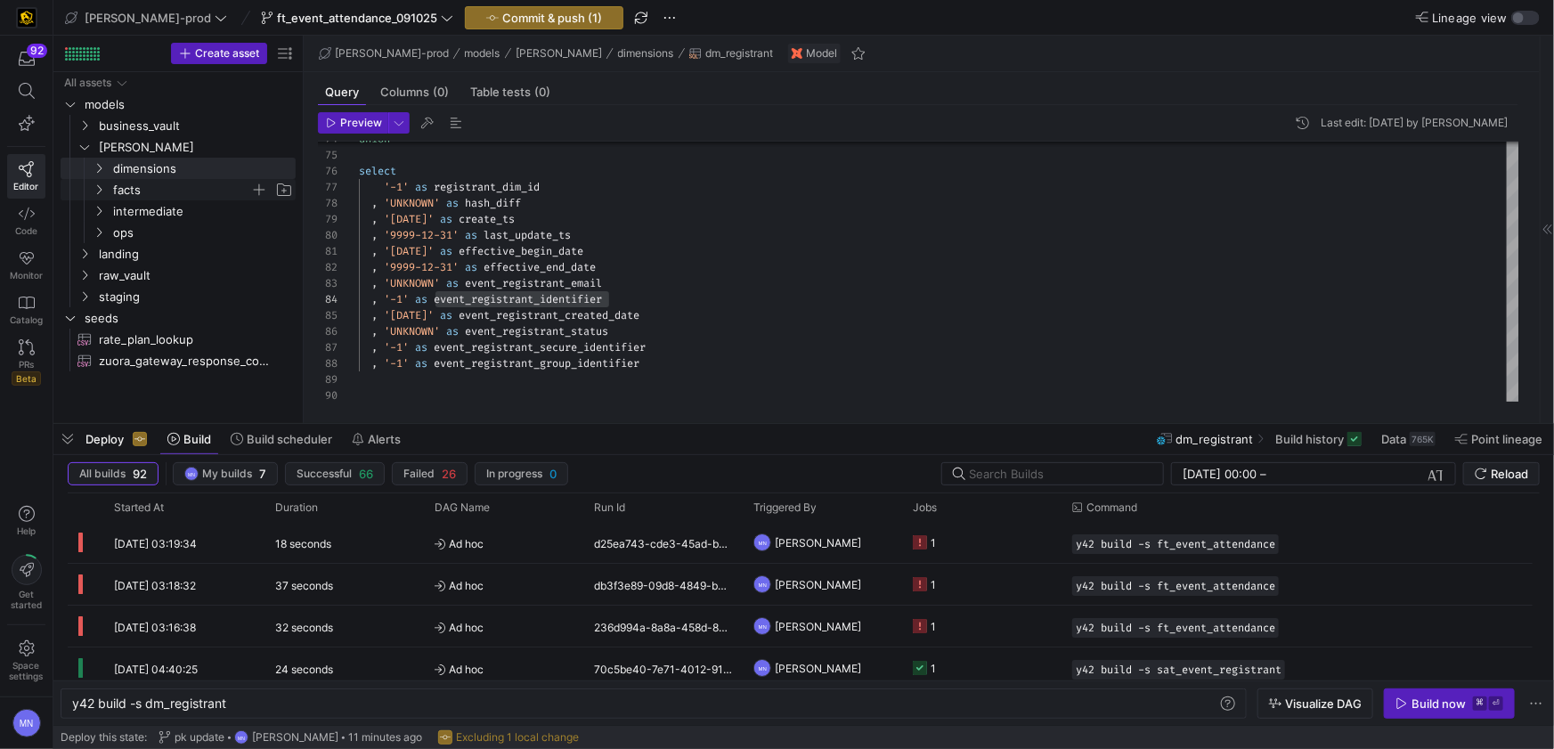
click at [97, 190] on icon "Press SPACE to select this row." at bounding box center [99, 189] width 12 height 11
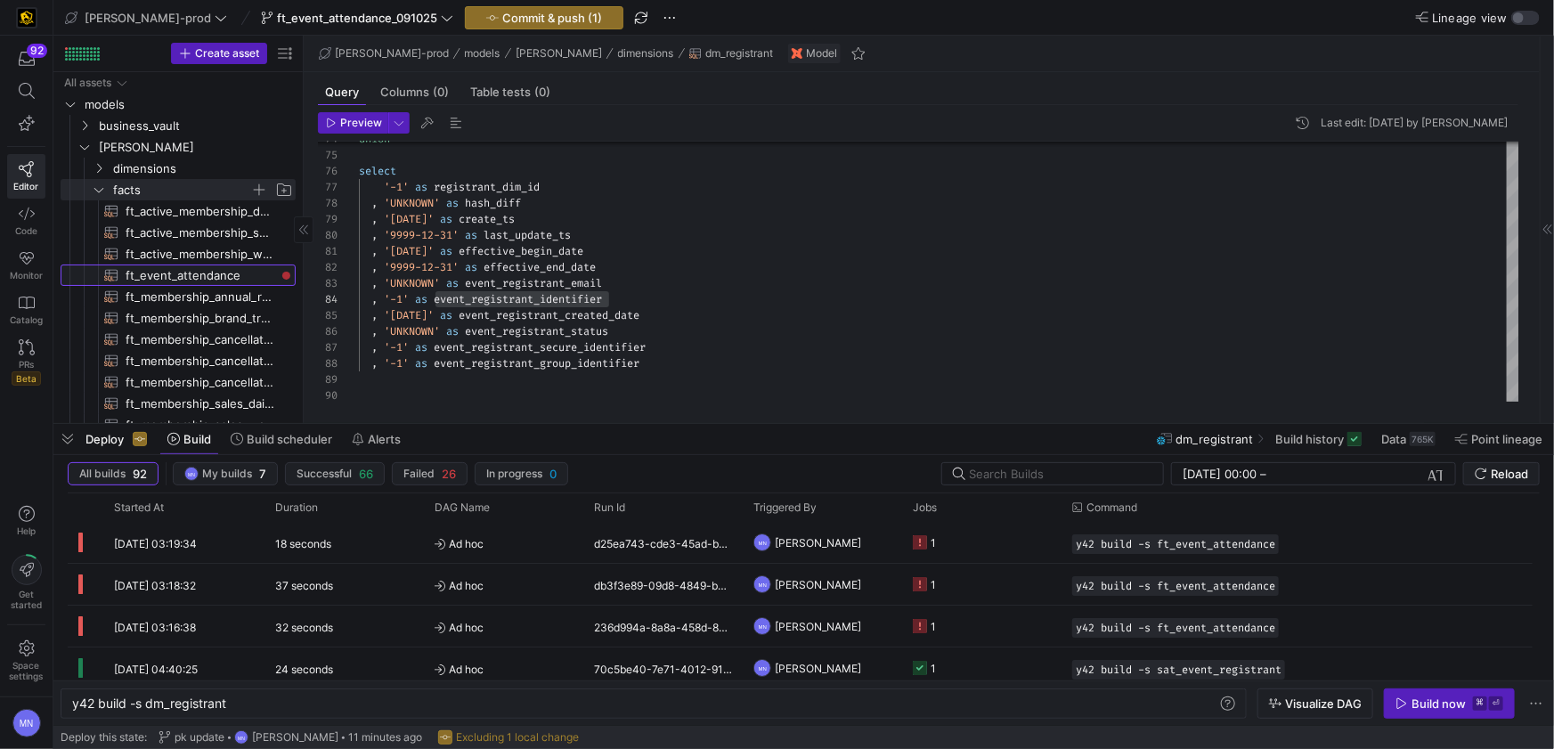
click at [162, 273] on span "ft_event_attendance​​​​​​​​​​" at bounding box center [201, 275] width 150 height 20
type textarea "{{ config( post_hook = [ "alter table {{ this }} add primary key (event_end_dat…"
type textarea "y42 build -s ft_event_attendance"
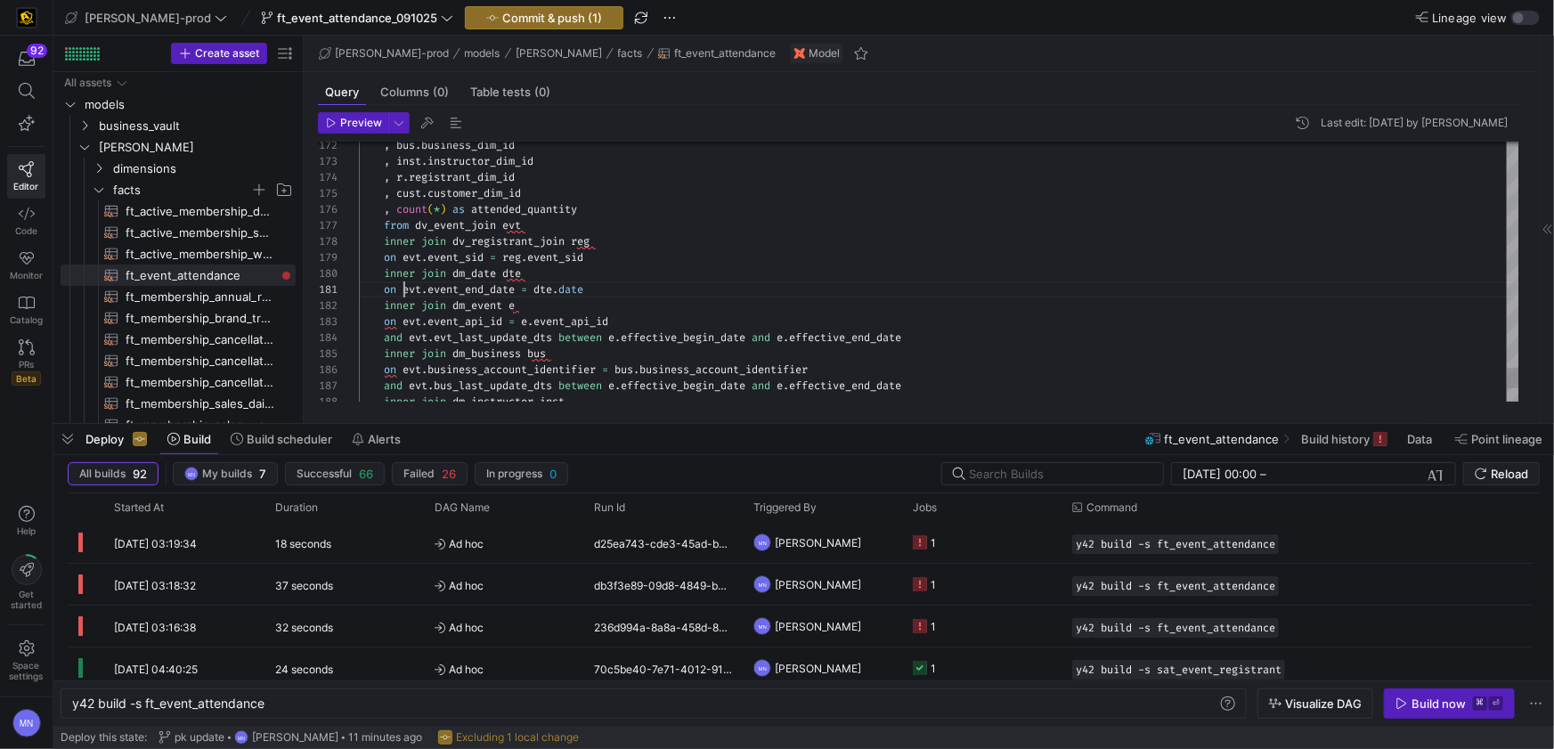
drag, startPoint x: 405, startPoint y: 292, endPoint x: 636, endPoint y: 360, distance: 240.3
click at [408, 292] on span "evt" at bounding box center [411, 289] width 19 height 14
drag, startPoint x: 402, startPoint y: 321, endPoint x: 413, endPoint y: 347, distance: 28.8
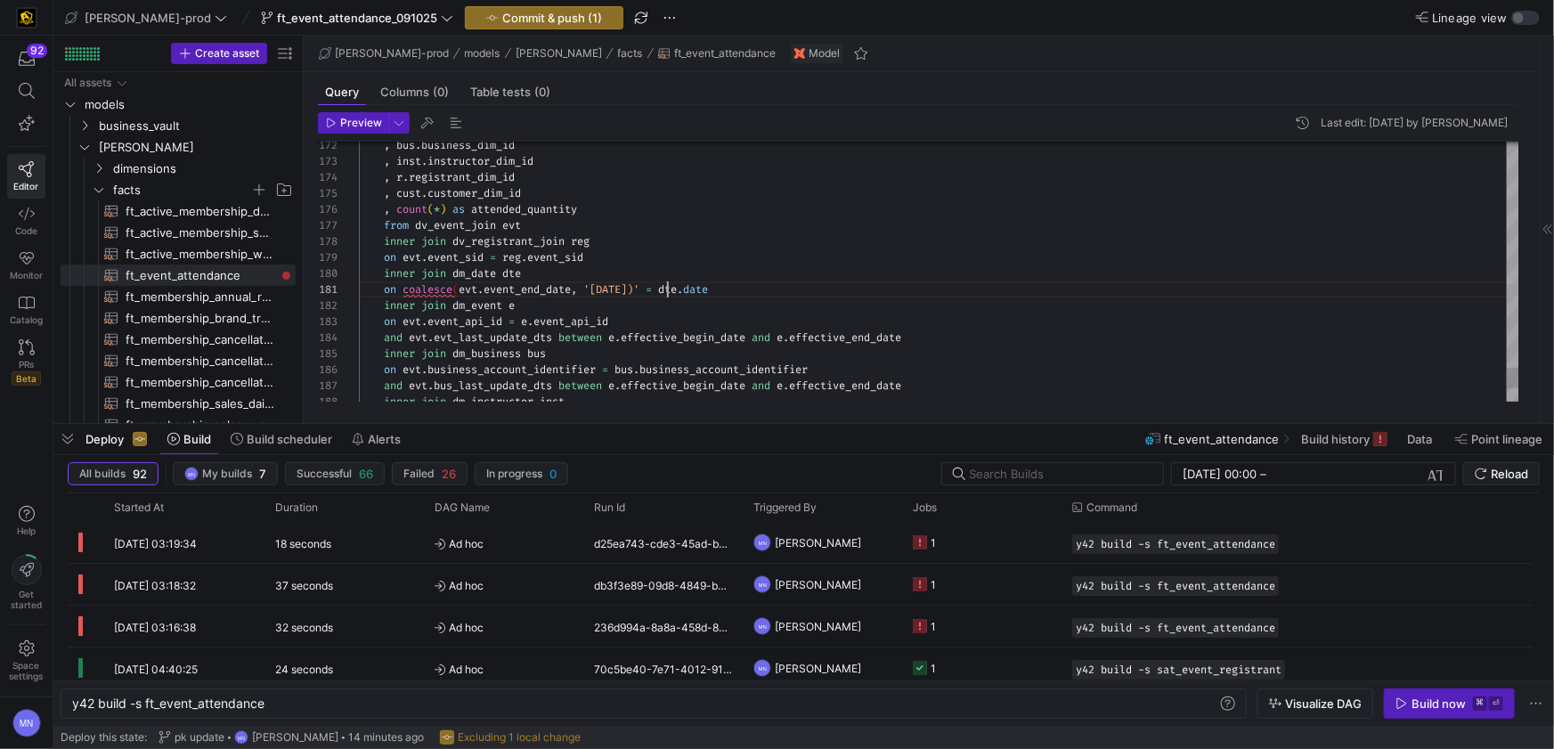
click at [409, 337] on span at bounding box center [405, 337] width 6 height 14
drag, startPoint x: 612, startPoint y: 338, endPoint x: 617, endPoint y: 357, distance: 19.4
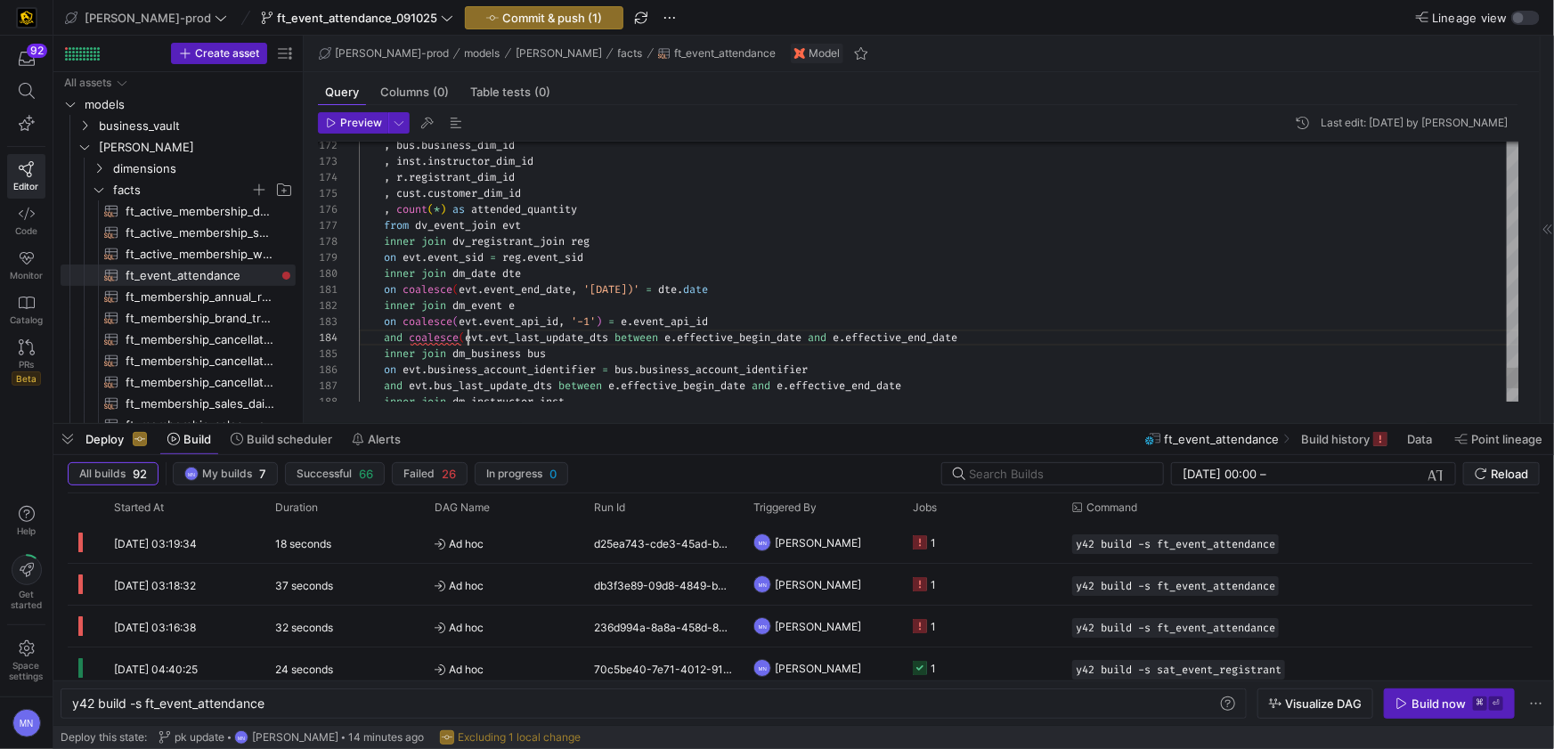
click at [608, 338] on span "evt_last_update_dts" at bounding box center [549, 337] width 118 height 14
drag, startPoint x: 406, startPoint y: 369, endPoint x: 445, endPoint y: 421, distance: 64.8
click at [406, 369] on span "evt" at bounding box center [411, 369] width 19 height 14
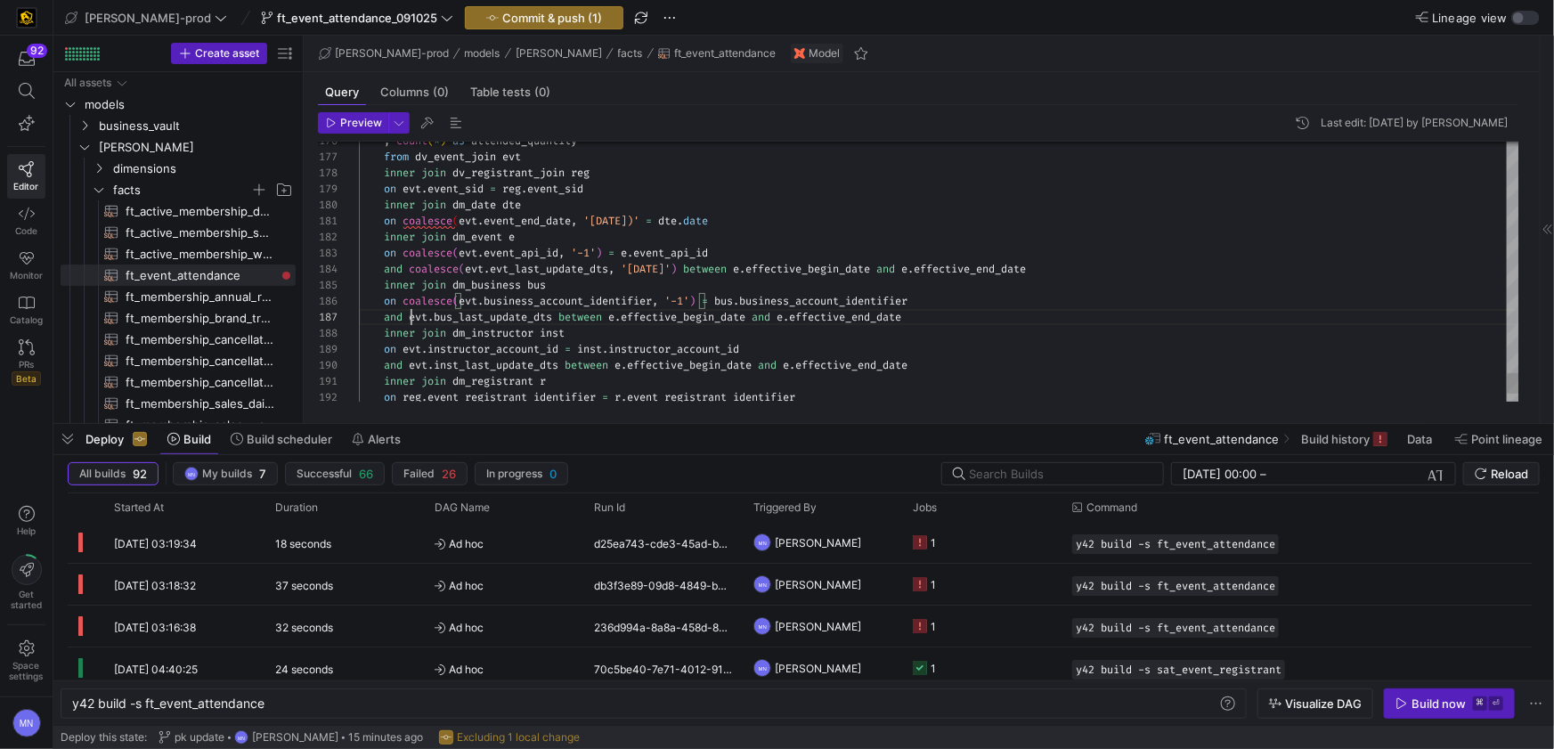
scroll to position [96, 52]
drag, startPoint x: 413, startPoint y: 315, endPoint x: 443, endPoint y: 412, distance: 101.7
click at [412, 315] on span "evt" at bounding box center [418, 317] width 19 height 14
drag, startPoint x: 399, startPoint y: 348, endPoint x: 417, endPoint y: 382, distance: 38.2
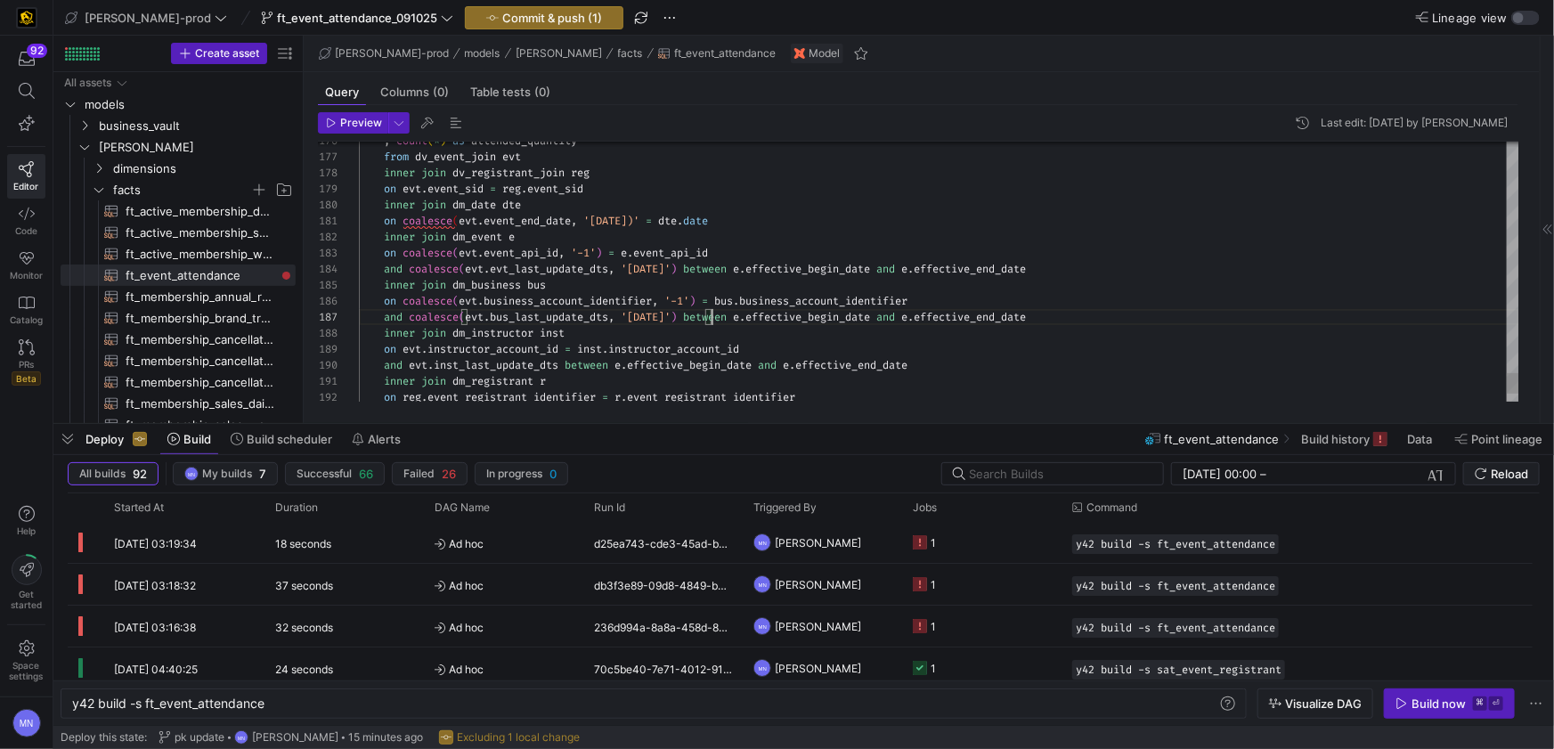
click at [399, 348] on span at bounding box center [399, 349] width 6 height 14
drag, startPoint x: 621, startPoint y: 347, endPoint x: 627, endPoint y: 393, distance: 45.7
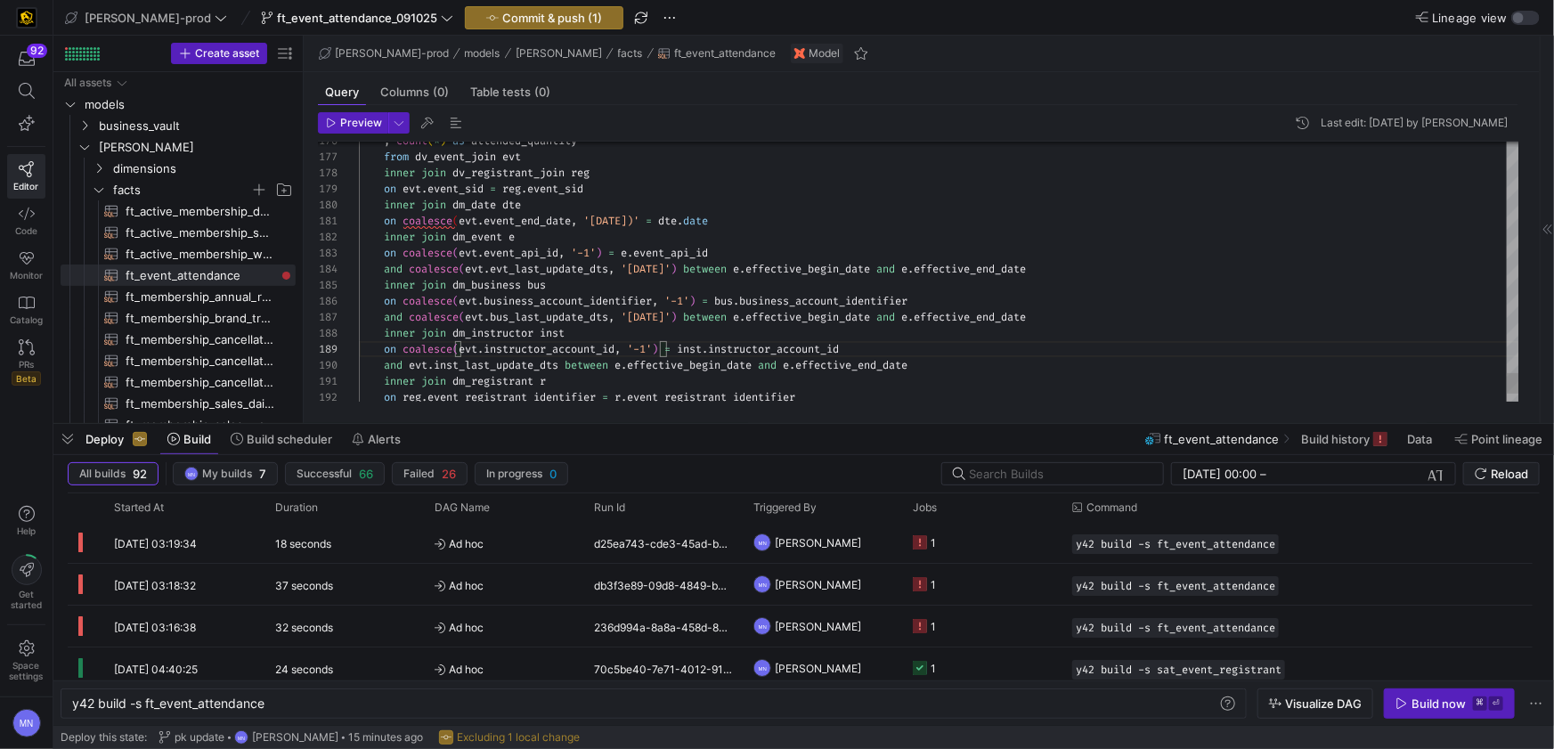
click at [408, 367] on span at bounding box center [405, 365] width 6 height 14
click at [624, 369] on span "and coalesce ( evt . inst_last_update_dts between e . effective_begin_date and …" at bounding box center [661, 365] width 605 height 14
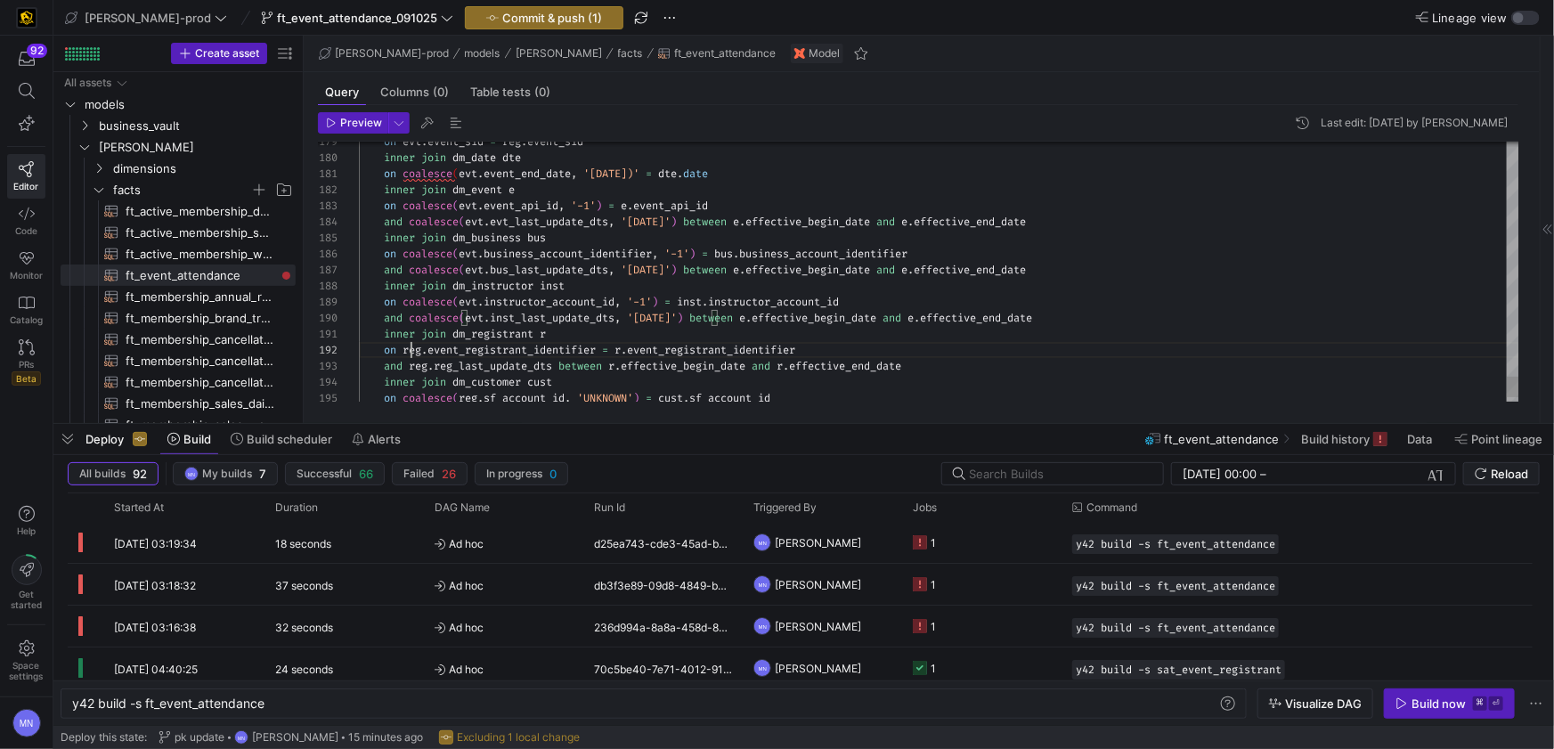
drag, startPoint x: 407, startPoint y: 349, endPoint x: 450, endPoint y: 401, distance: 67.6
click at [407, 349] on span "reg" at bounding box center [411, 350] width 19 height 14
drag, startPoint x: 661, startPoint y: 350, endPoint x: 669, endPoint y: 426, distance: 76.0
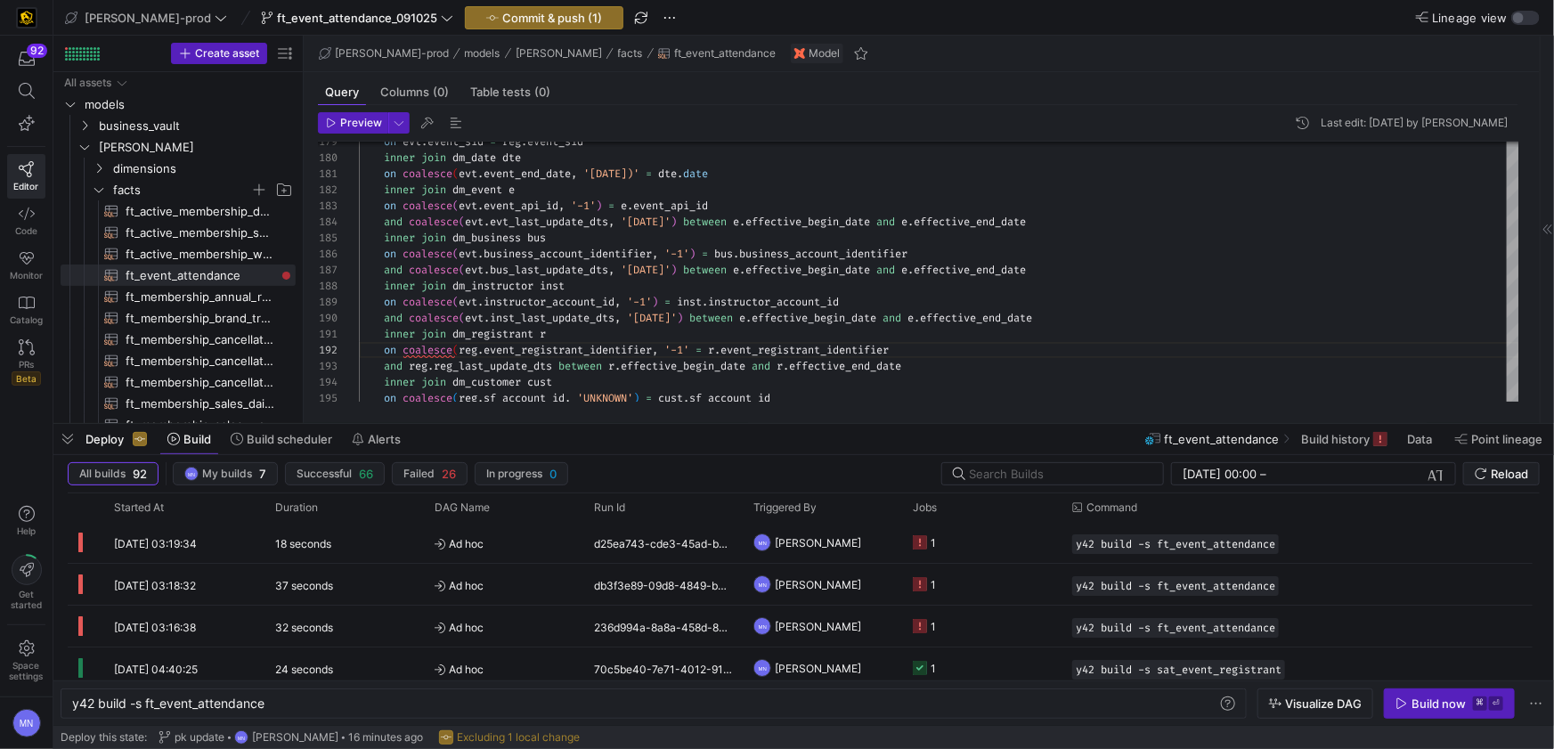
scroll to position [16, 346]
click at [412, 369] on span "reg" at bounding box center [418, 366] width 19 height 14
drag, startPoint x: 704, startPoint y: 361, endPoint x: 710, endPoint y: 420, distance: 60.0
click at [670, 361] on span "'[DATE]'" at bounding box center [646, 361] width 50 height 14
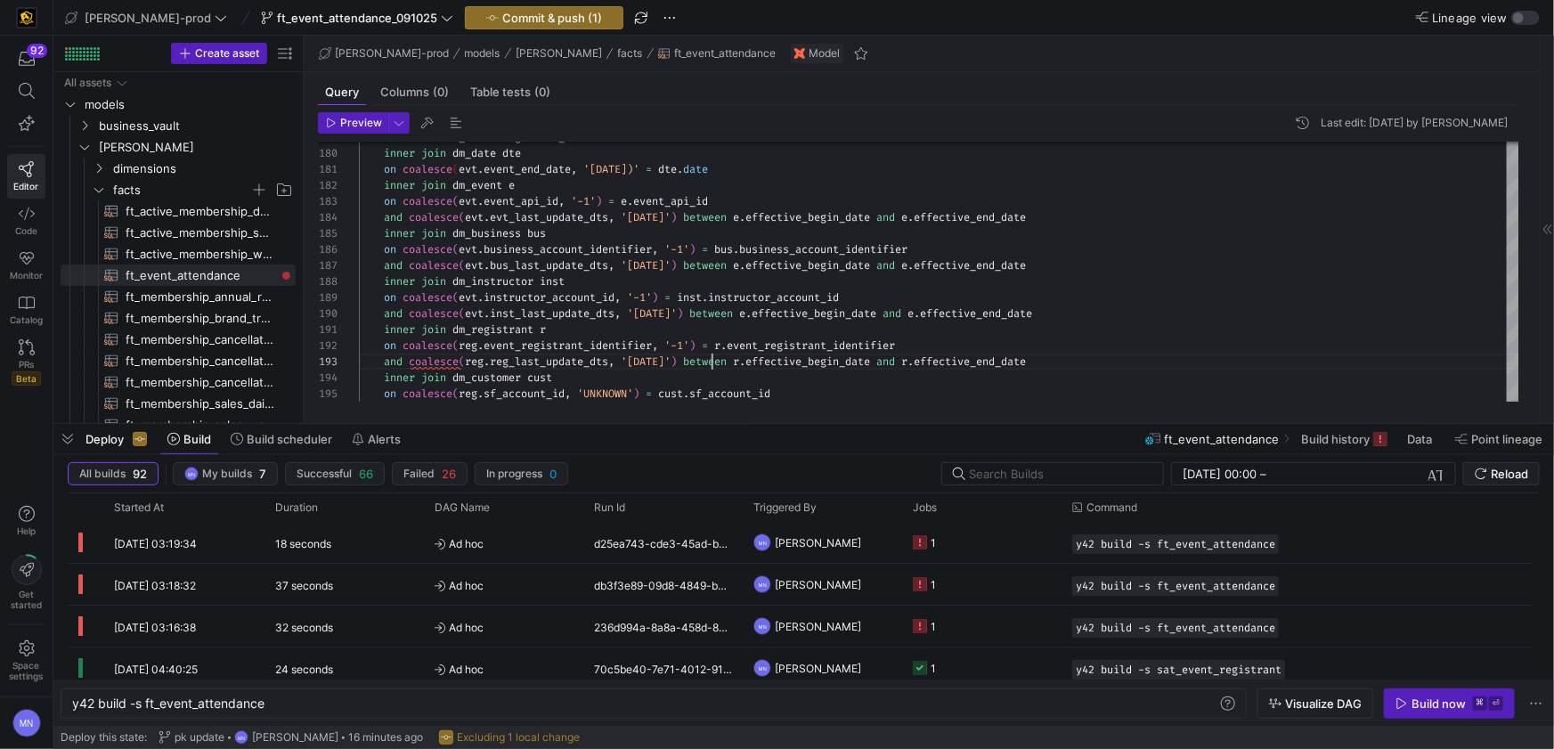
scroll to position [31, 352]
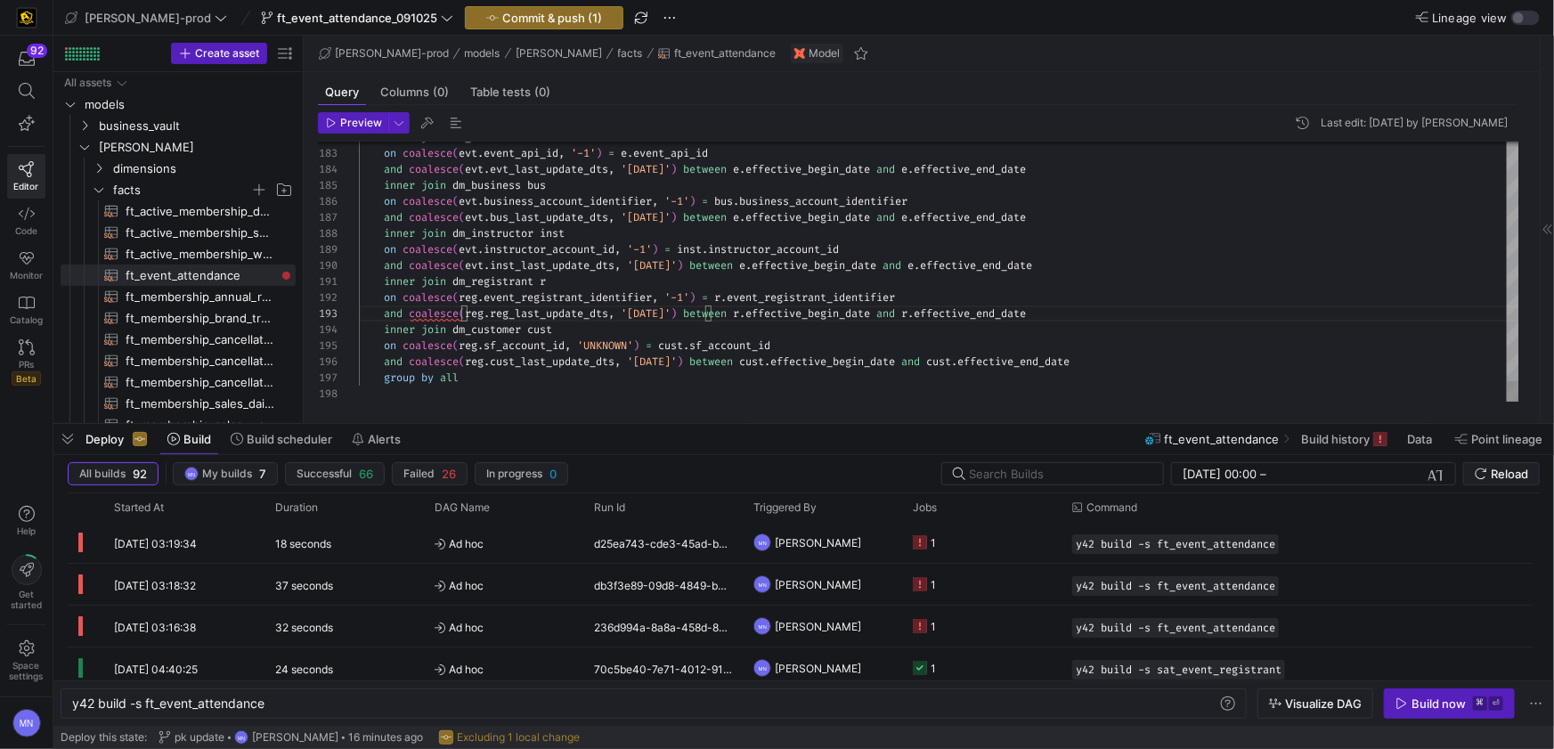
click at [620, 338] on span "'UNKNOWN'" at bounding box center [605, 345] width 56 height 14
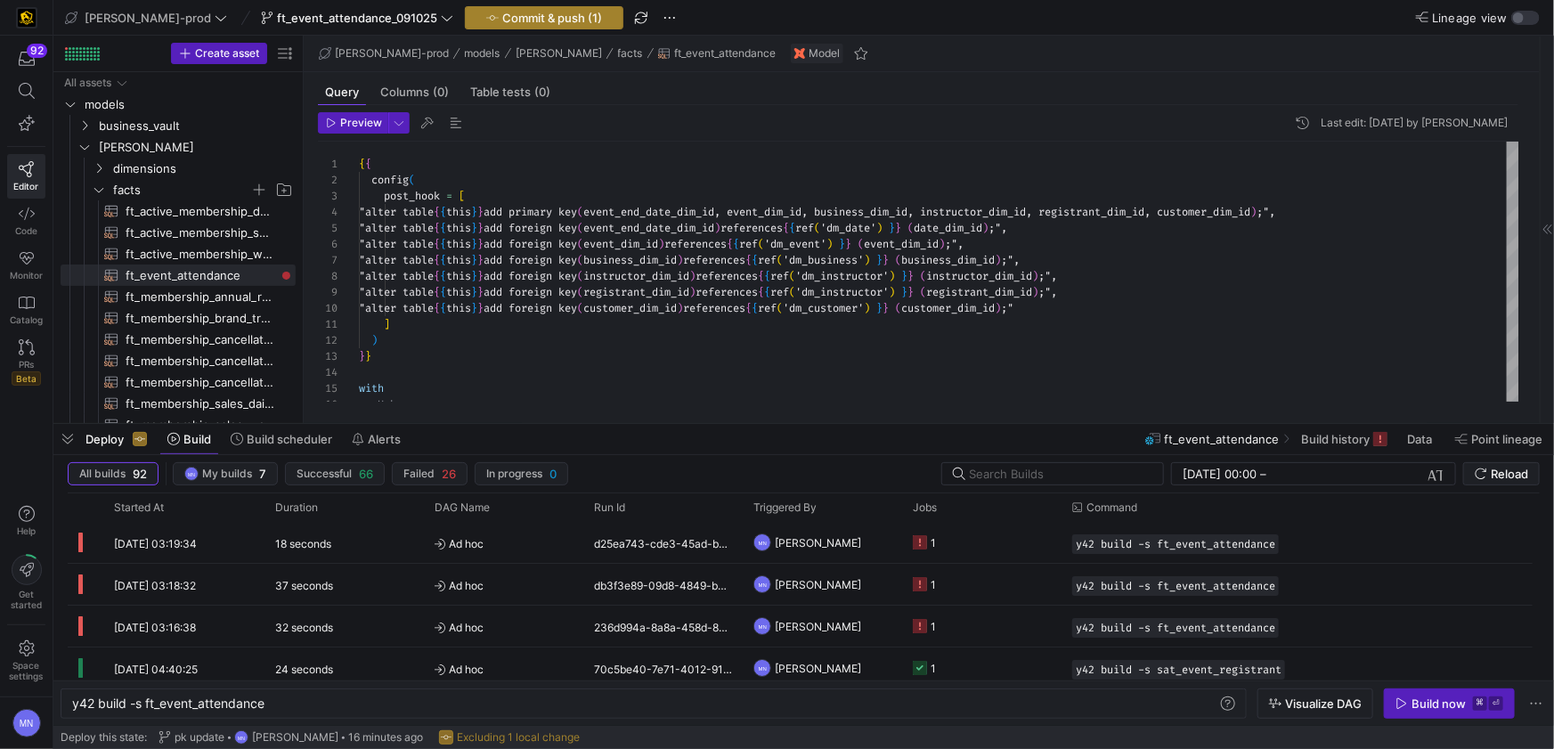
type textarea "inner join dm_registrant r on coalesce(reg.event_registrant_identifier, '-1') =…"
click at [502, 22] on span "Commit & push (1)" at bounding box center [552, 18] width 100 height 14
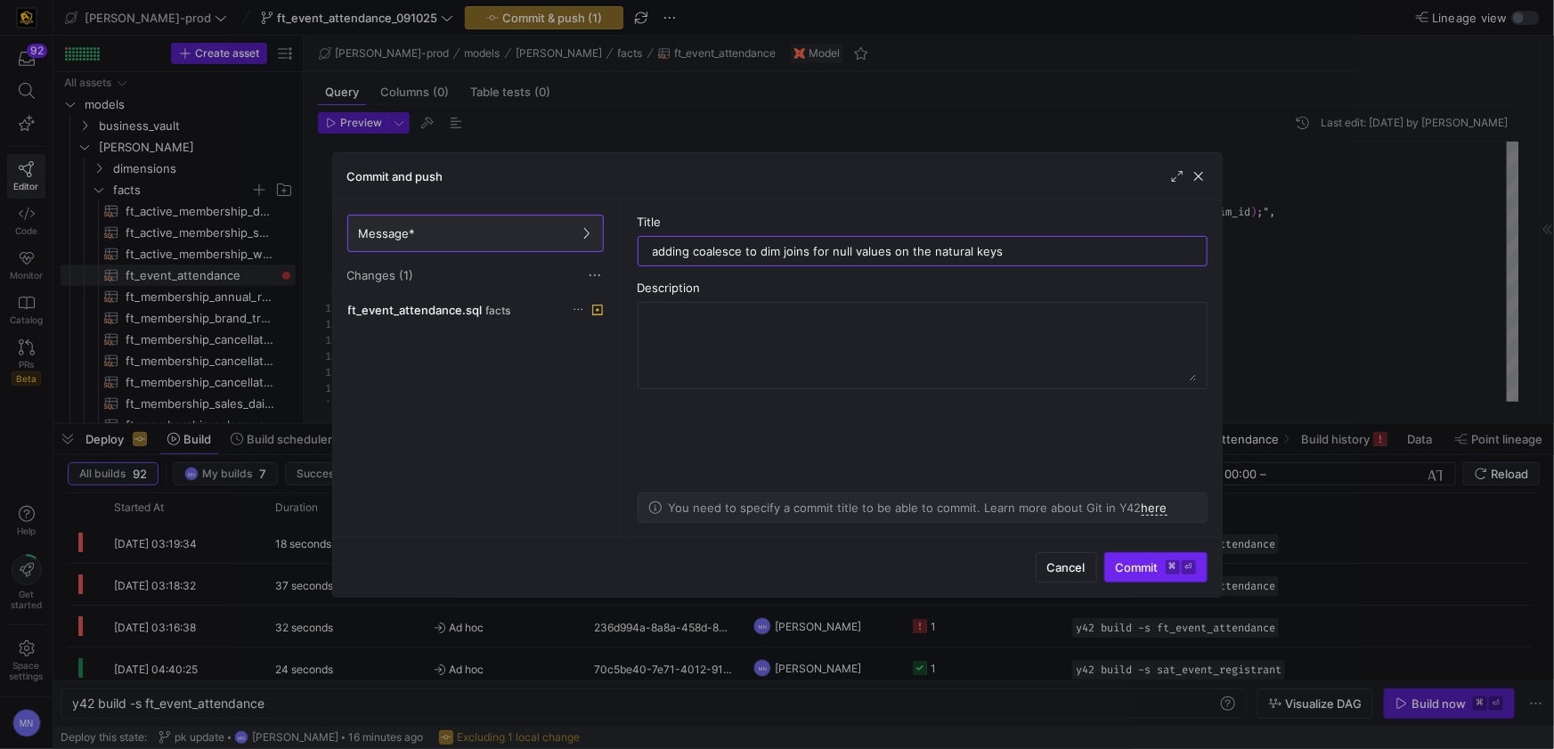
type input "adding coalesce to dim joins for null values on the natural keys"
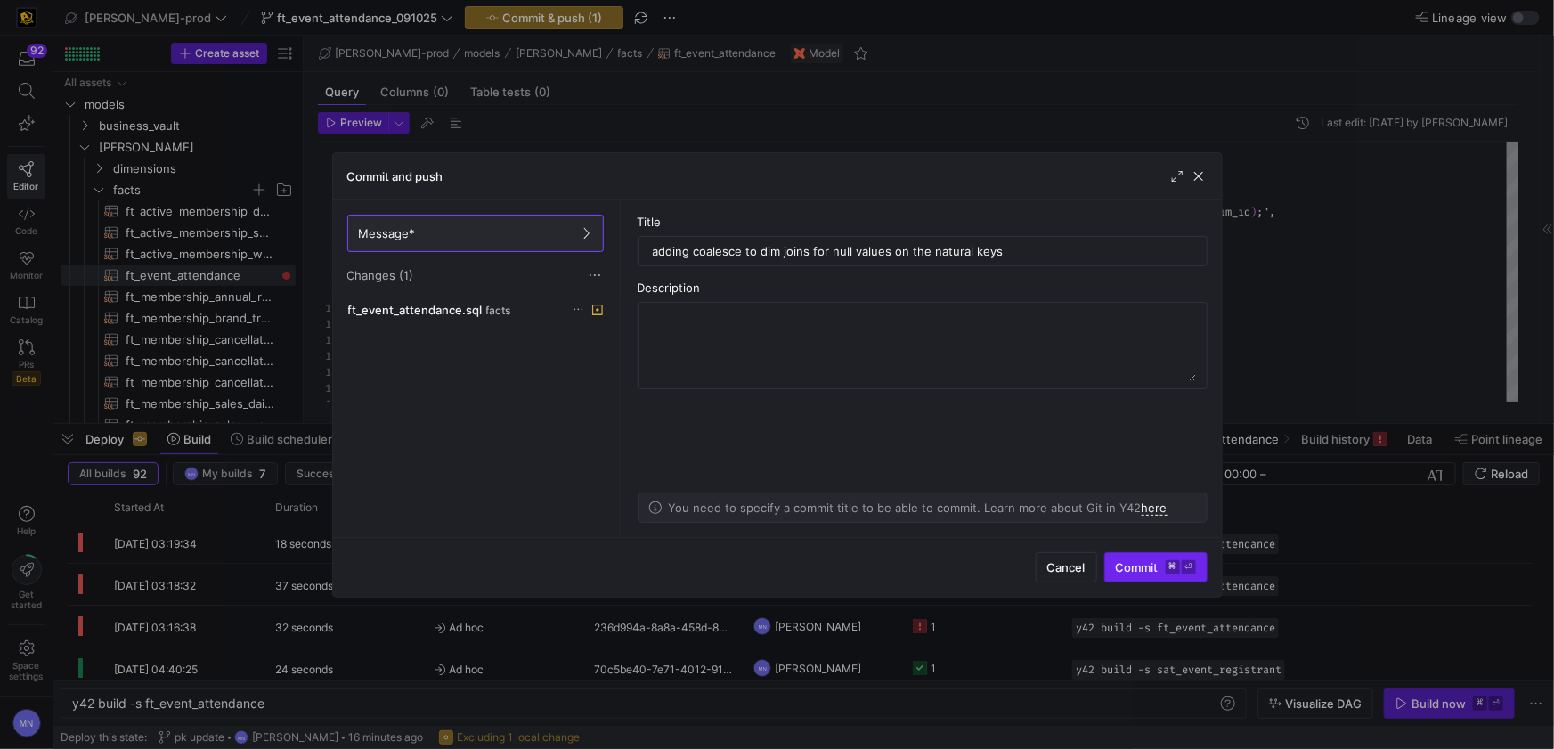
click at [1132, 561] on span "Commit ⌘ ⏎" at bounding box center [1156, 567] width 80 height 14
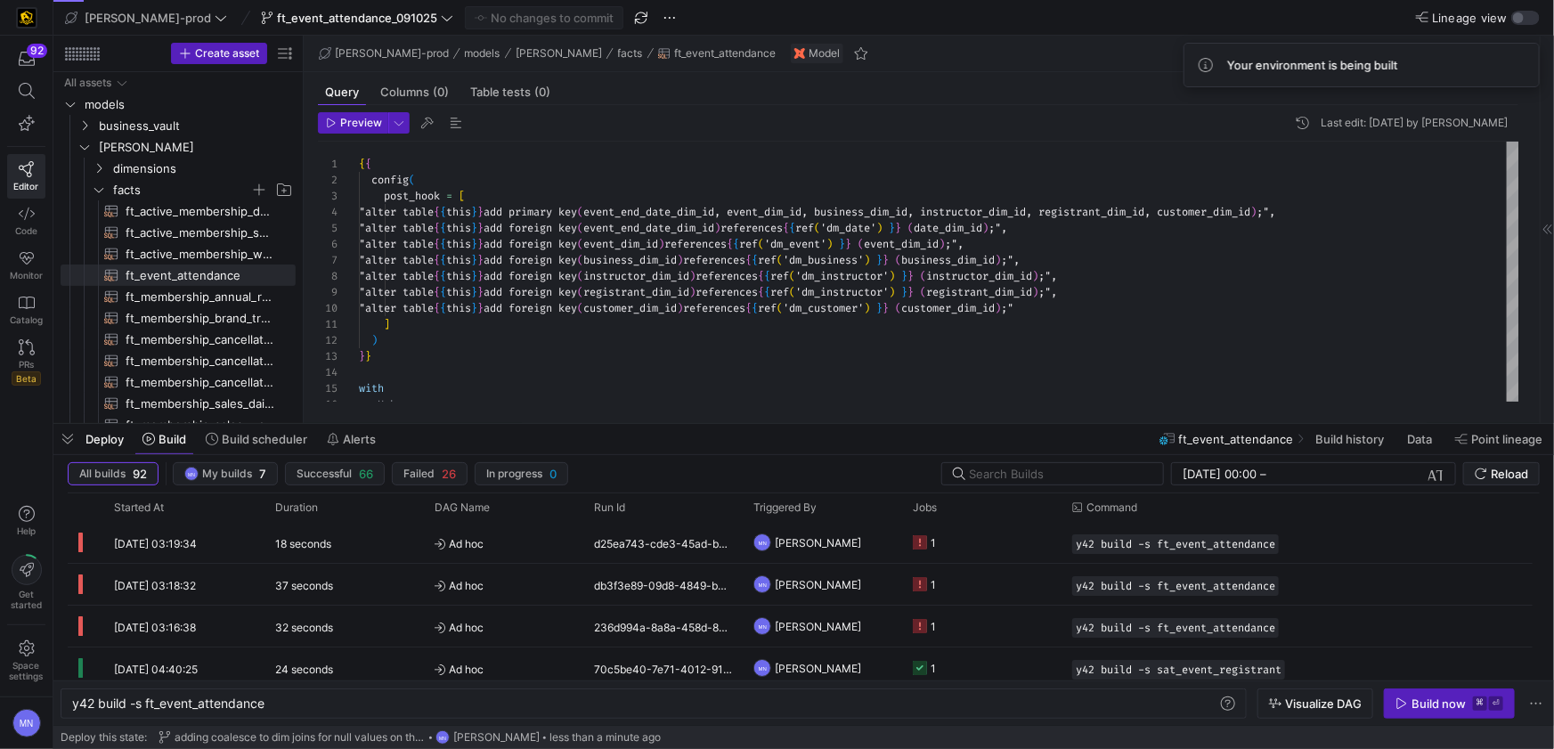
drag, startPoint x: 362, startPoint y: 124, endPoint x: 405, endPoint y: 135, distance: 44.3
click at [362, 124] on span "Preview" at bounding box center [361, 123] width 42 height 12
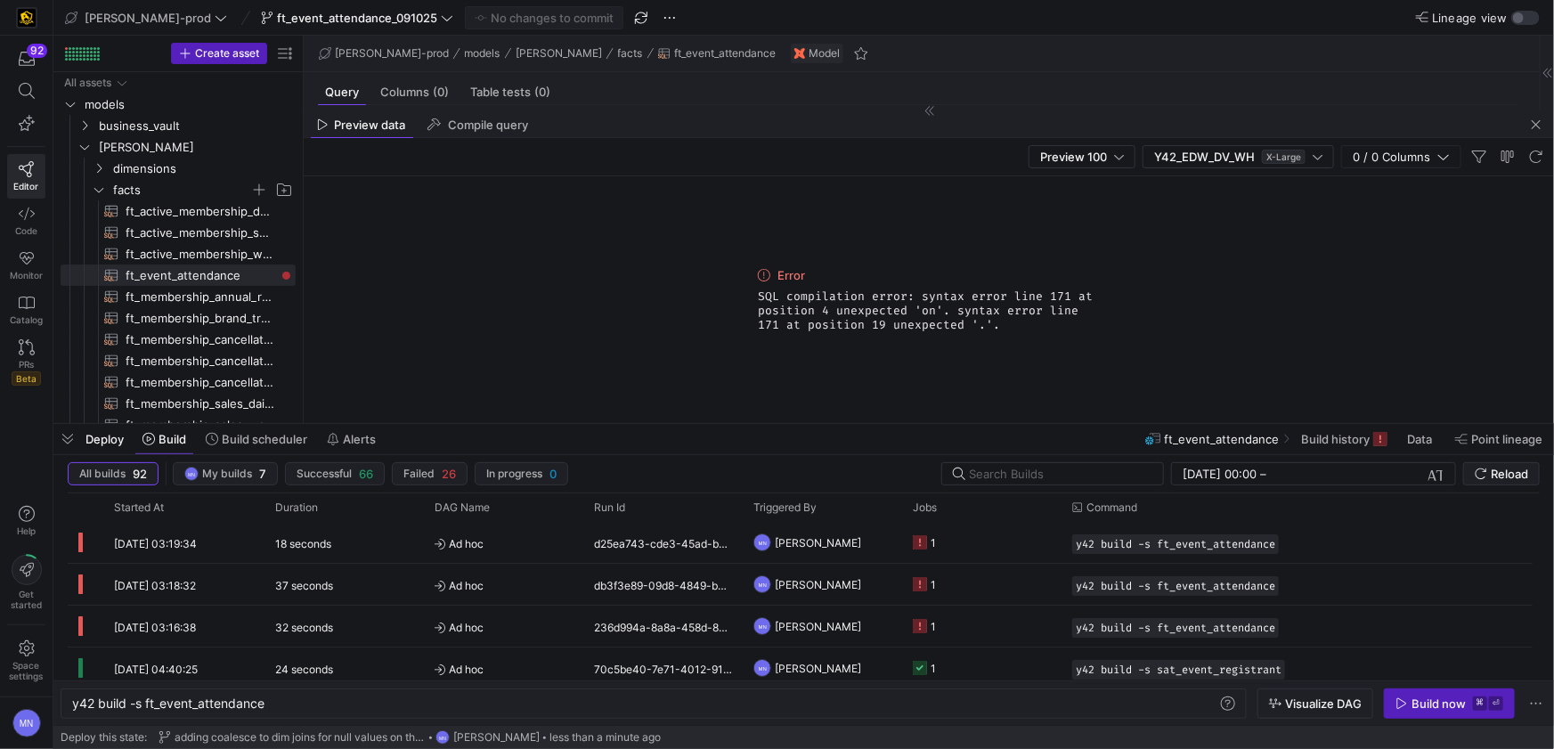
drag, startPoint x: 1068, startPoint y: 332, endPoint x: 779, endPoint y: 291, distance: 292.2
click at [755, 290] on div "Error SQL compilation error: syntax error line 171 at position 4 unexpected 'on…" at bounding box center [929, 299] width 356 height 247
copy span "SQL compilation error: syntax error line 171 at position 4 unexpected 'on'. syn…"
click at [1535, 124] on span "button" at bounding box center [1535, 124] width 21 height 21
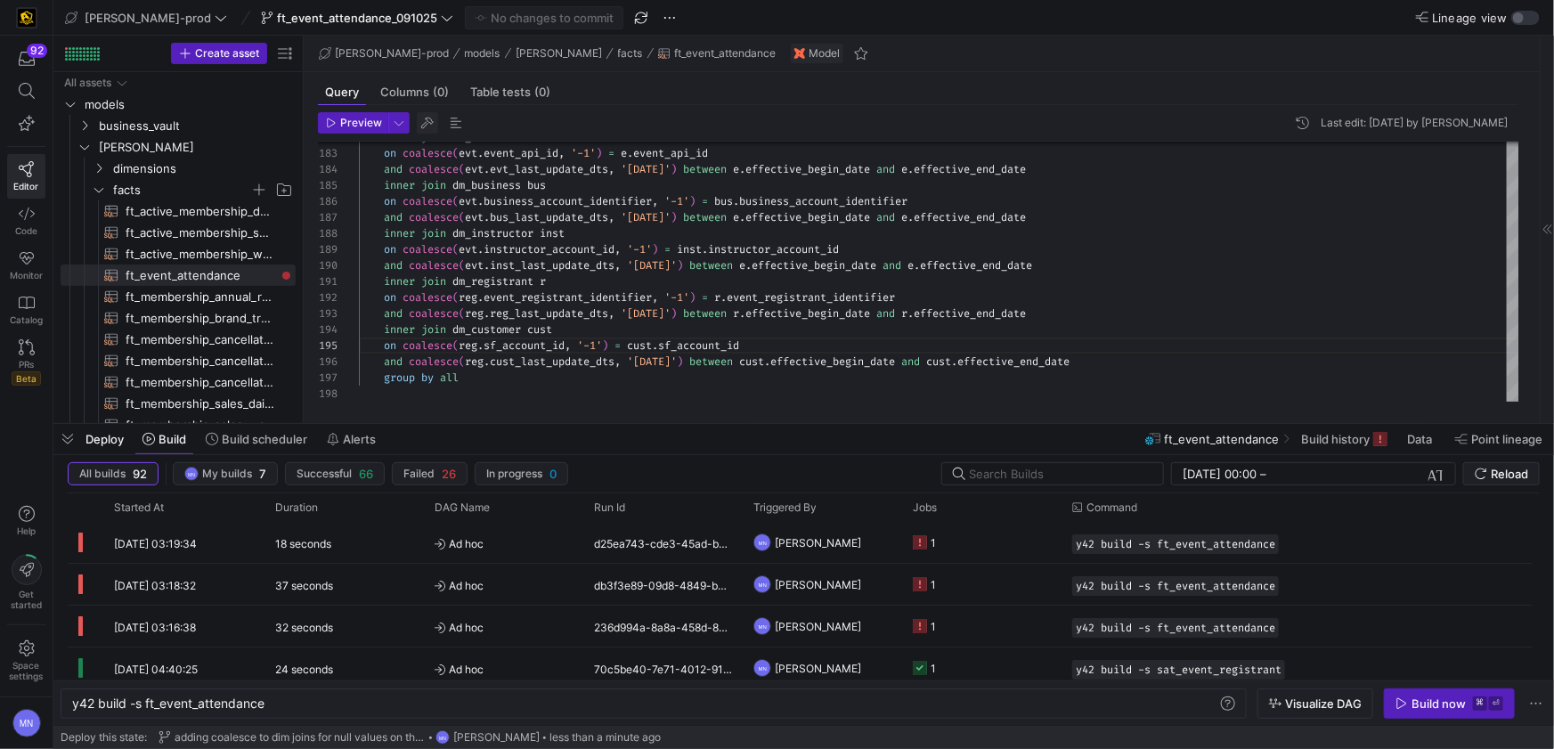
click at [426, 125] on span "button" at bounding box center [427, 122] width 21 height 21
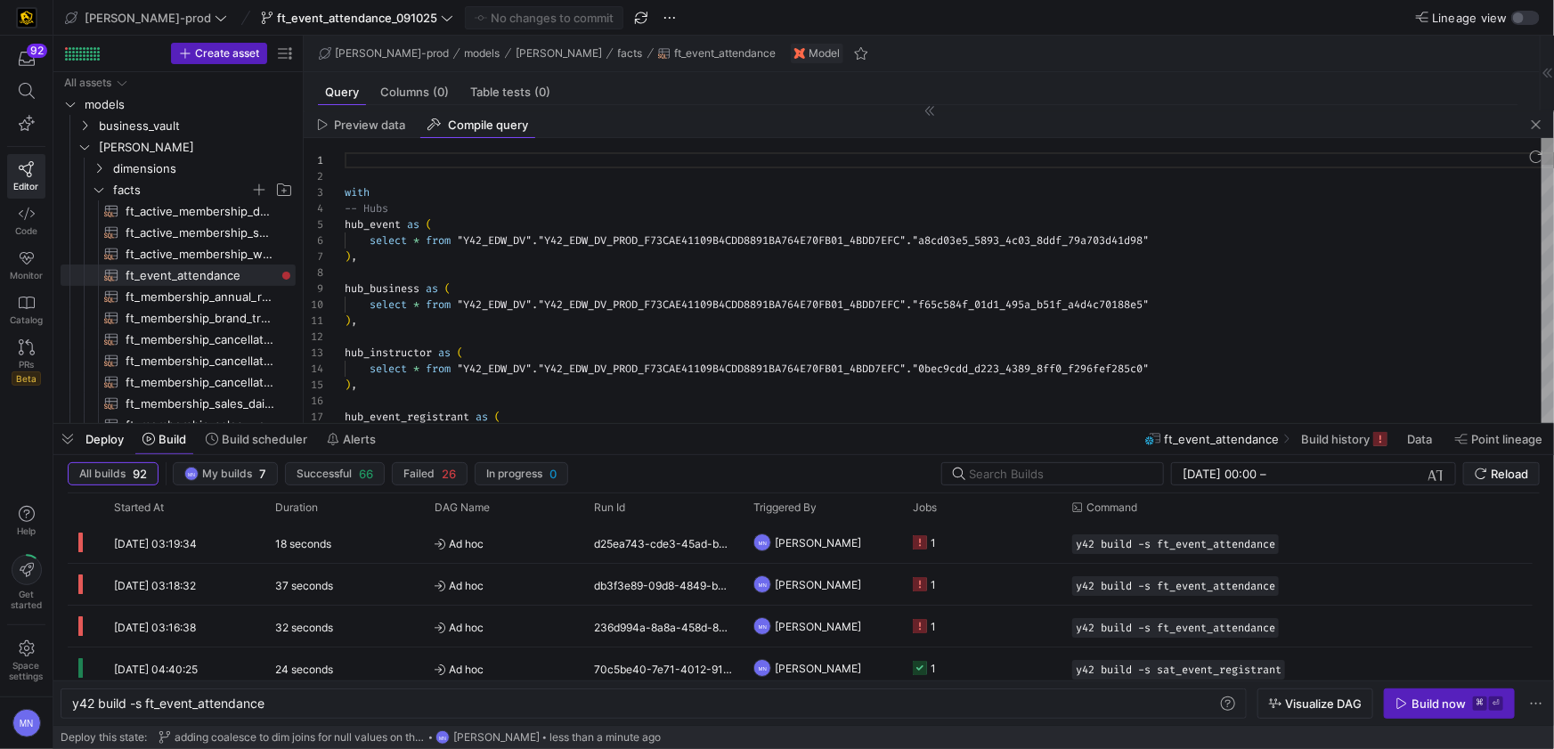
scroll to position [111, 0]
type textarea "with -- Hubs hub_event as ( select * from "Y42_EDW_DV"."Y42_EDW_DV_PROD_F73CAE4…"
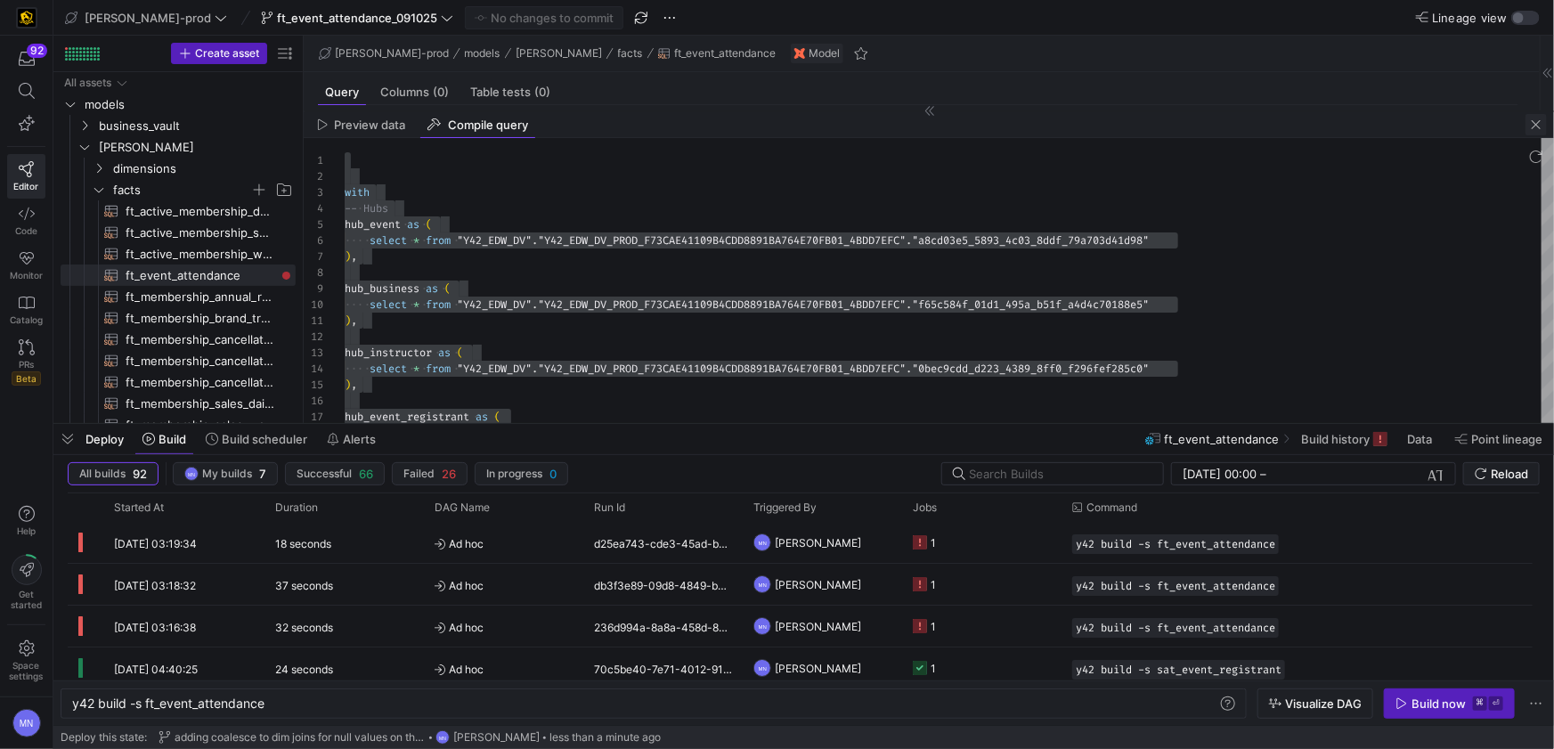
click at [1544, 126] on span "button" at bounding box center [1535, 124] width 21 height 21
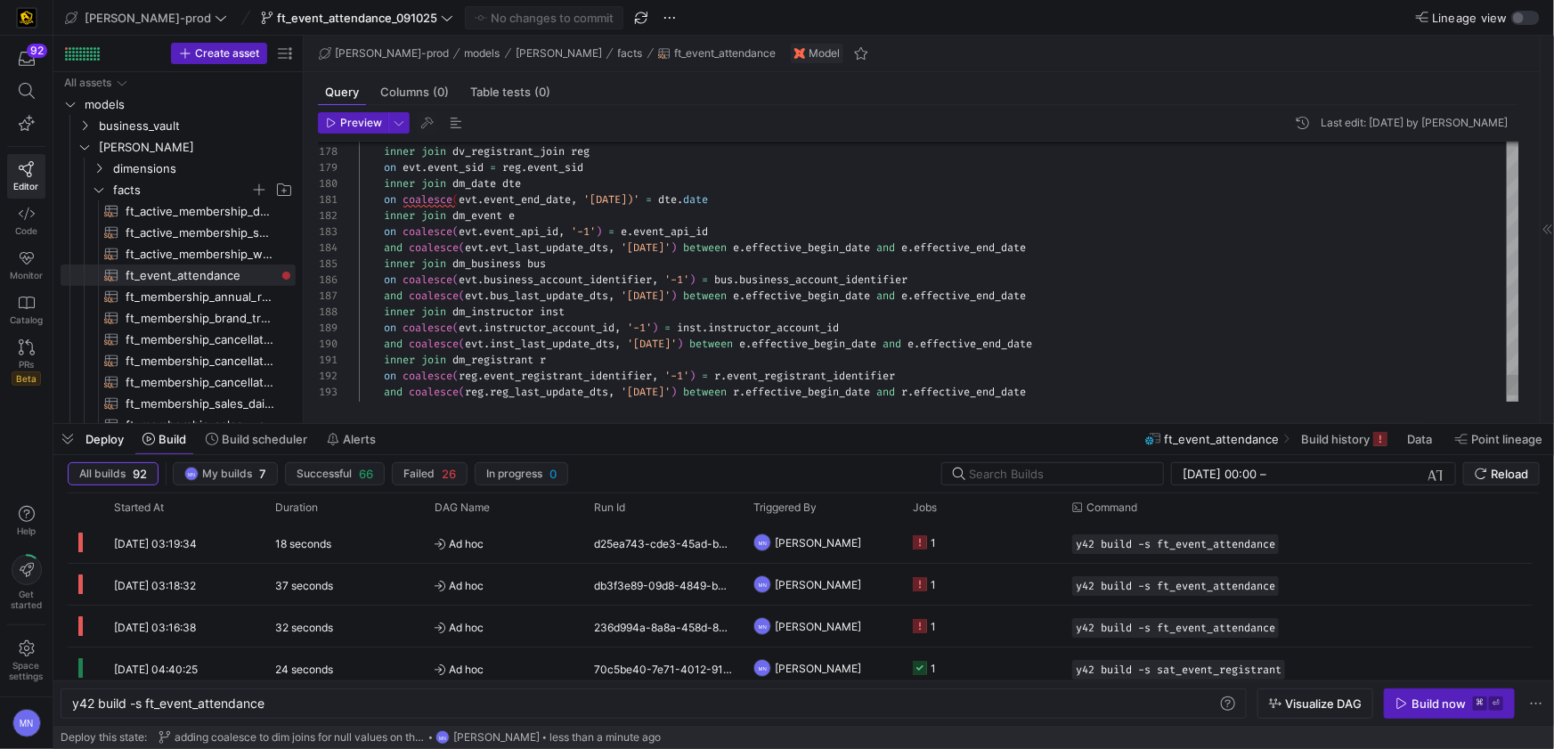
scroll to position [0, 314]
drag, startPoint x: 670, startPoint y: 198, endPoint x: 664, endPoint y: 207, distance: 11.6
click at [639, 198] on span "'[DATE])'" at bounding box center [611, 199] width 56 height 14
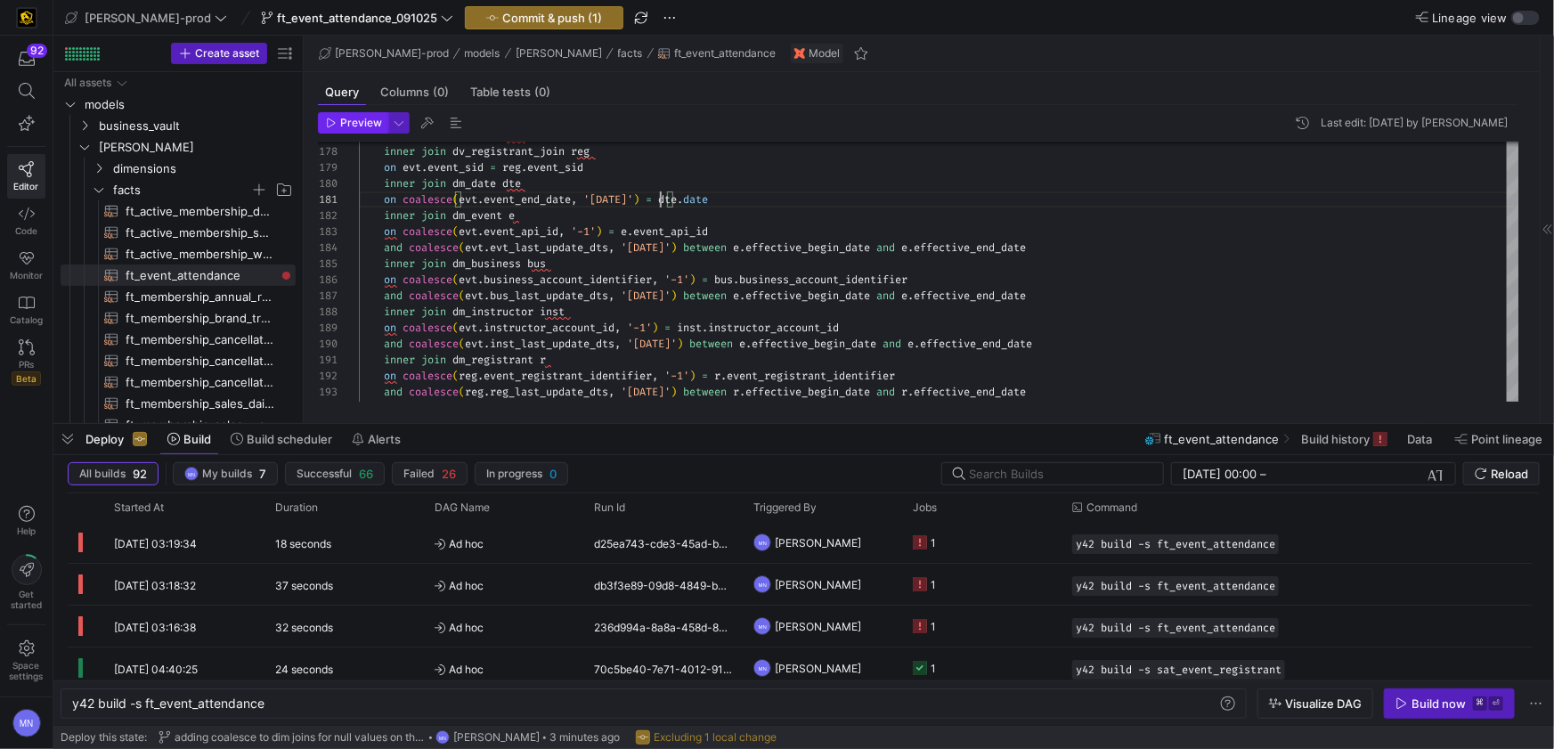
type textarea "on coalesce(evt.event_end_date, '[DATE]') = [DOMAIN_NAME] inner join dm_event e…"
click at [332, 125] on icon "button" at bounding box center [332, 122] width 8 height 9
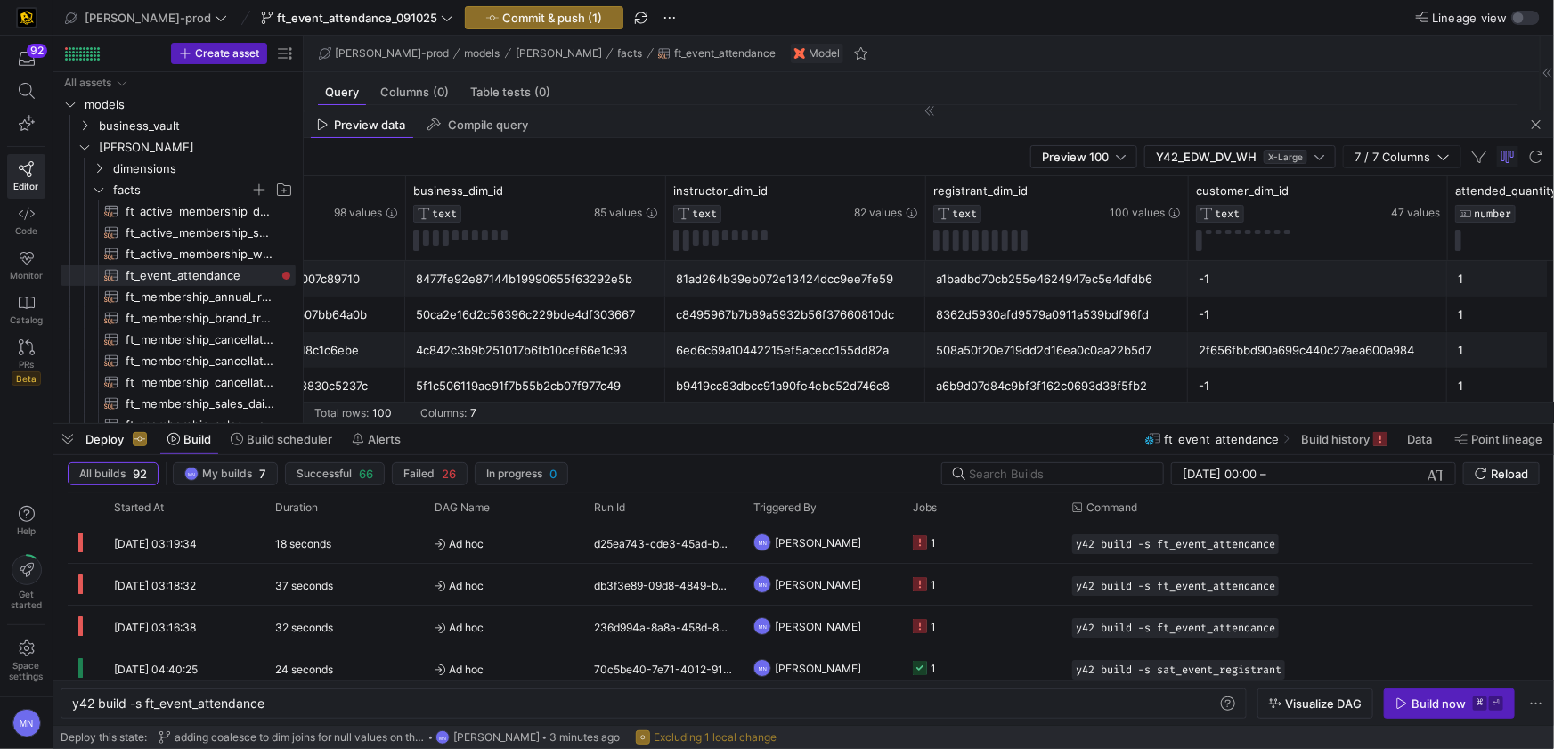
scroll to position [0, 502]
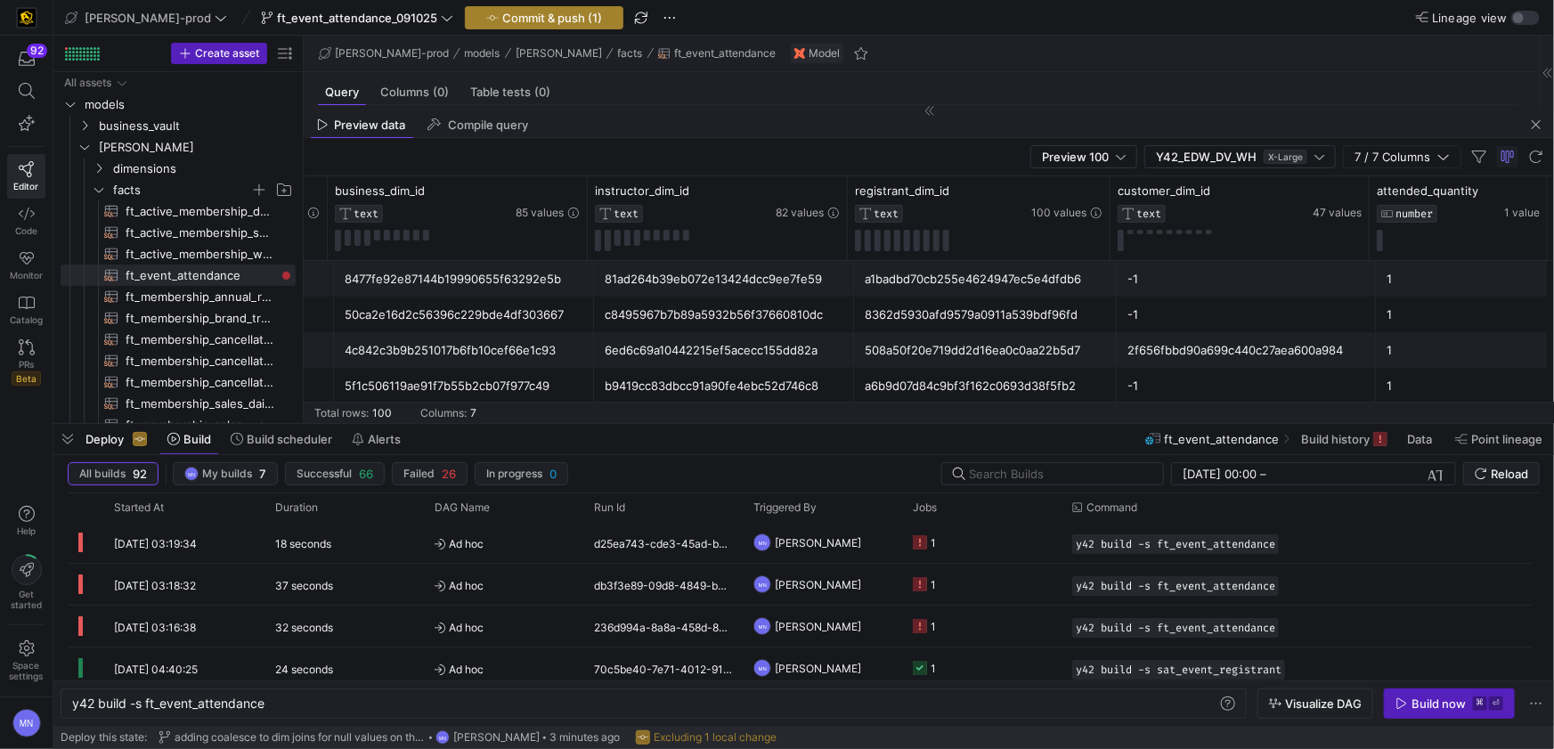
click at [531, 19] on span "Commit & push (1)" at bounding box center [552, 18] width 100 height 14
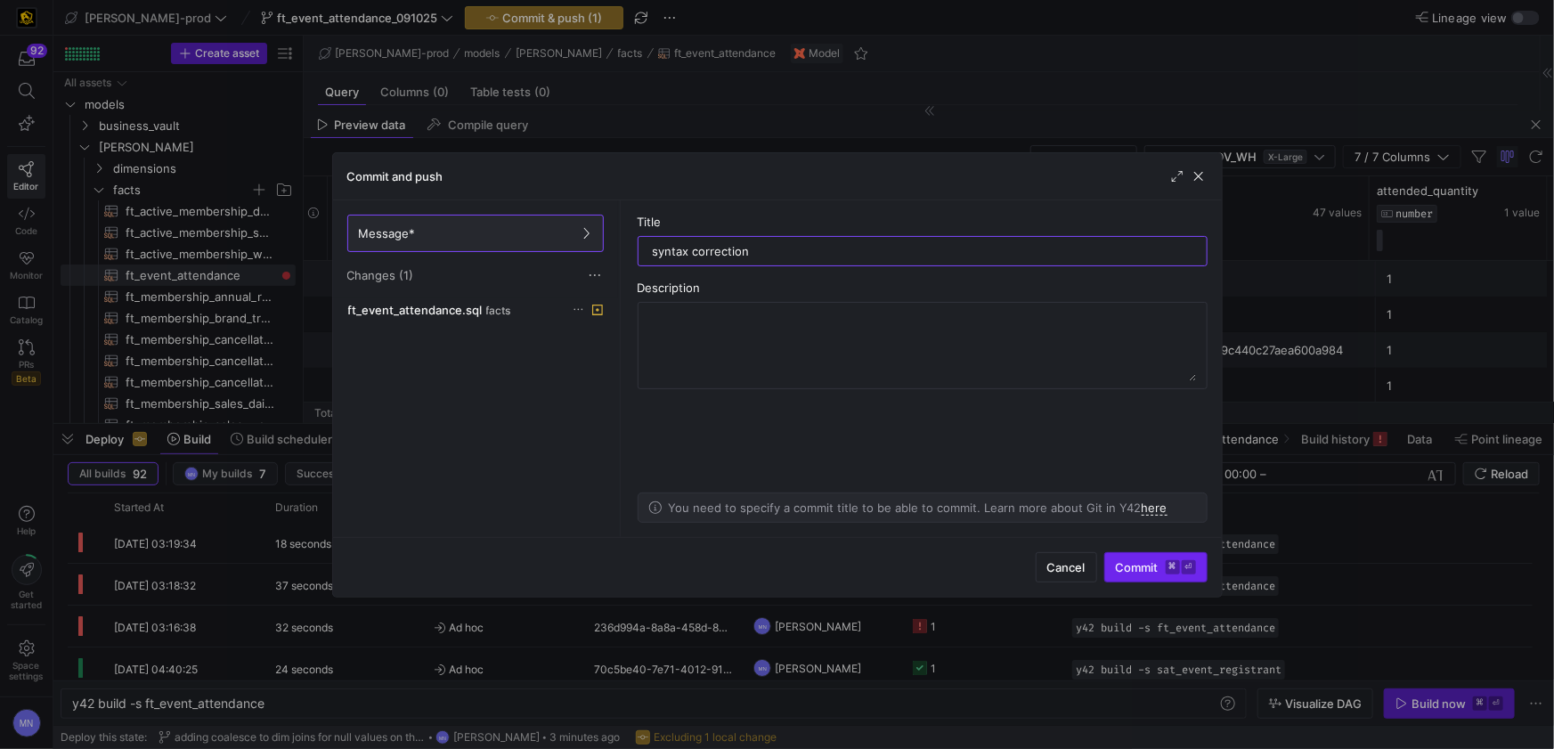
type input "syntax correction"
click at [1132, 560] on span "Commit ⌘ ⏎" at bounding box center [1156, 567] width 80 height 14
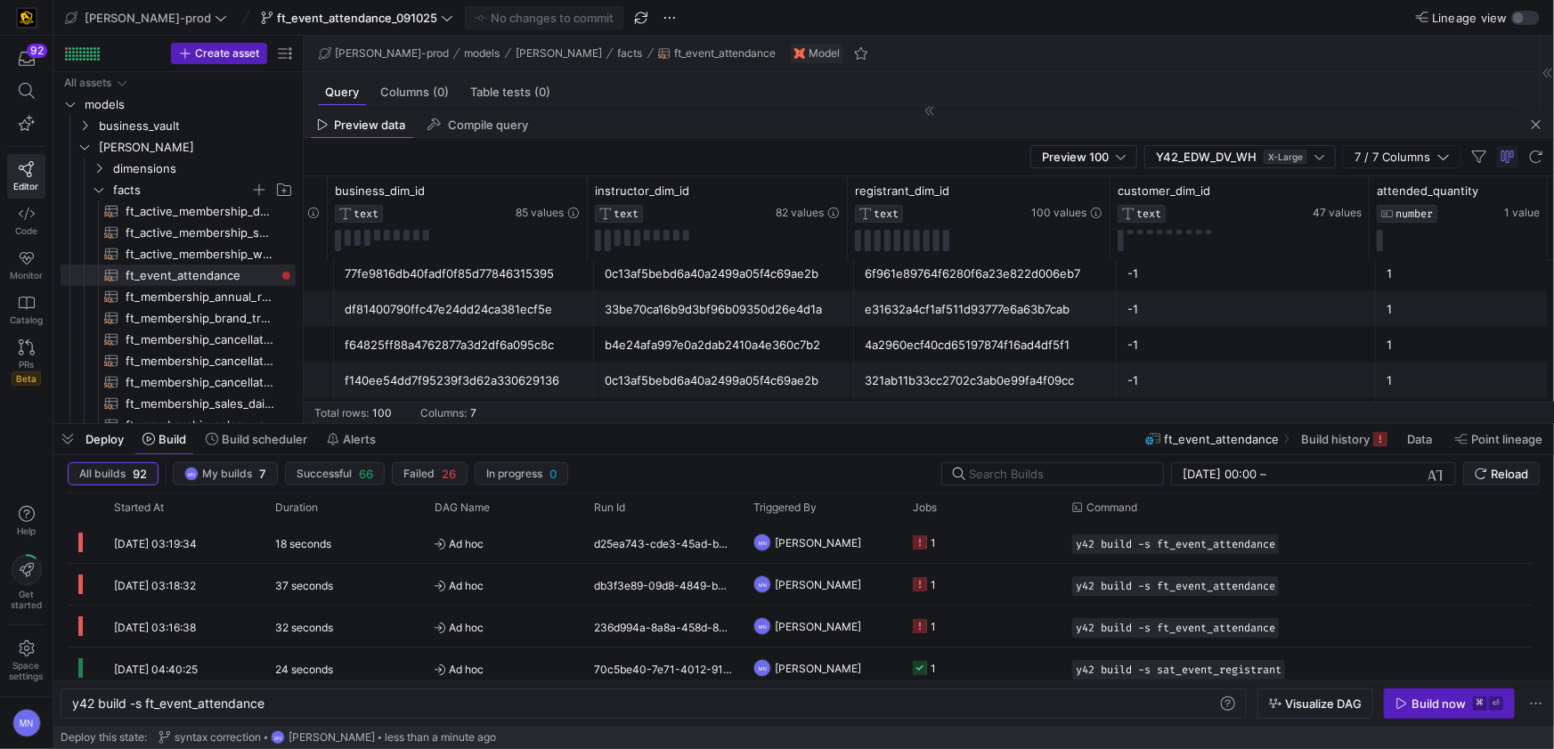
scroll to position [929, 0]
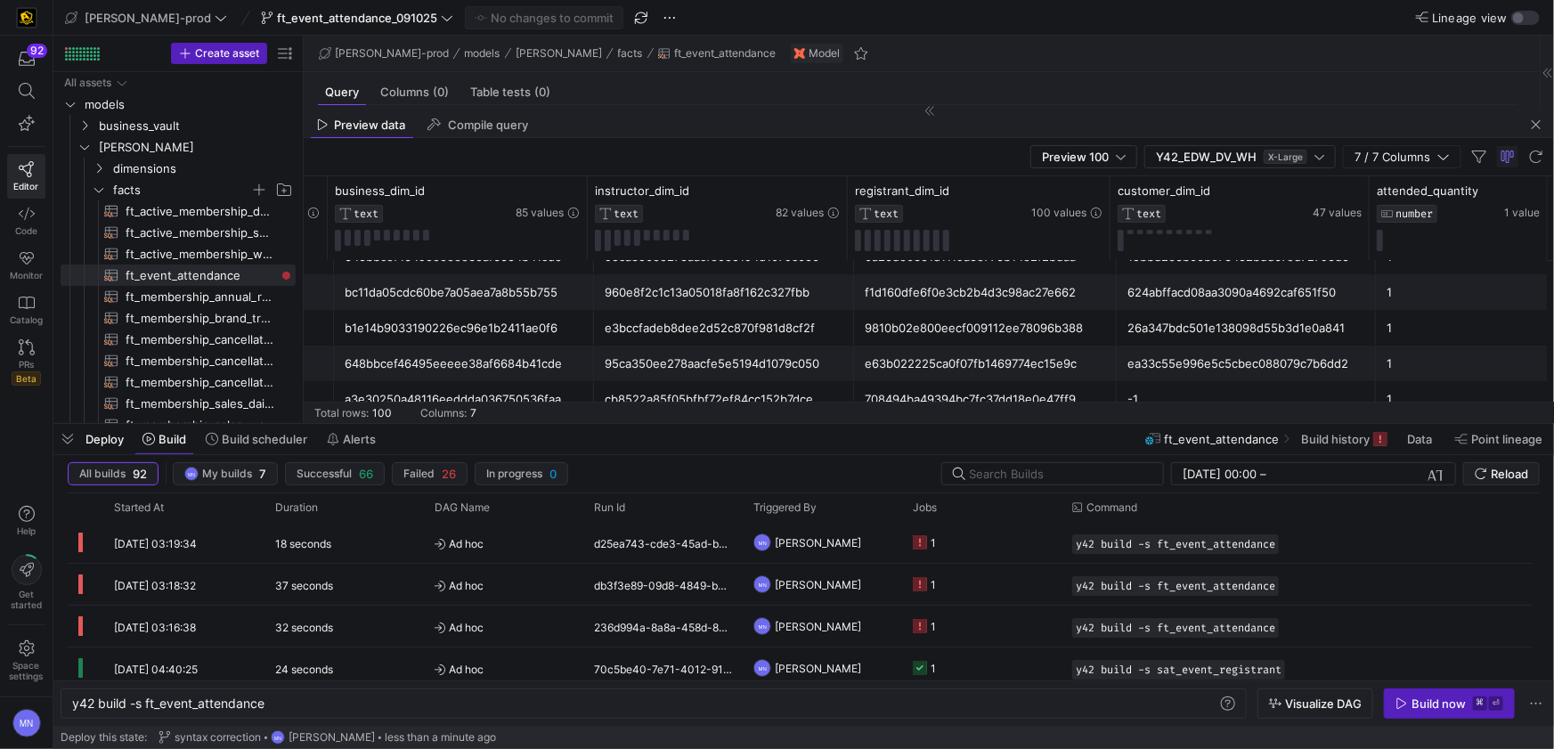
click at [1531, 126] on span "button" at bounding box center [1535, 124] width 21 height 21
